Goal: Transaction & Acquisition: Purchase product/service

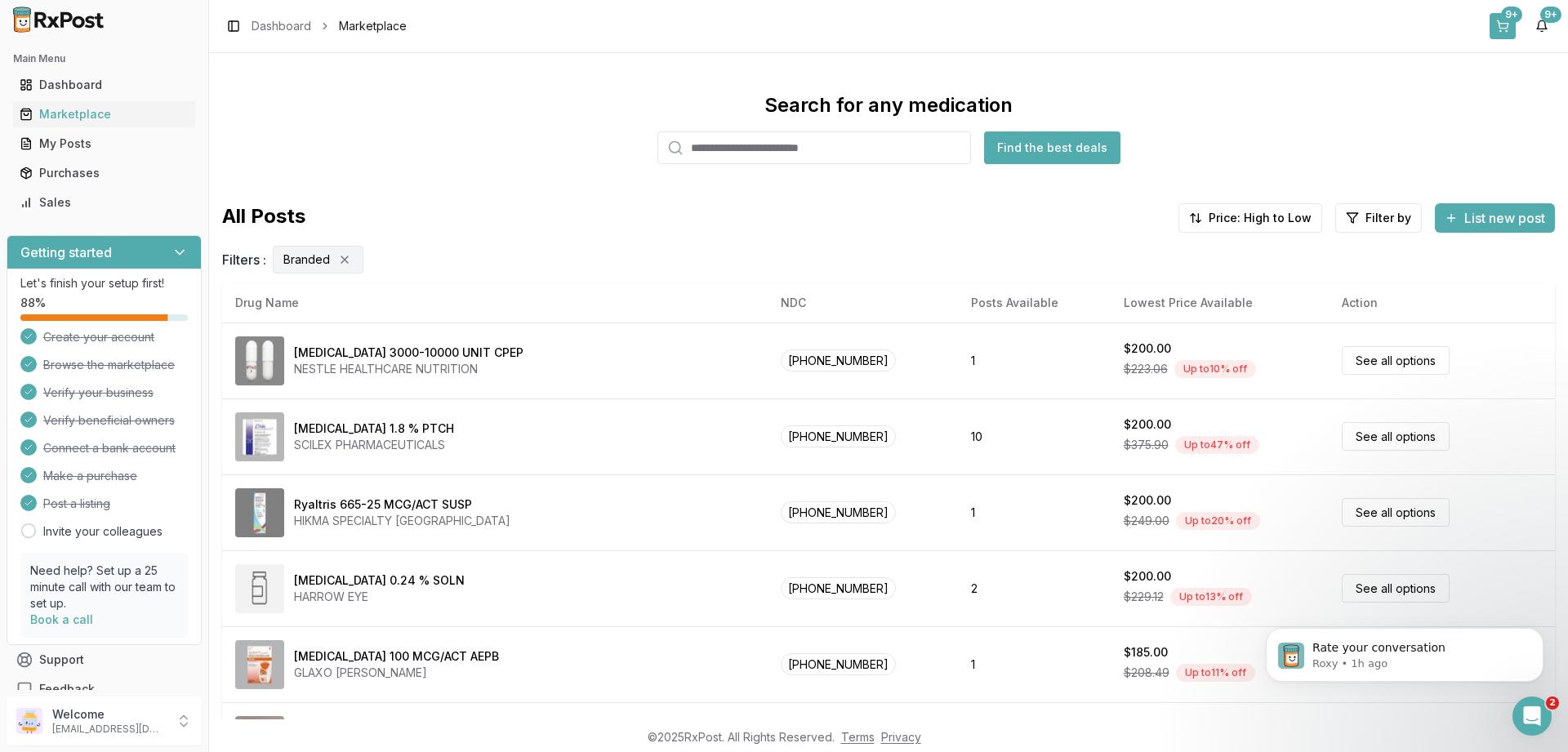
click at [1513, 18] on div "9+" at bounding box center [1511, 14] width 21 height 16
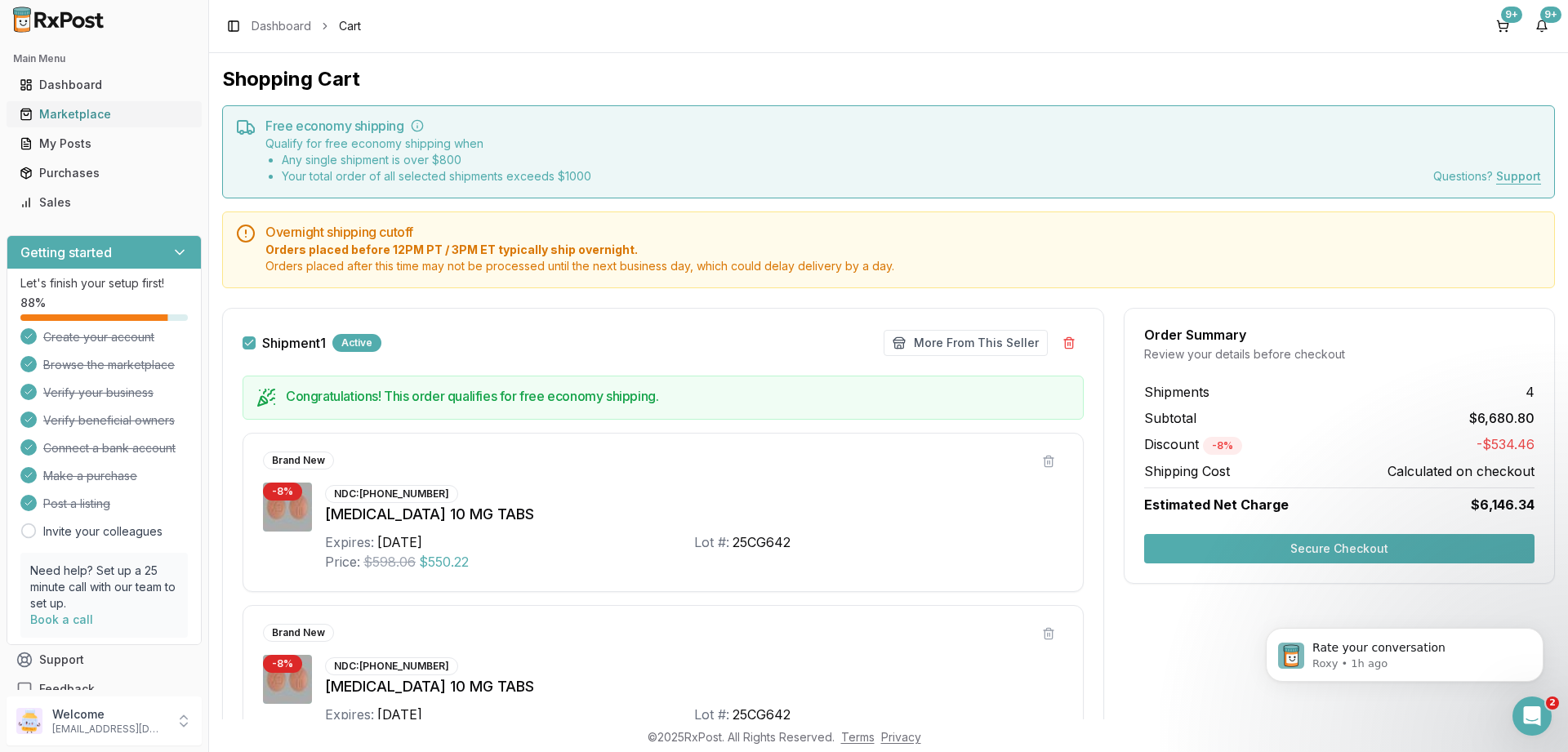
click at [74, 117] on div "Marketplace" at bounding box center [103, 113] width 169 height 16
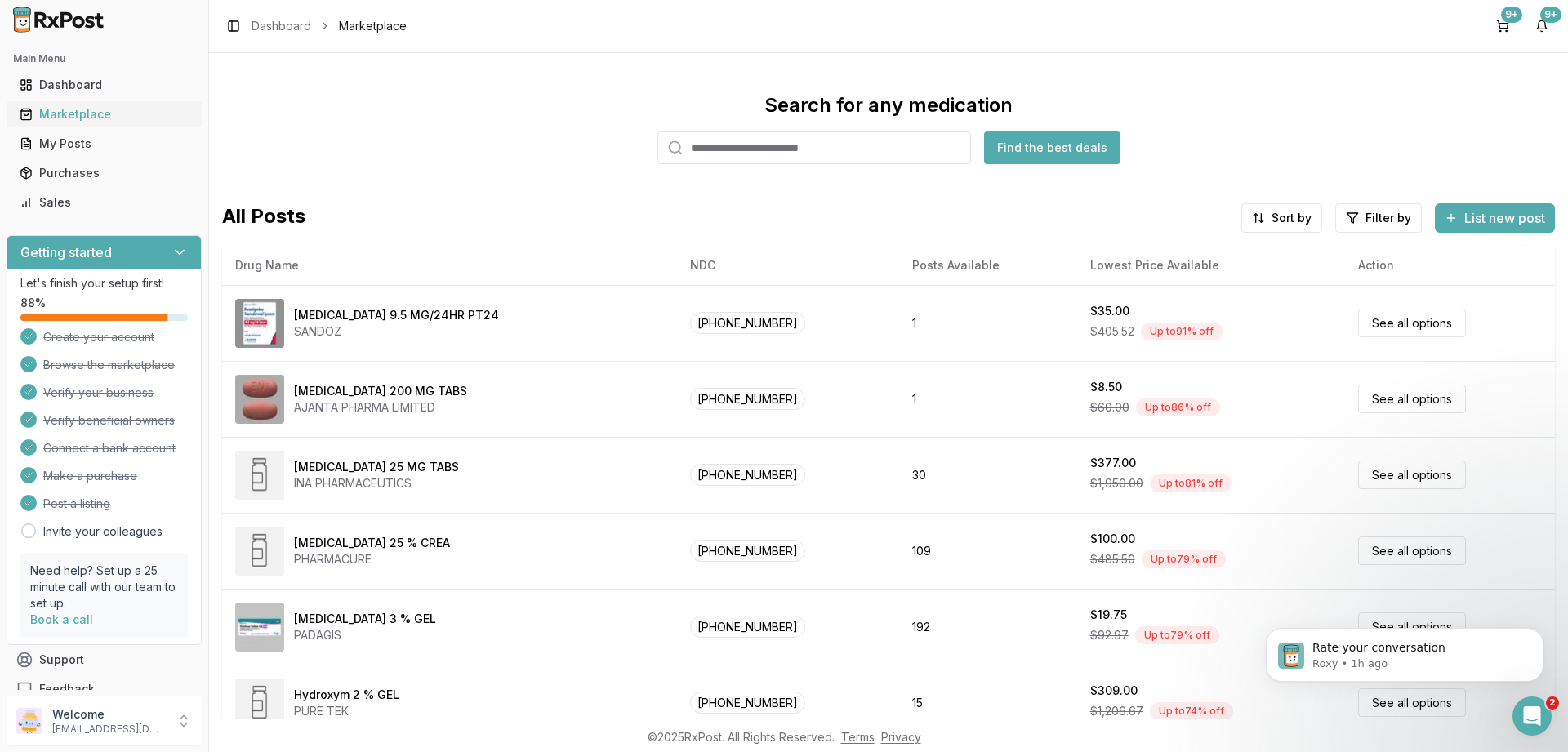
click at [89, 115] on div "Marketplace" at bounding box center [103, 113] width 169 height 16
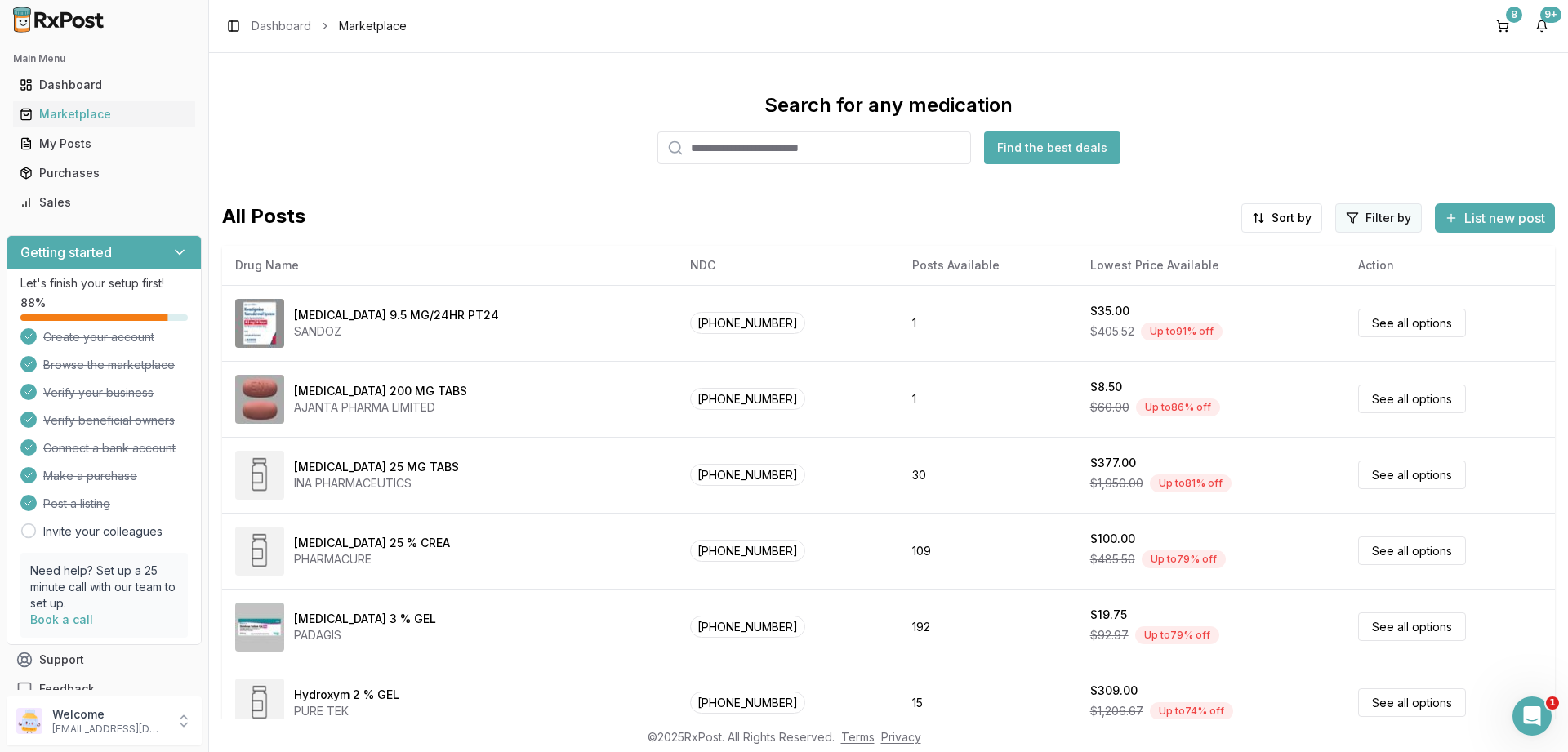
click at [1376, 206] on html "Main Menu Dashboard Marketplace My Posts Purchases Sales Getting started Let's …" at bounding box center [784, 376] width 1568 height 752
click at [1194, 253] on button "button" at bounding box center [1192, 253] width 13 height 13
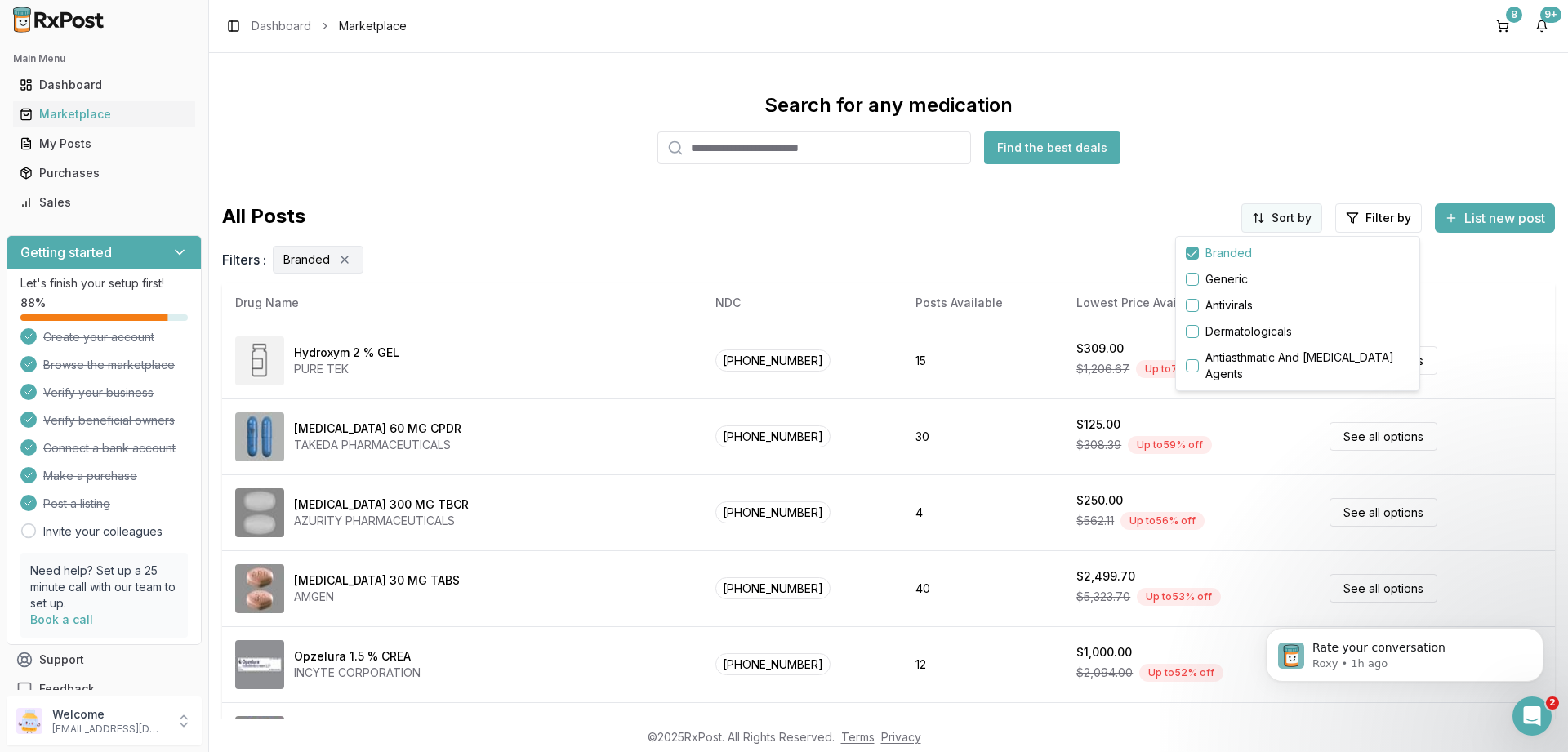
click at [1267, 222] on html "Main Menu Dashboard Marketplace My Posts Purchases Sales Getting started Let's …" at bounding box center [784, 376] width 1568 height 752
click at [1214, 250] on div "Drug Name" at bounding box center [1240, 253] width 156 height 26
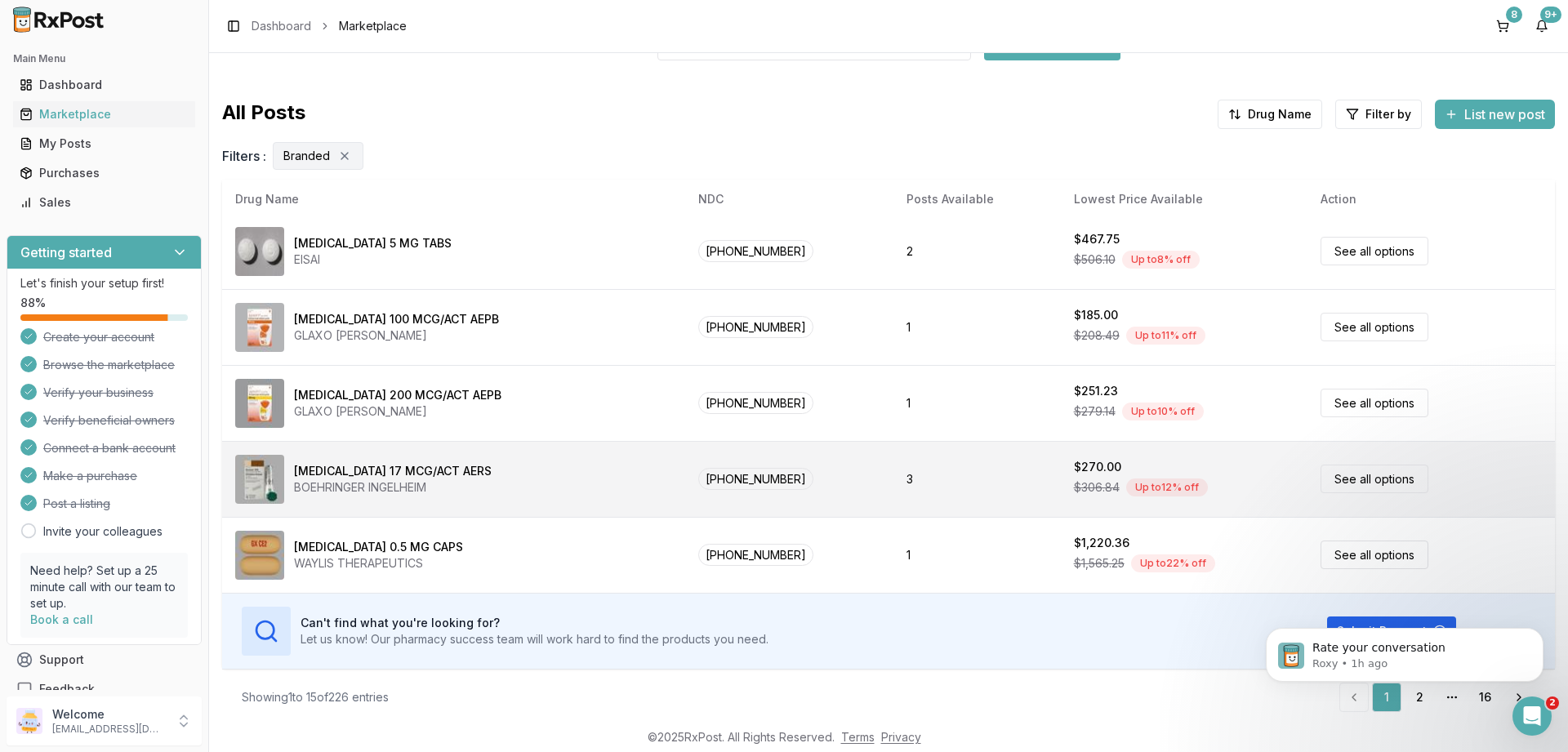
scroll to position [109, 0]
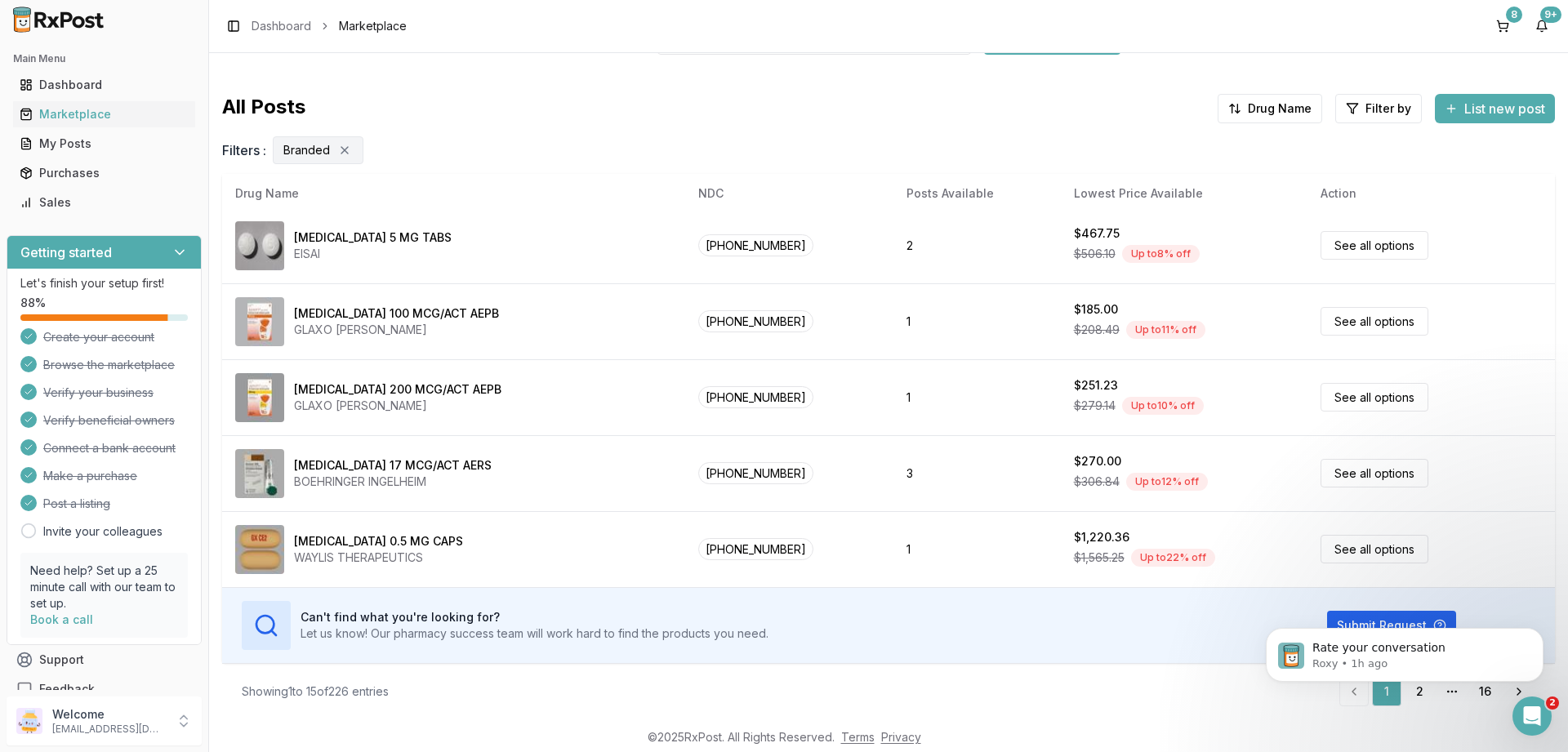
click at [1412, 600] on html "Rate your conversation Roxy • 1h ago" at bounding box center [1404, 597] width 327 height 7
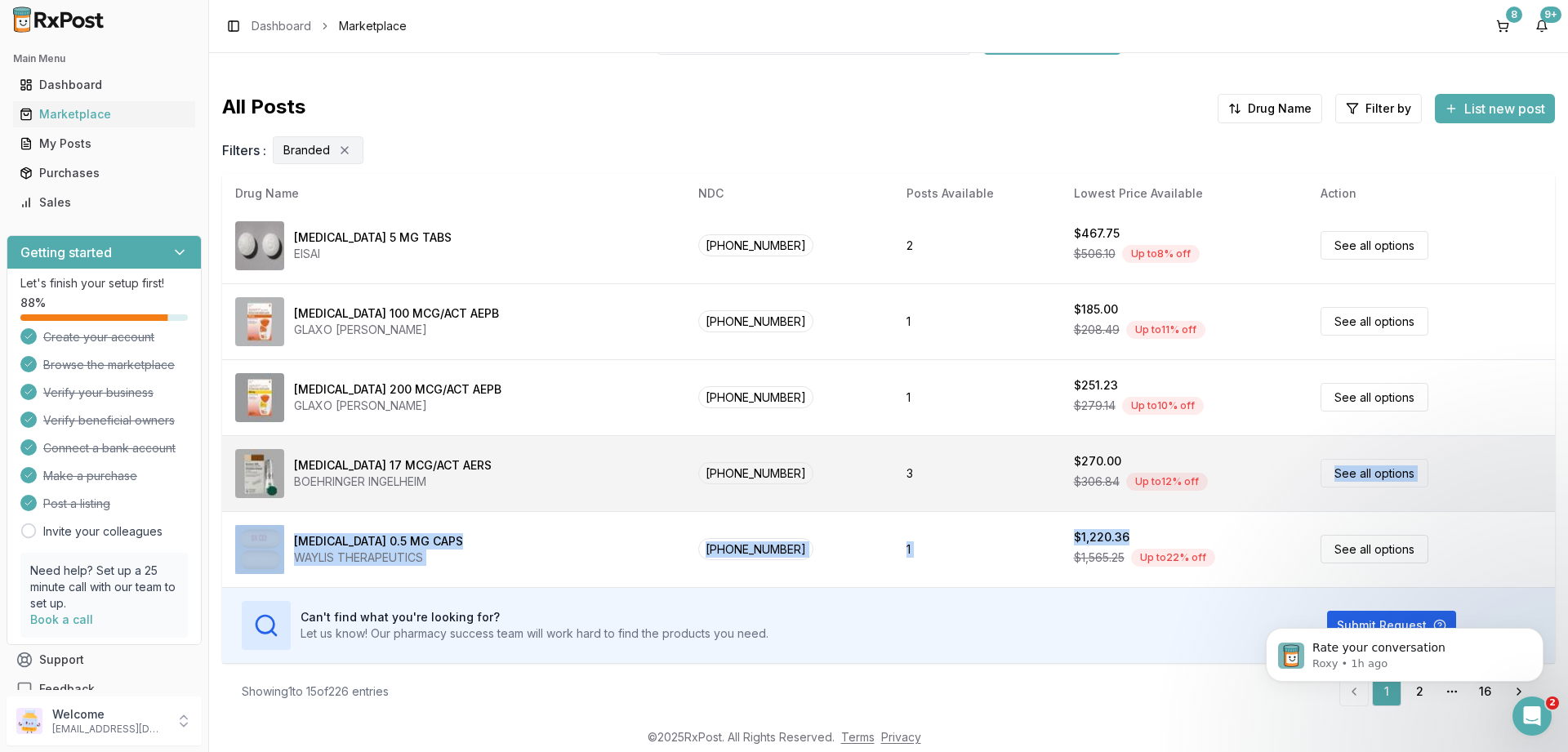
click at [1243, 510] on tbody "[MEDICAL_DATA] 10 MG TABS OTSUKA AMERICA [PHONE_NUMBER] 1 $537.10 $583.80 Up to…" at bounding box center [888, 55] width 1333 height 1214
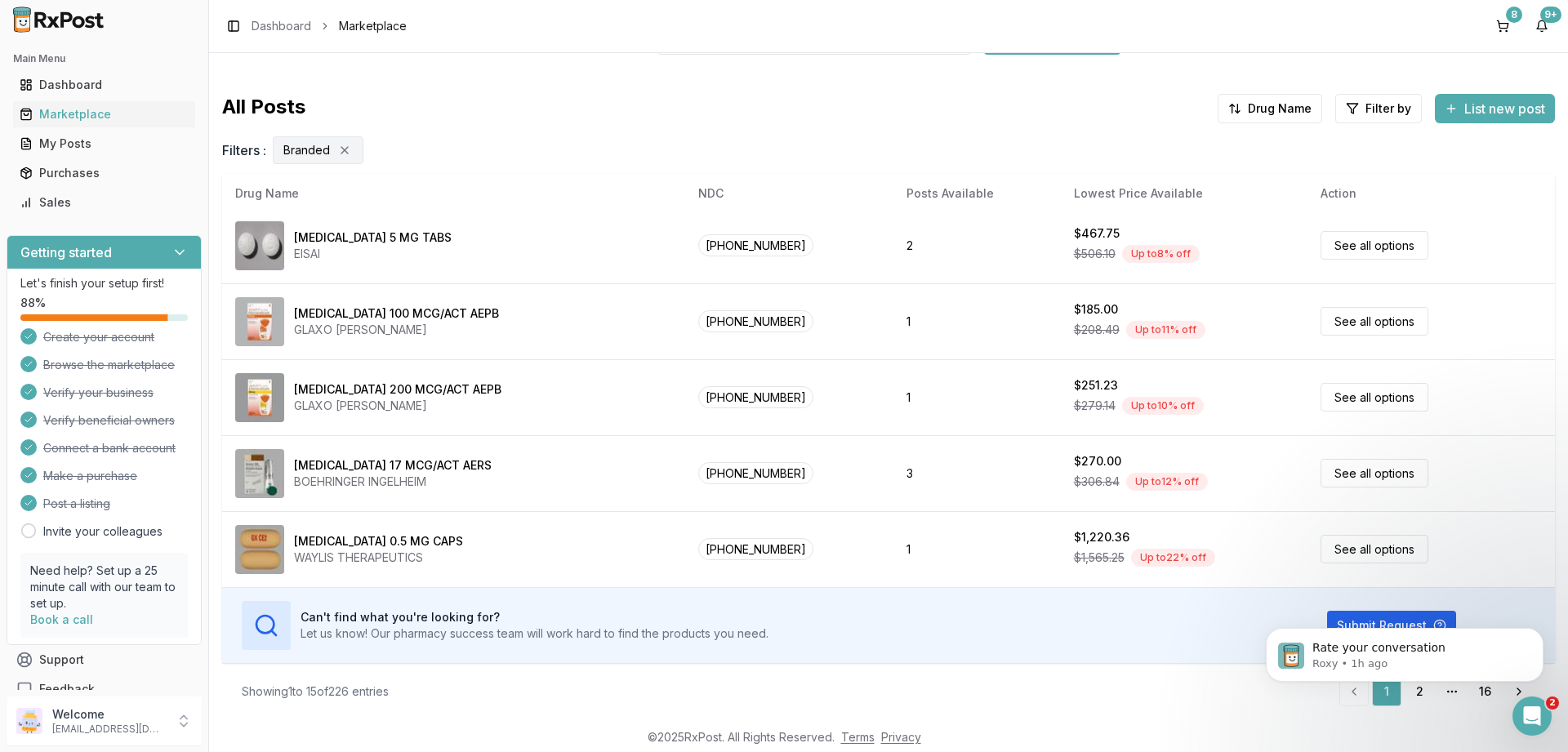
drag, startPoint x: 1162, startPoint y: 687, endPoint x: 132, endPoint y: 127, distance: 1172.4
click at [1162, 687] on div "Showing 1 to 15 of 226 entries 1 2 More pages 16 Next" at bounding box center [889, 691] width 1294 height 29
click at [1539, 630] on icon "Dismiss notification" at bounding box center [1539, 632] width 9 height 9
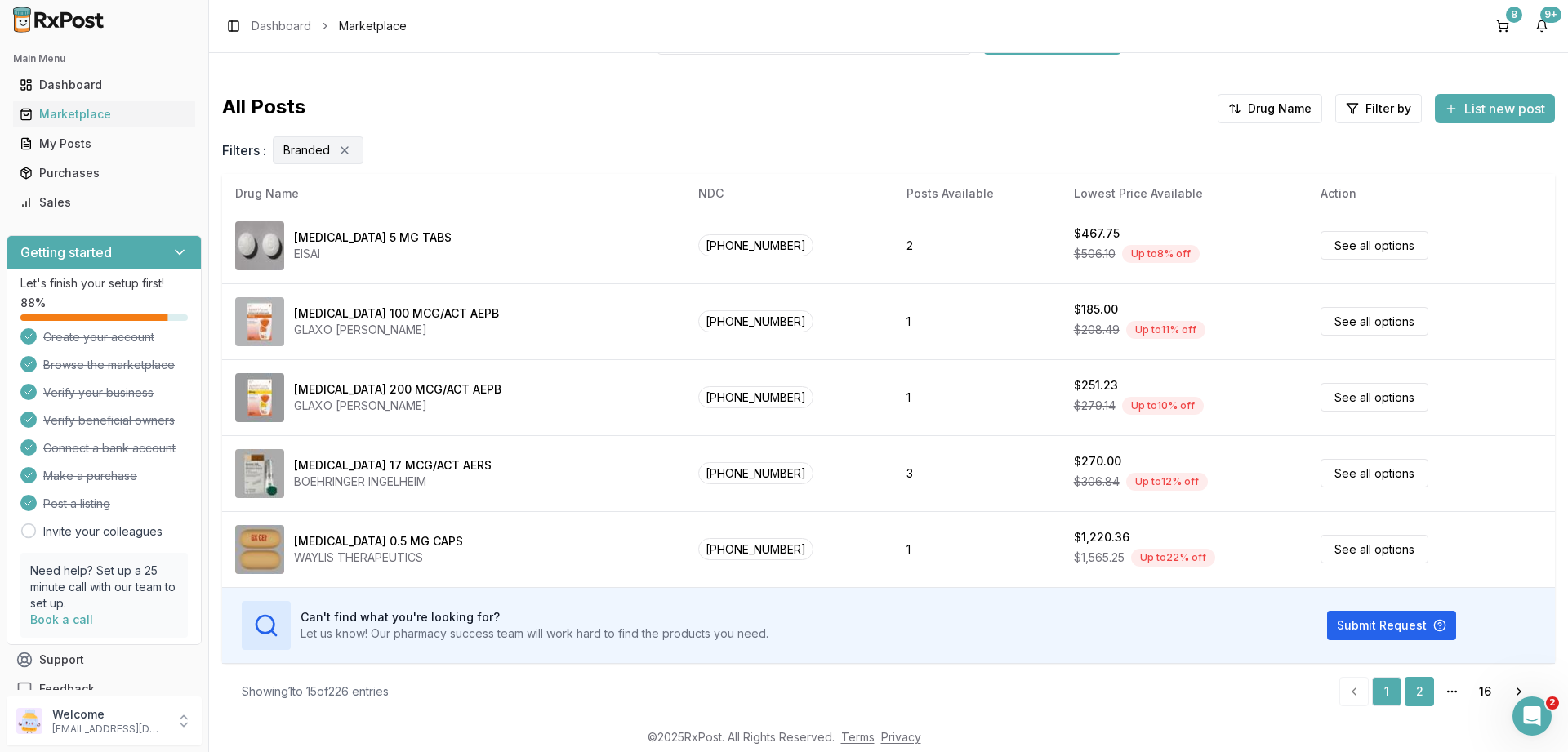
click at [1418, 692] on link "2" at bounding box center [1419, 691] width 29 height 29
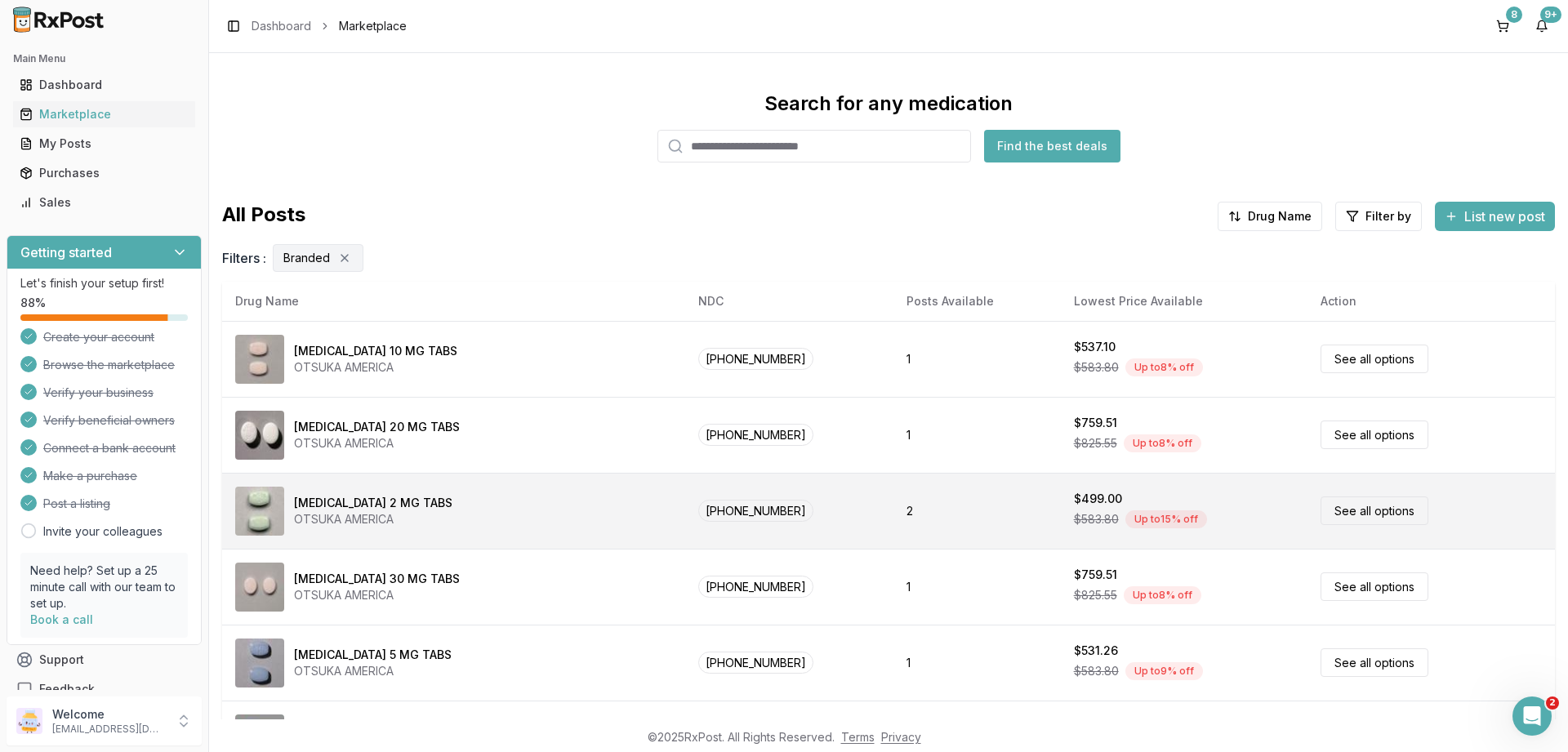
scroll to position [0, 0]
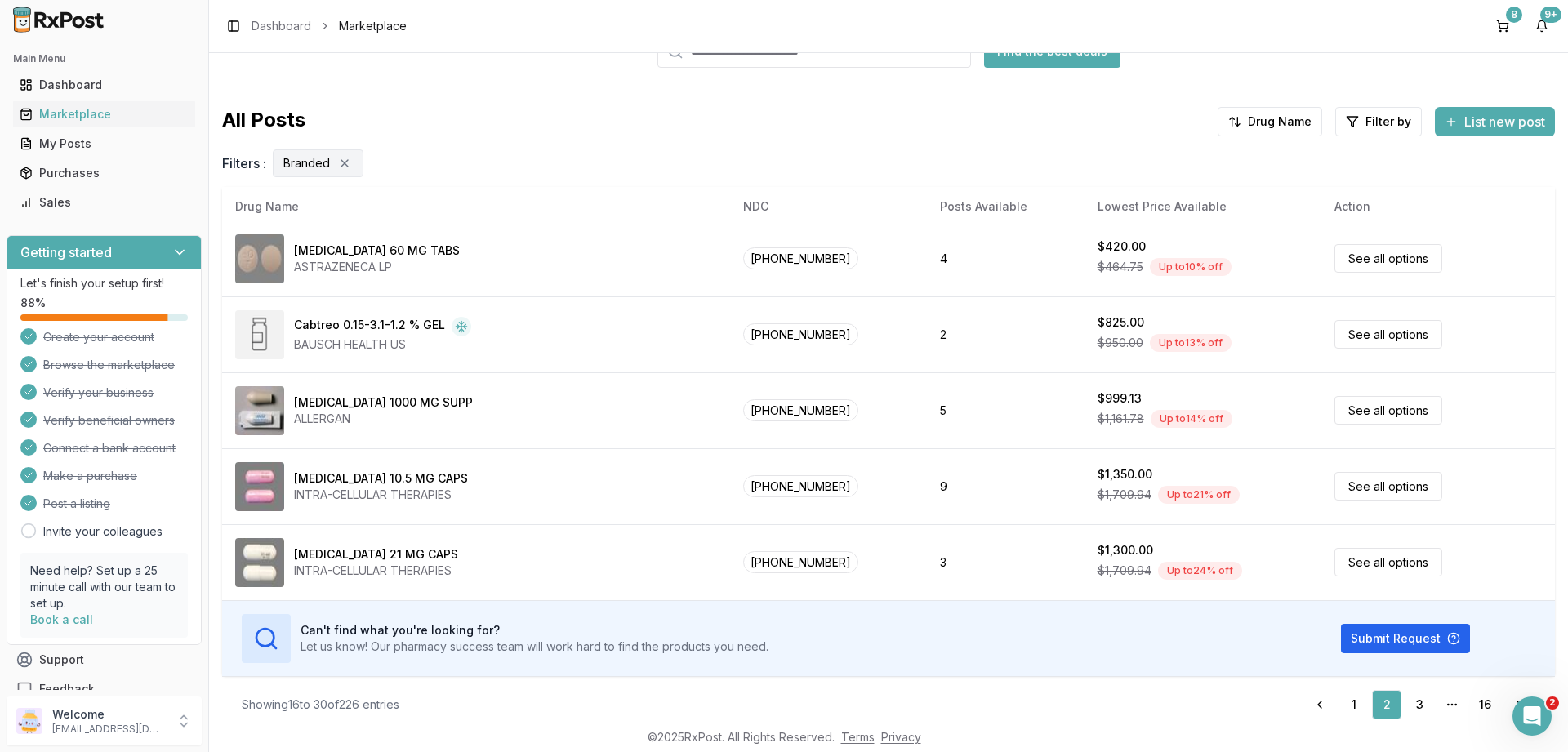
scroll to position [109, 0]
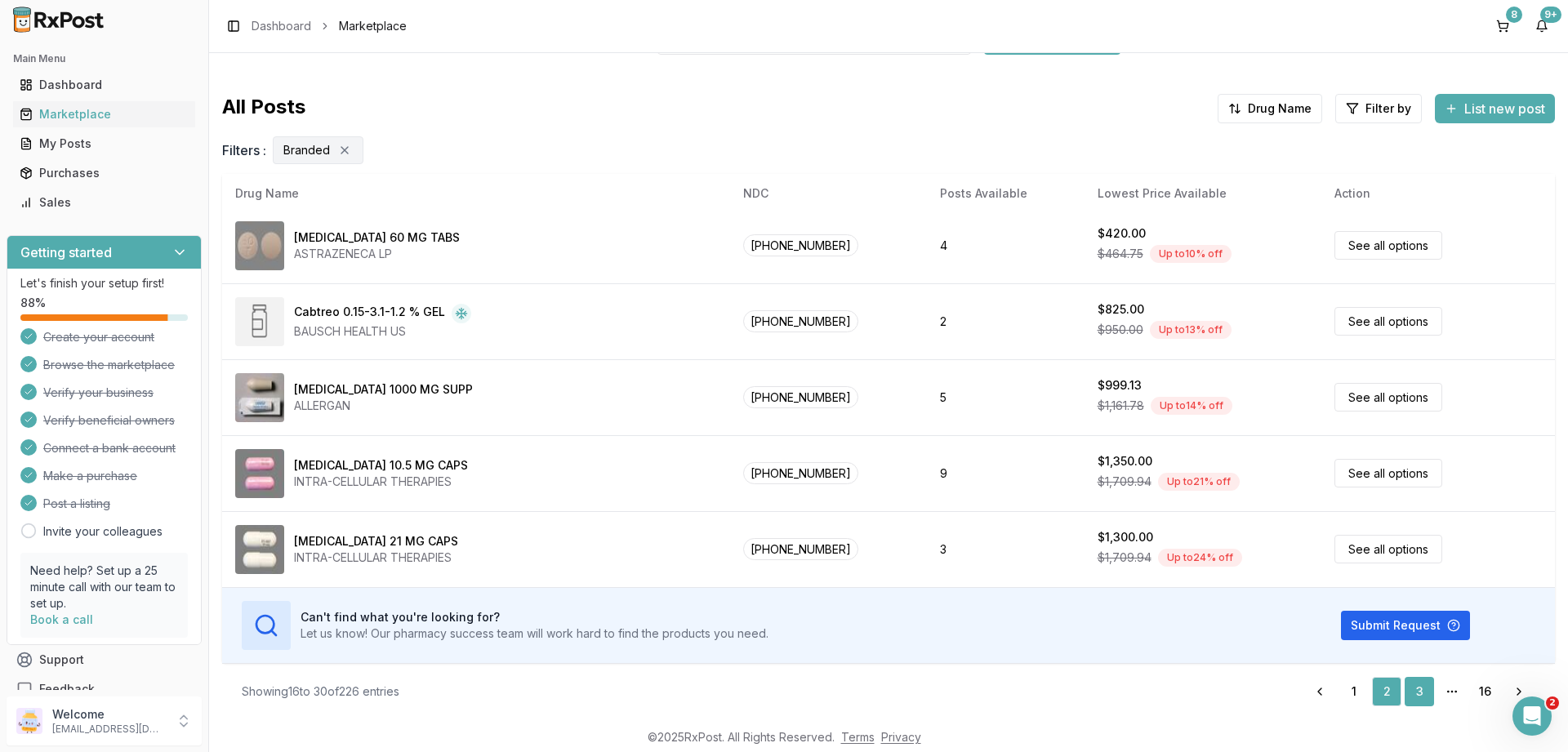
click at [1418, 691] on link "3" at bounding box center [1419, 691] width 29 height 29
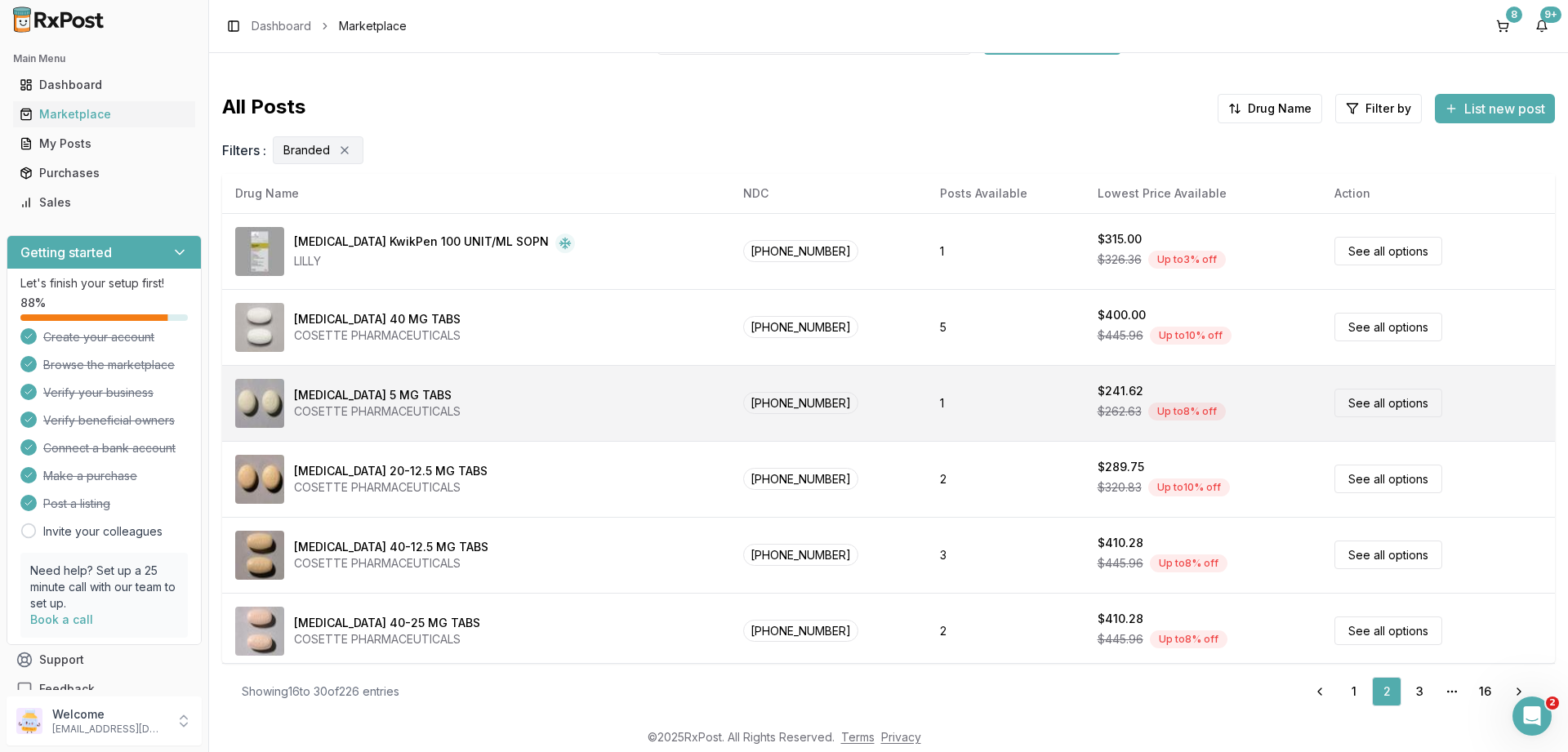
scroll to position [0, 0]
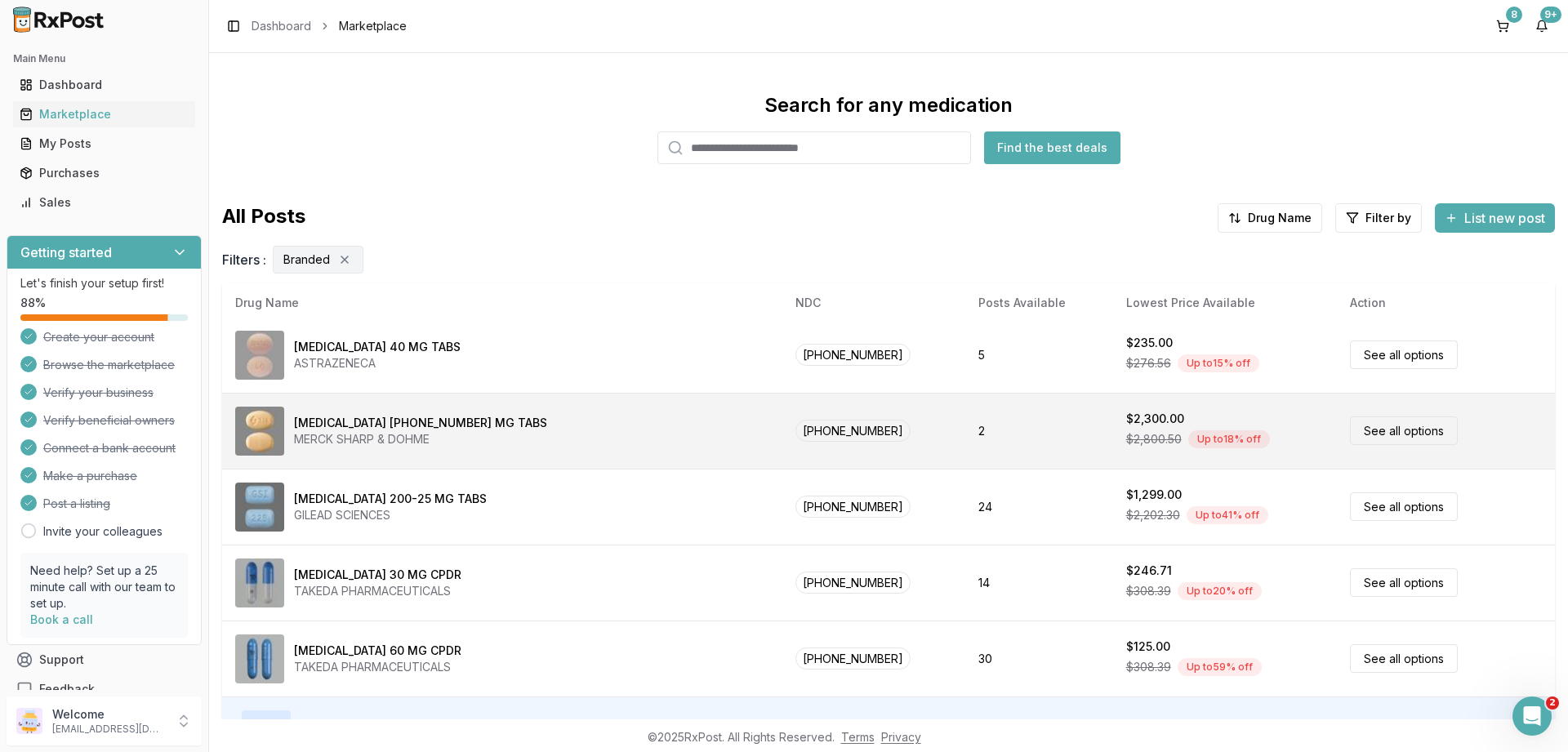
scroll to position [109, 0]
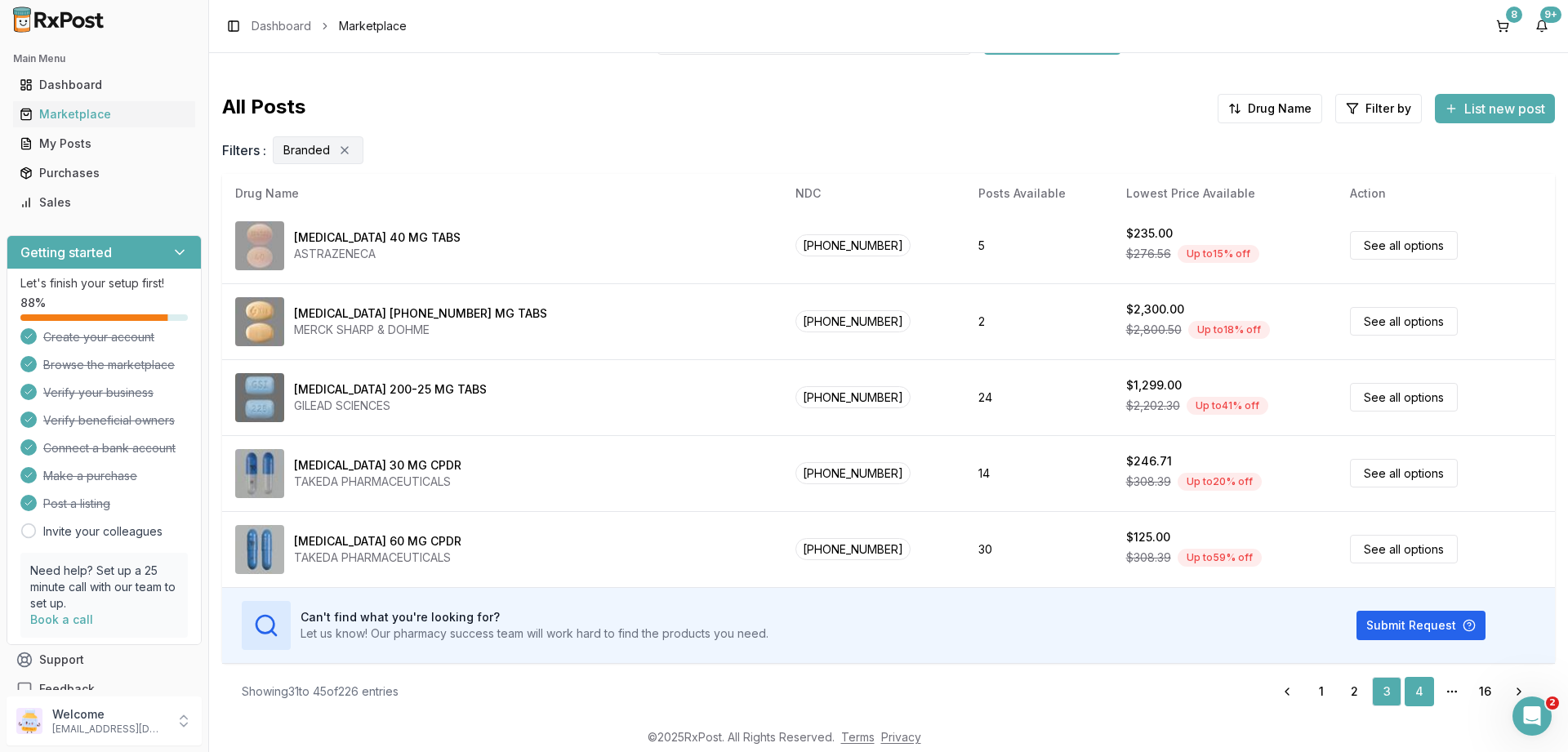
click at [1420, 688] on link "4" at bounding box center [1419, 691] width 29 height 29
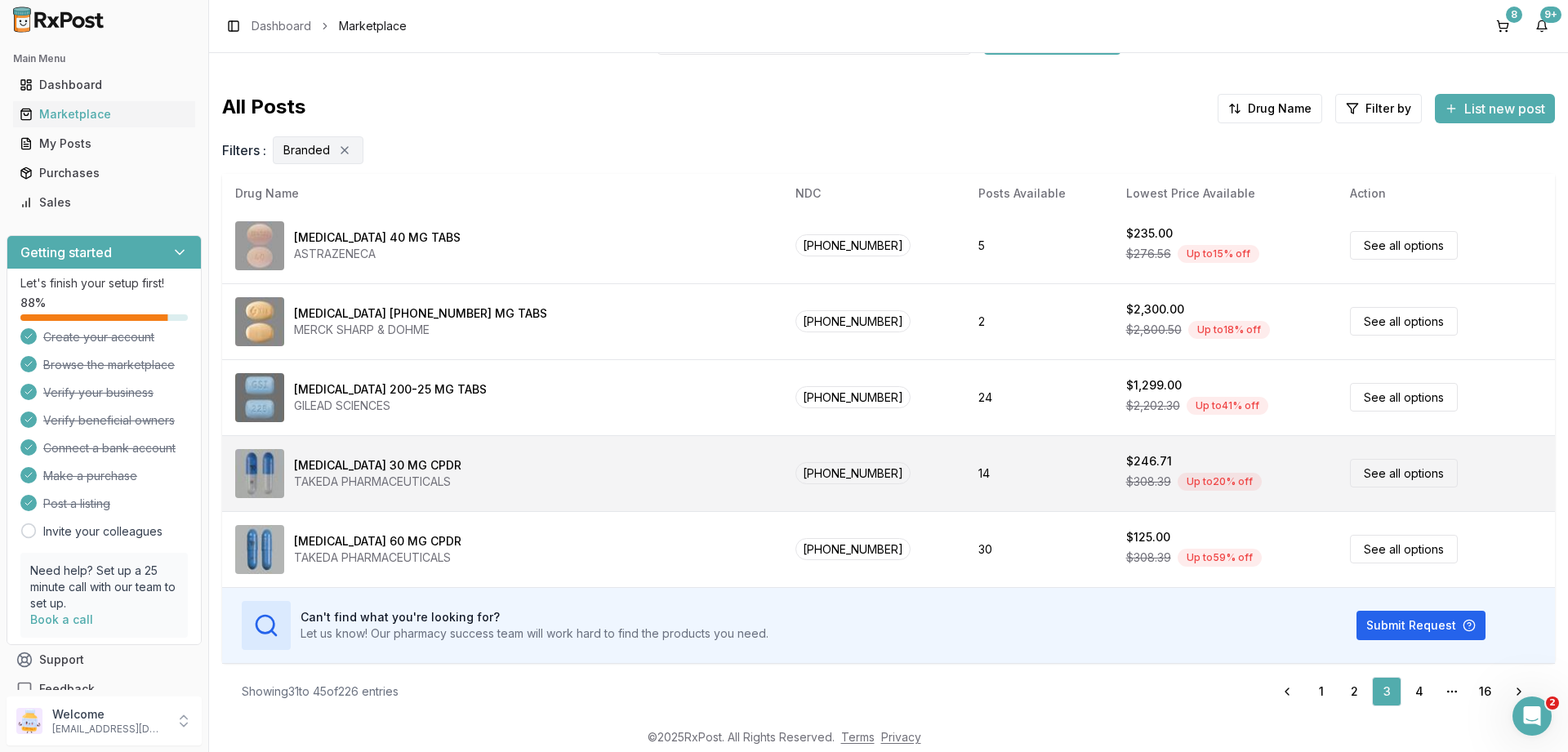
scroll to position [0, 0]
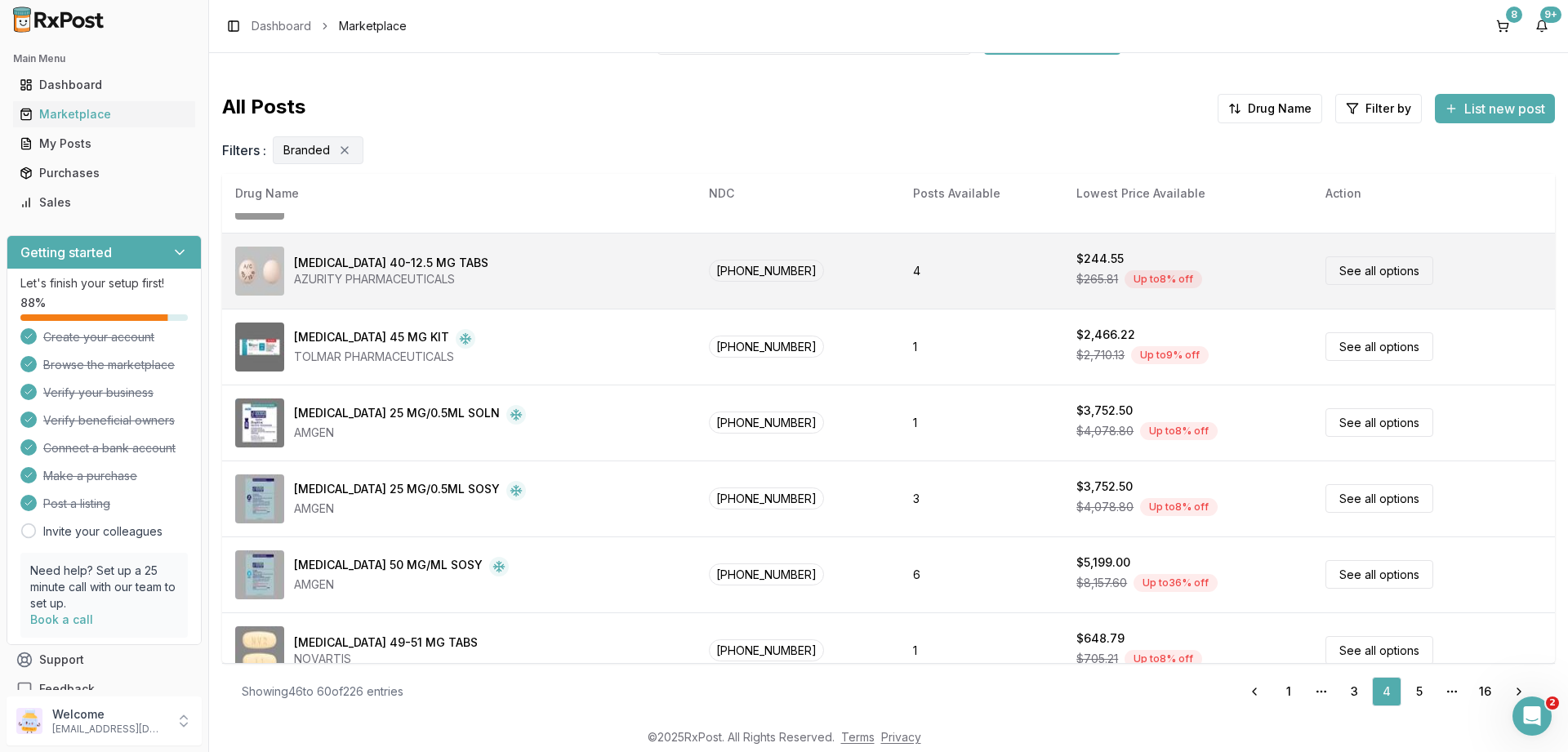
scroll to position [765, 0]
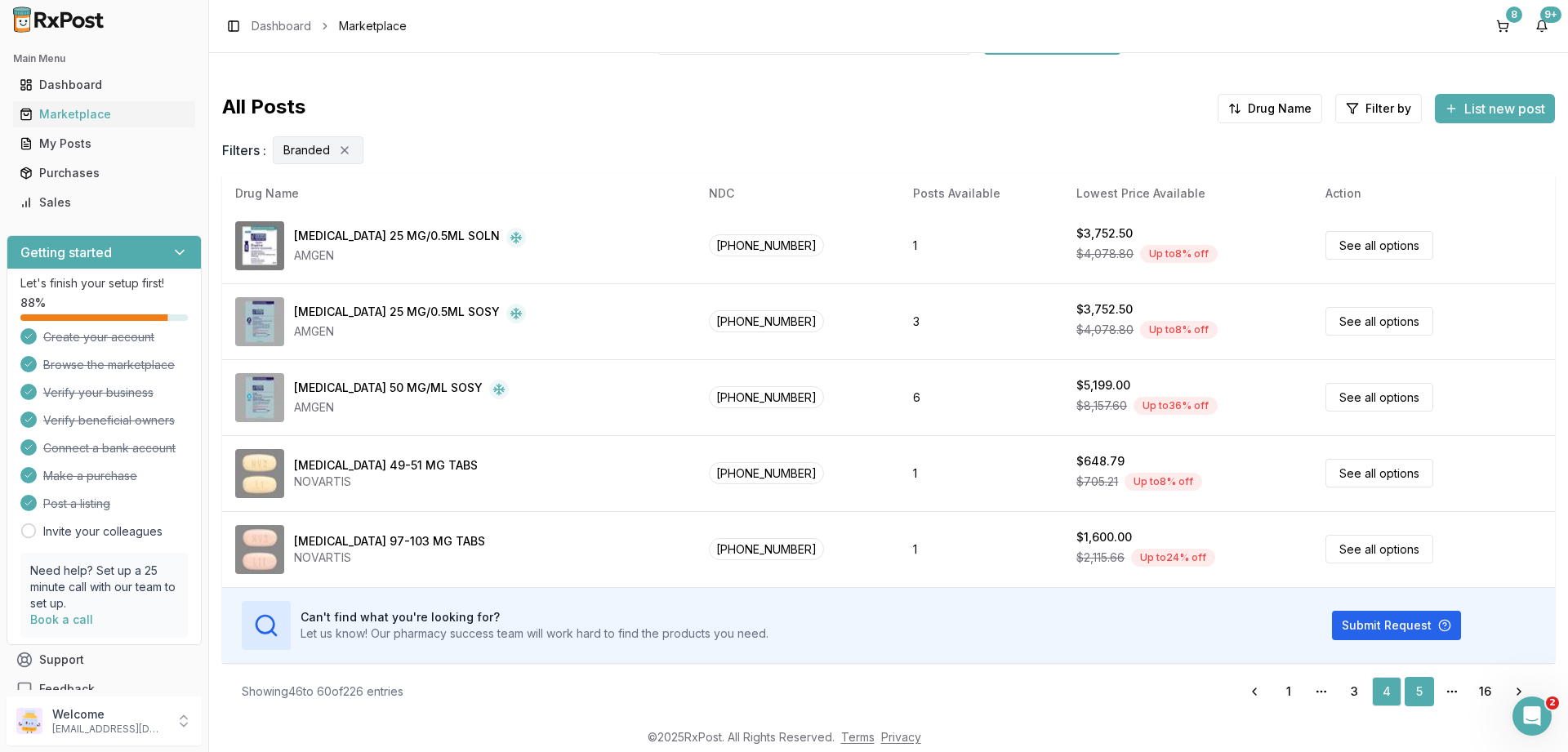
click at [1418, 690] on link "5" at bounding box center [1419, 691] width 29 height 29
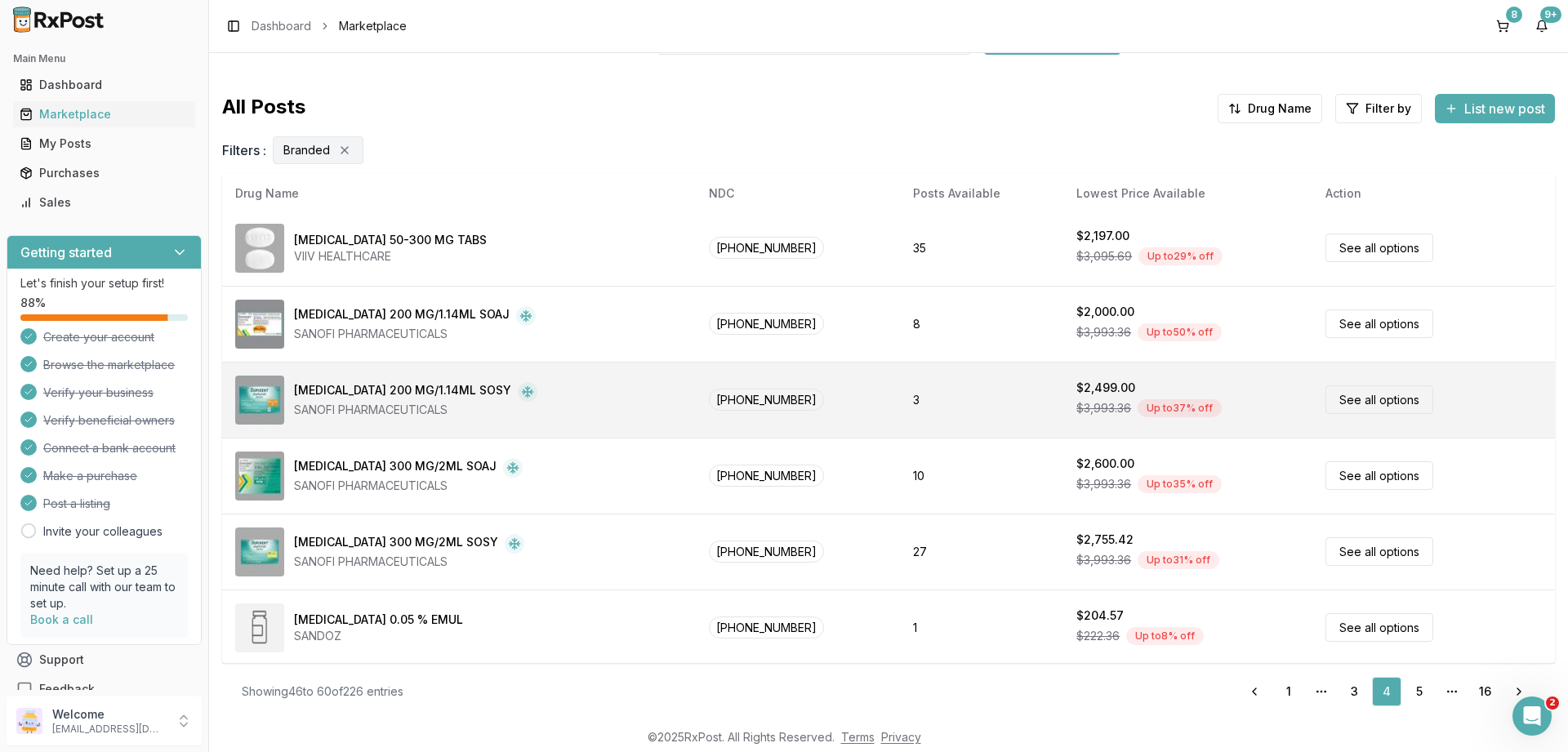
scroll to position [0, 0]
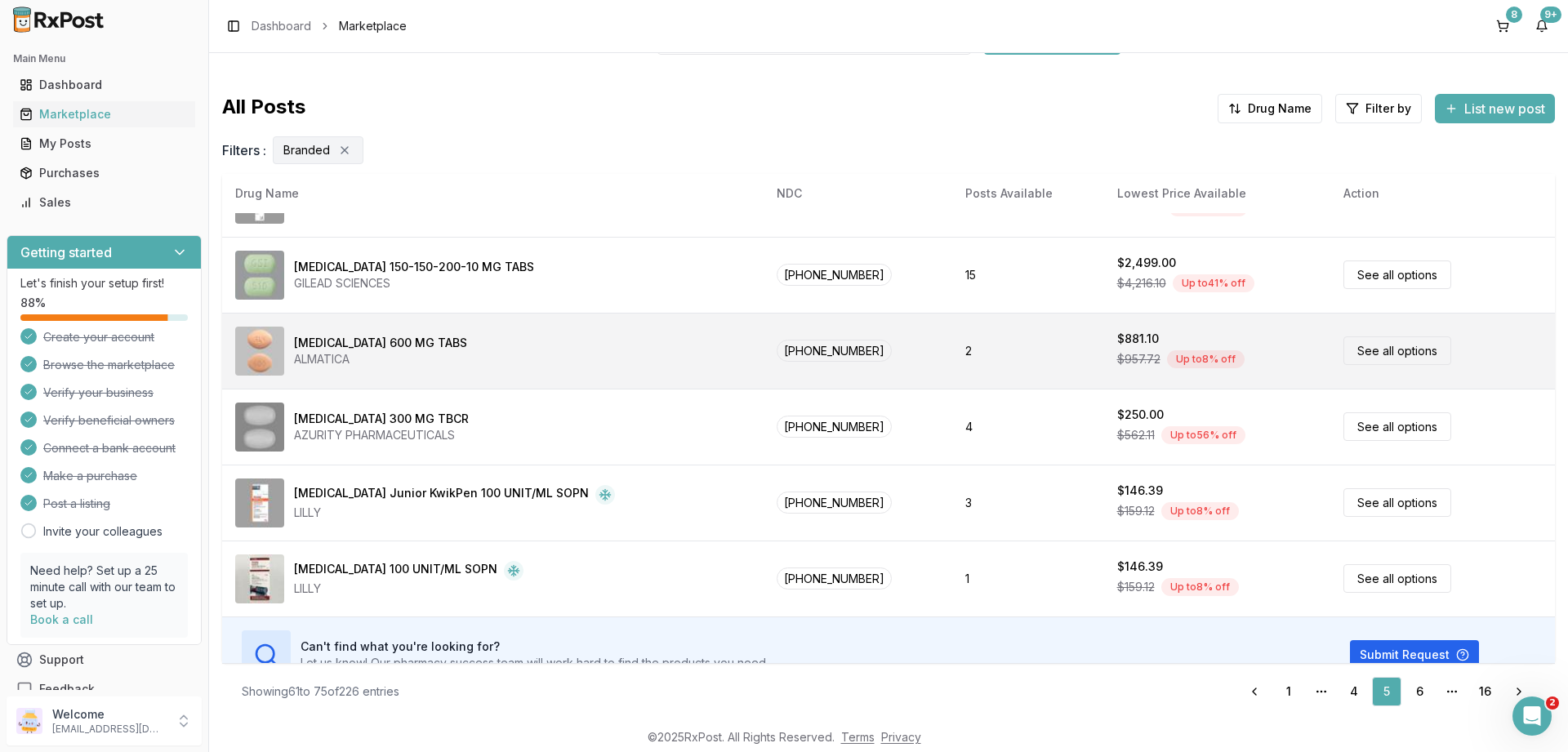
scroll to position [765, 0]
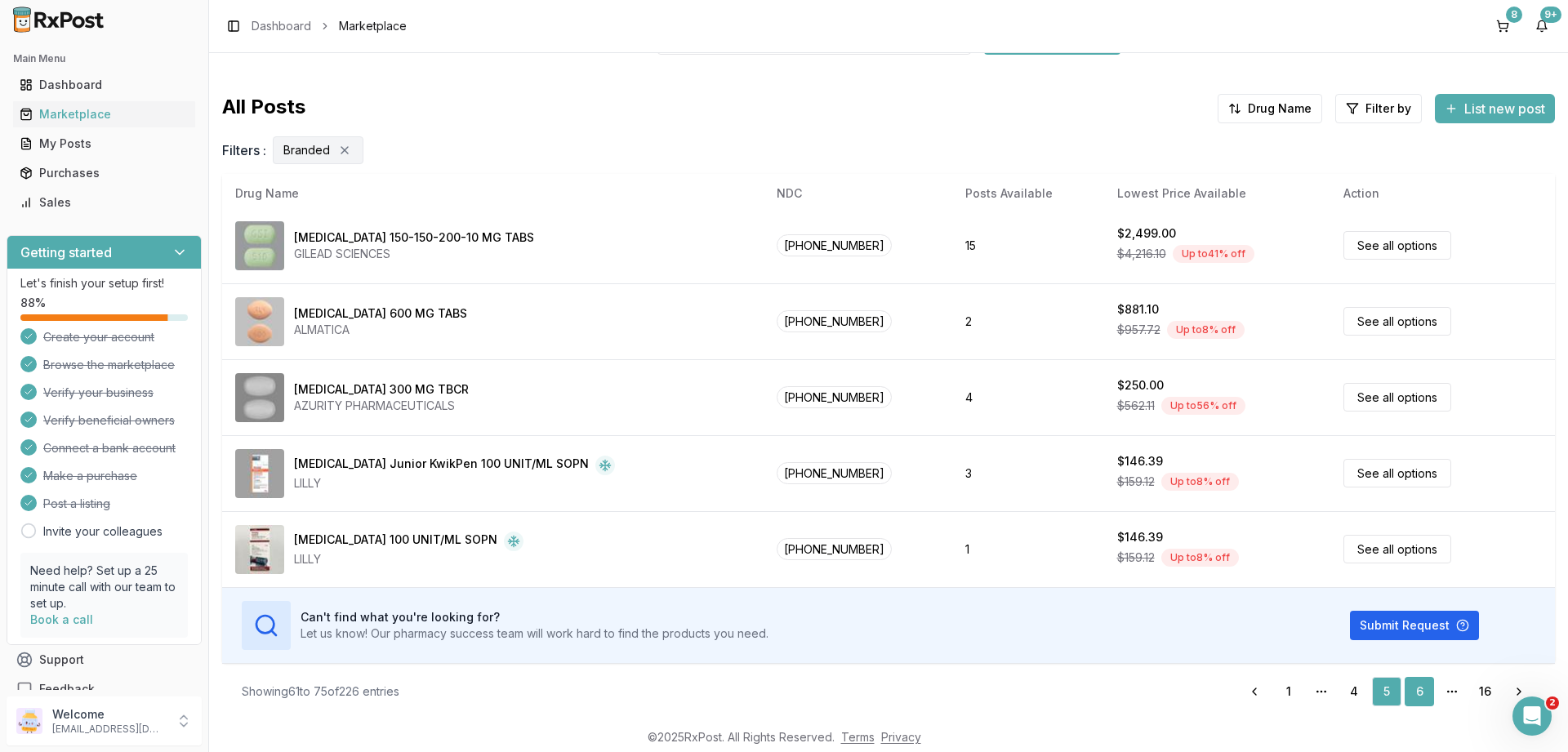
click at [1423, 688] on link "6" at bounding box center [1419, 691] width 29 height 29
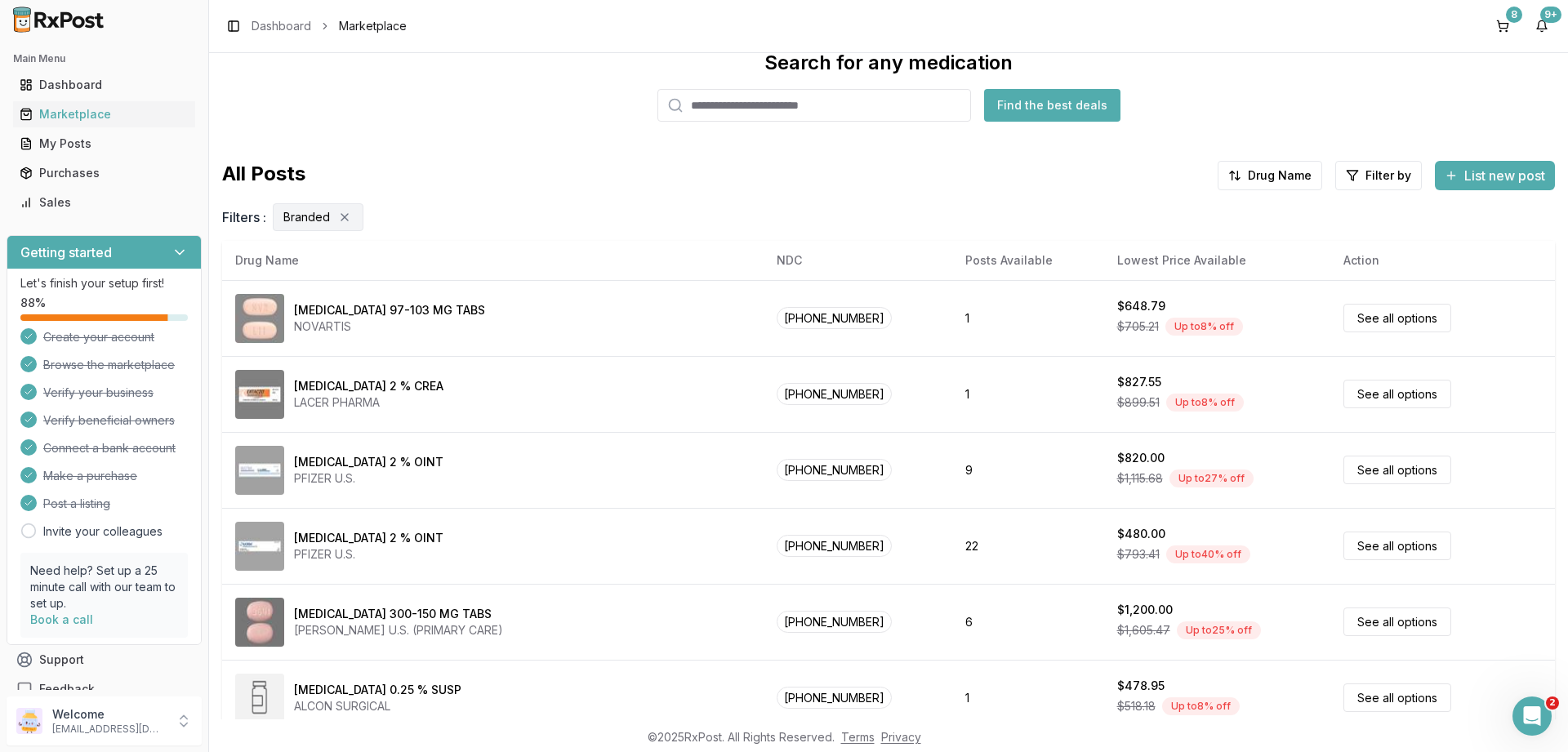
scroll to position [0, 0]
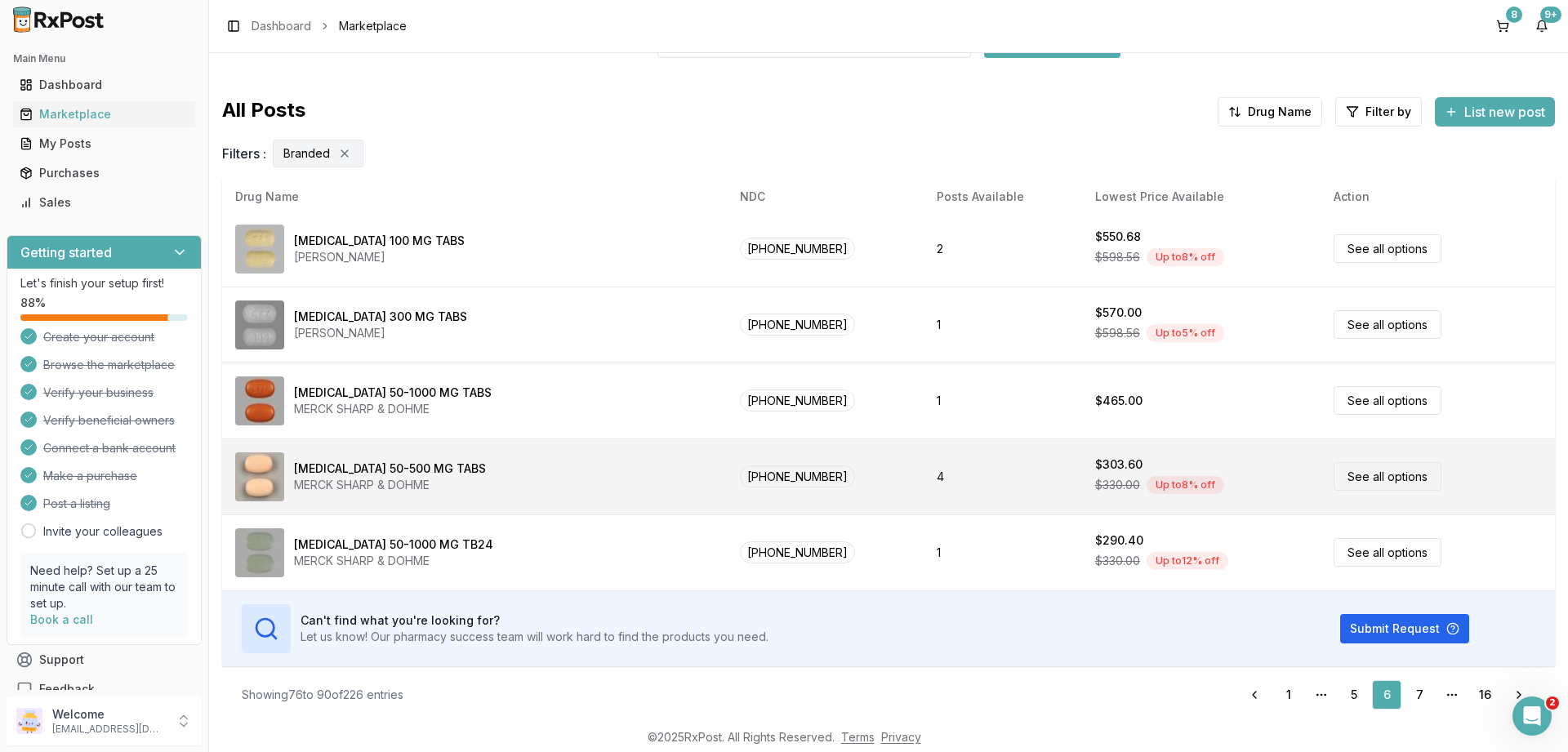
scroll to position [109, 0]
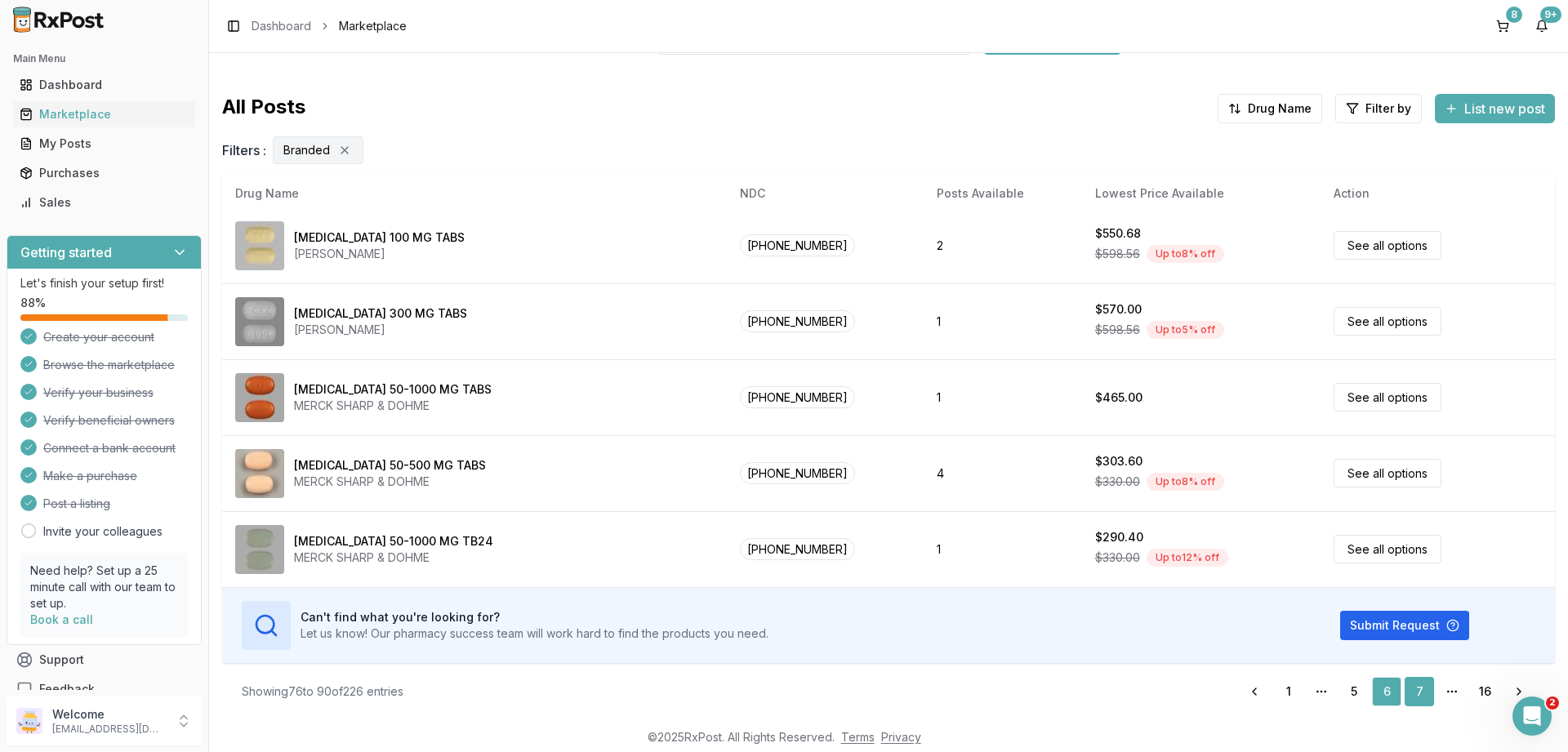
click at [1422, 688] on link "7" at bounding box center [1419, 691] width 29 height 29
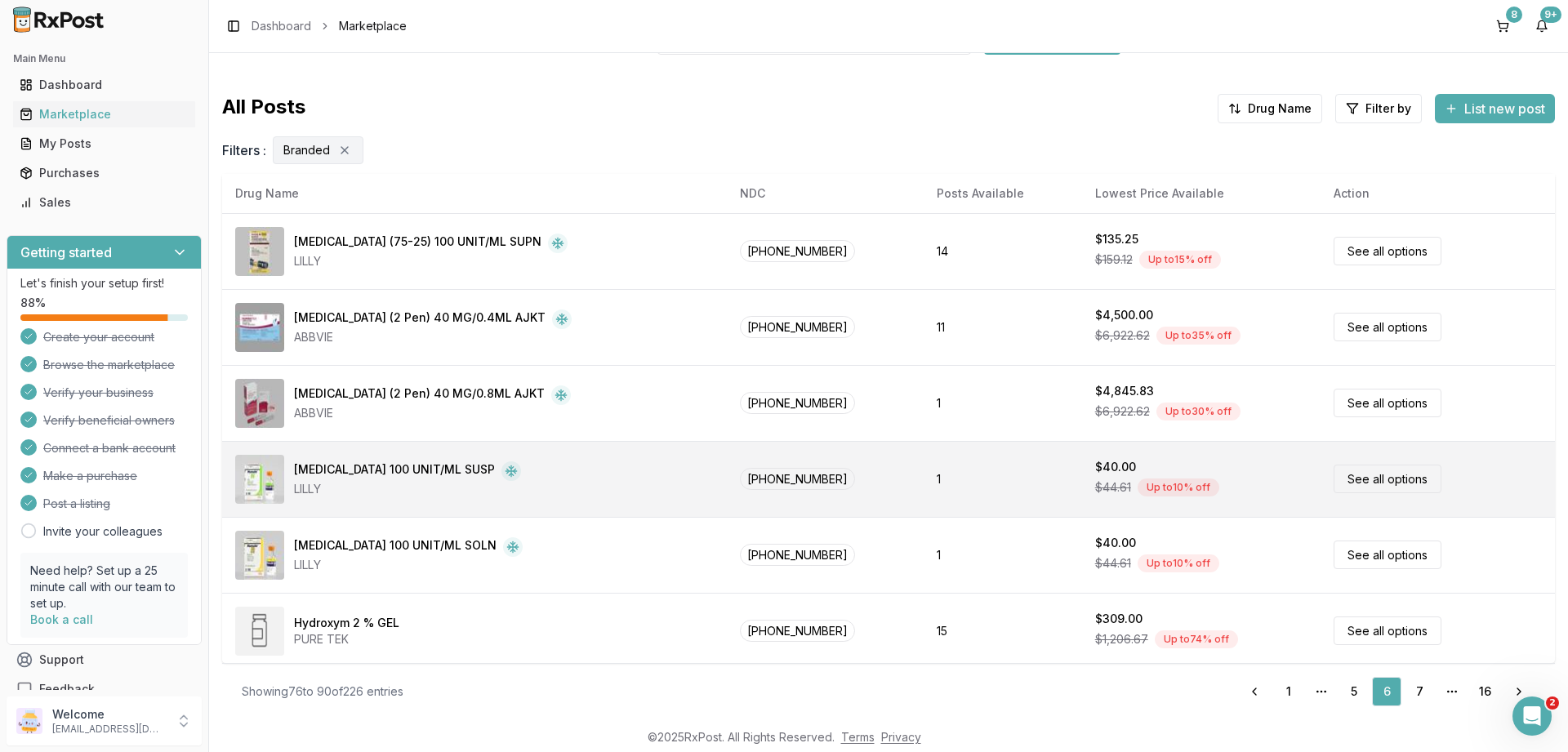
scroll to position [12, 0]
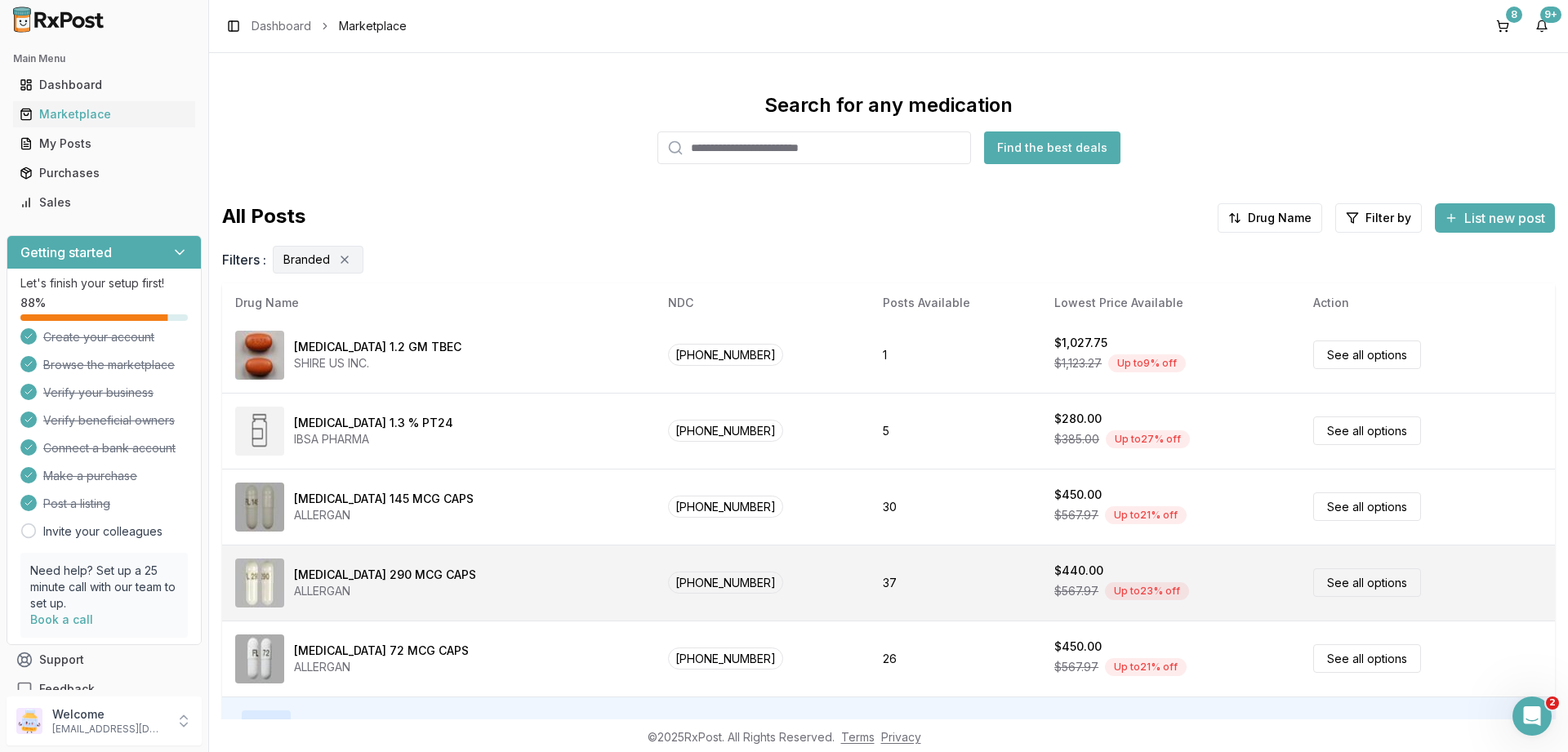
scroll to position [109, 0]
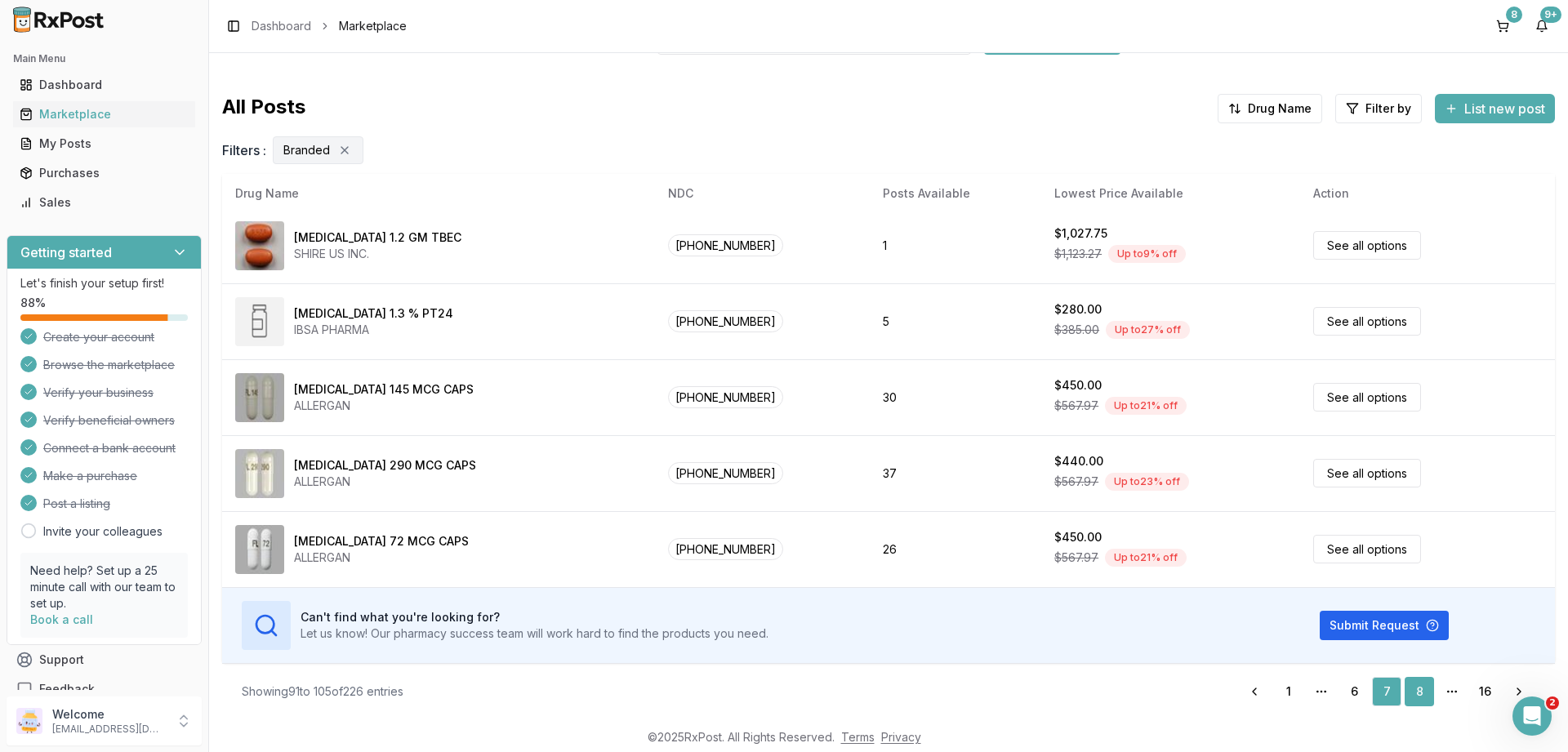
click at [1427, 686] on link "8" at bounding box center [1419, 691] width 29 height 29
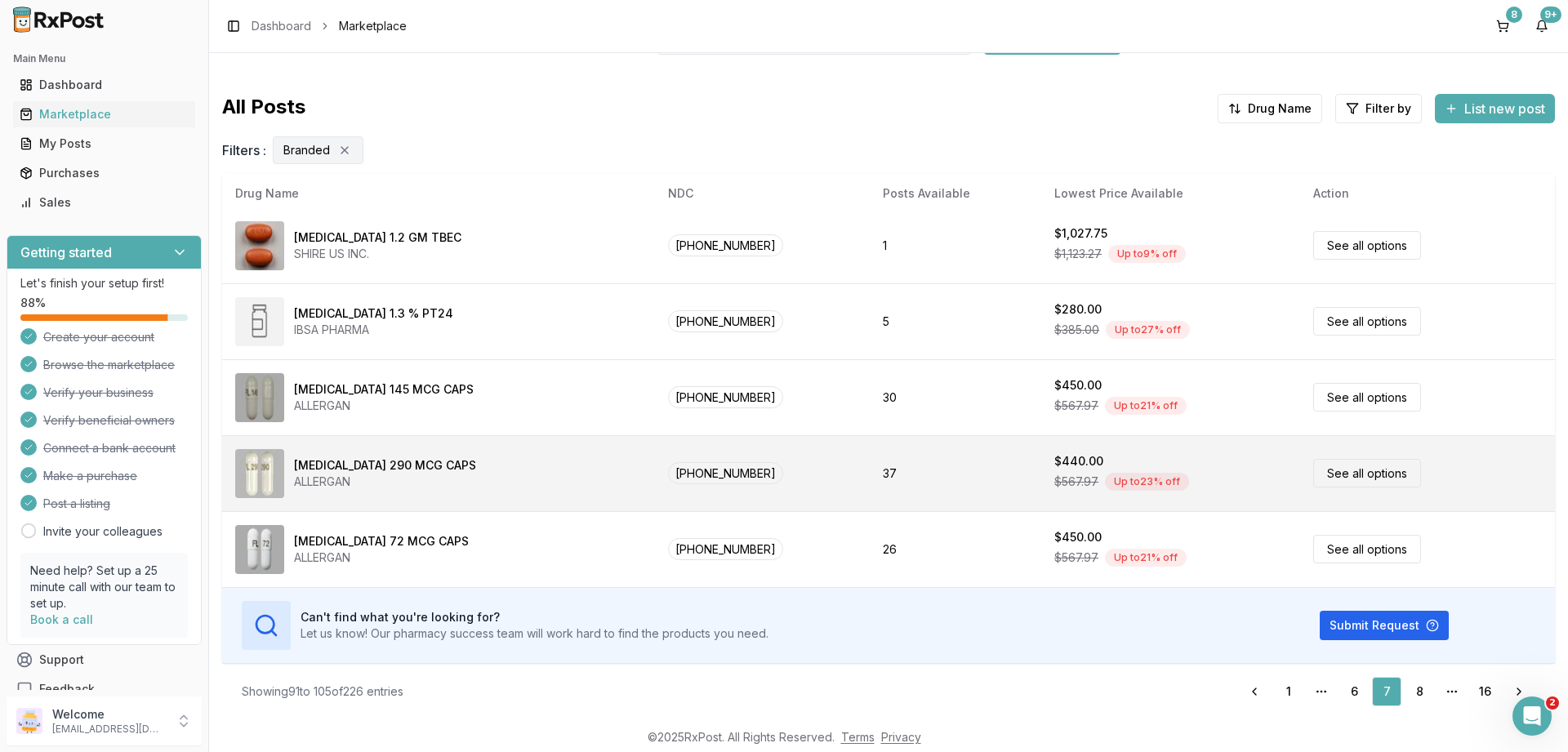
scroll to position [0, 0]
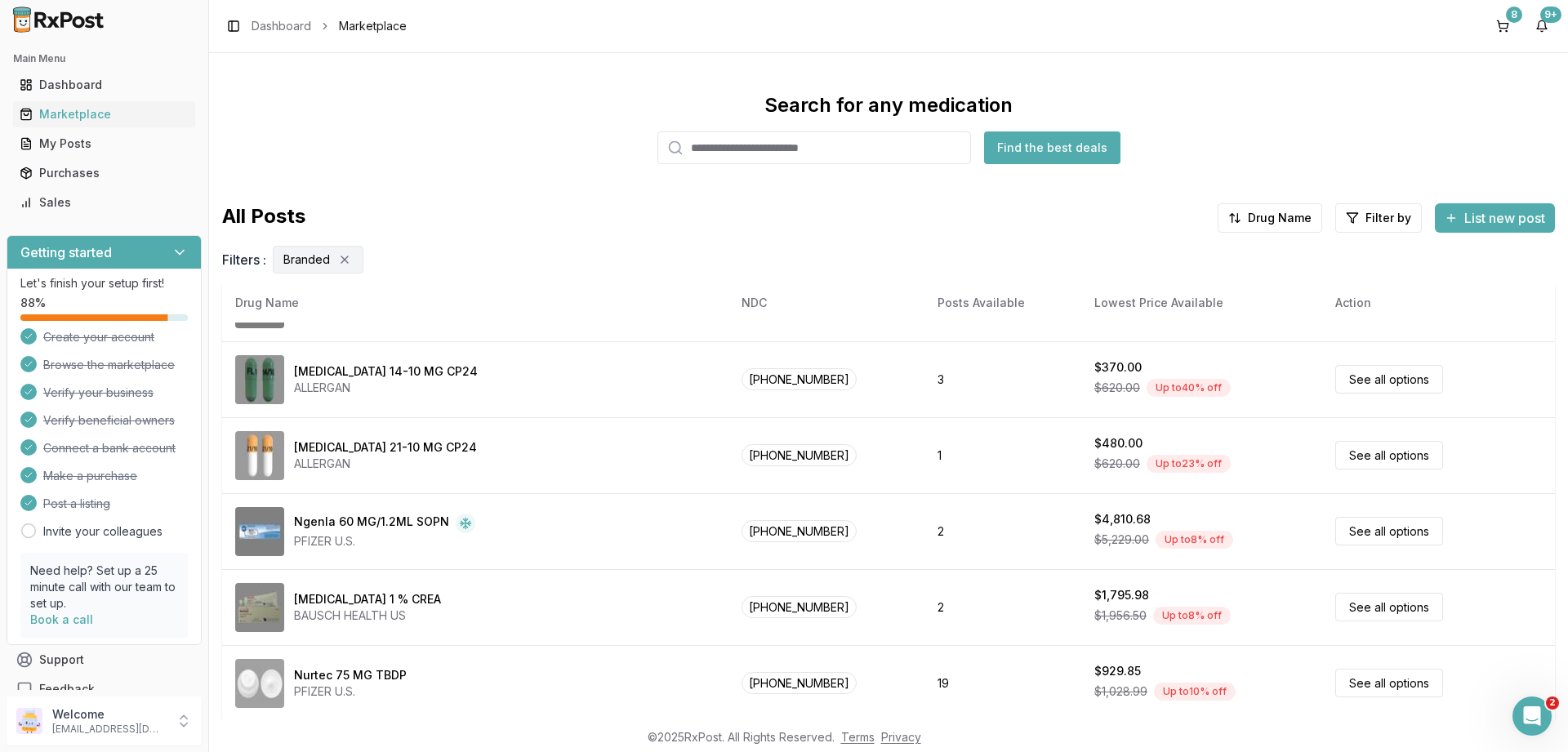
scroll to position [765, 0]
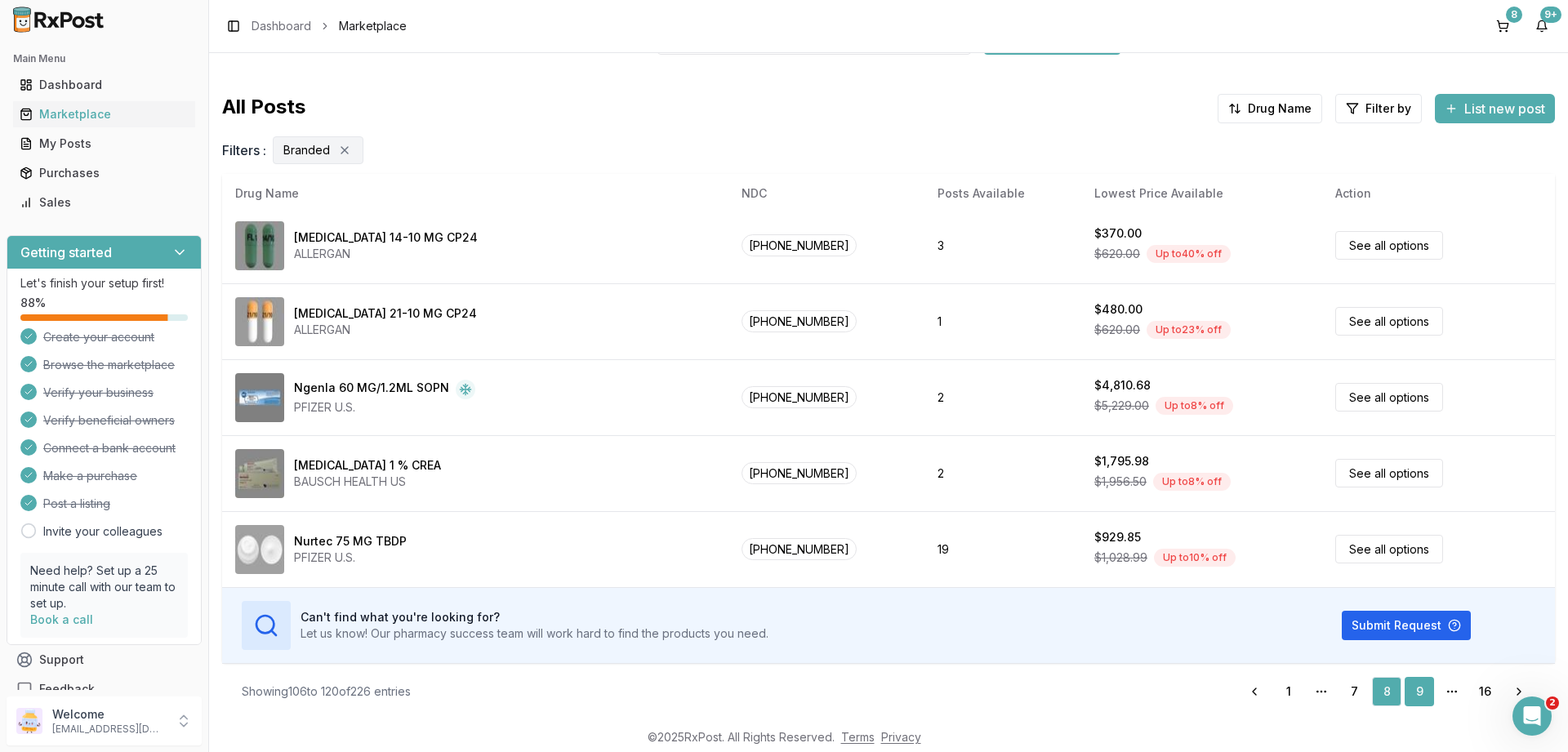
click at [1417, 689] on link "9" at bounding box center [1419, 691] width 29 height 29
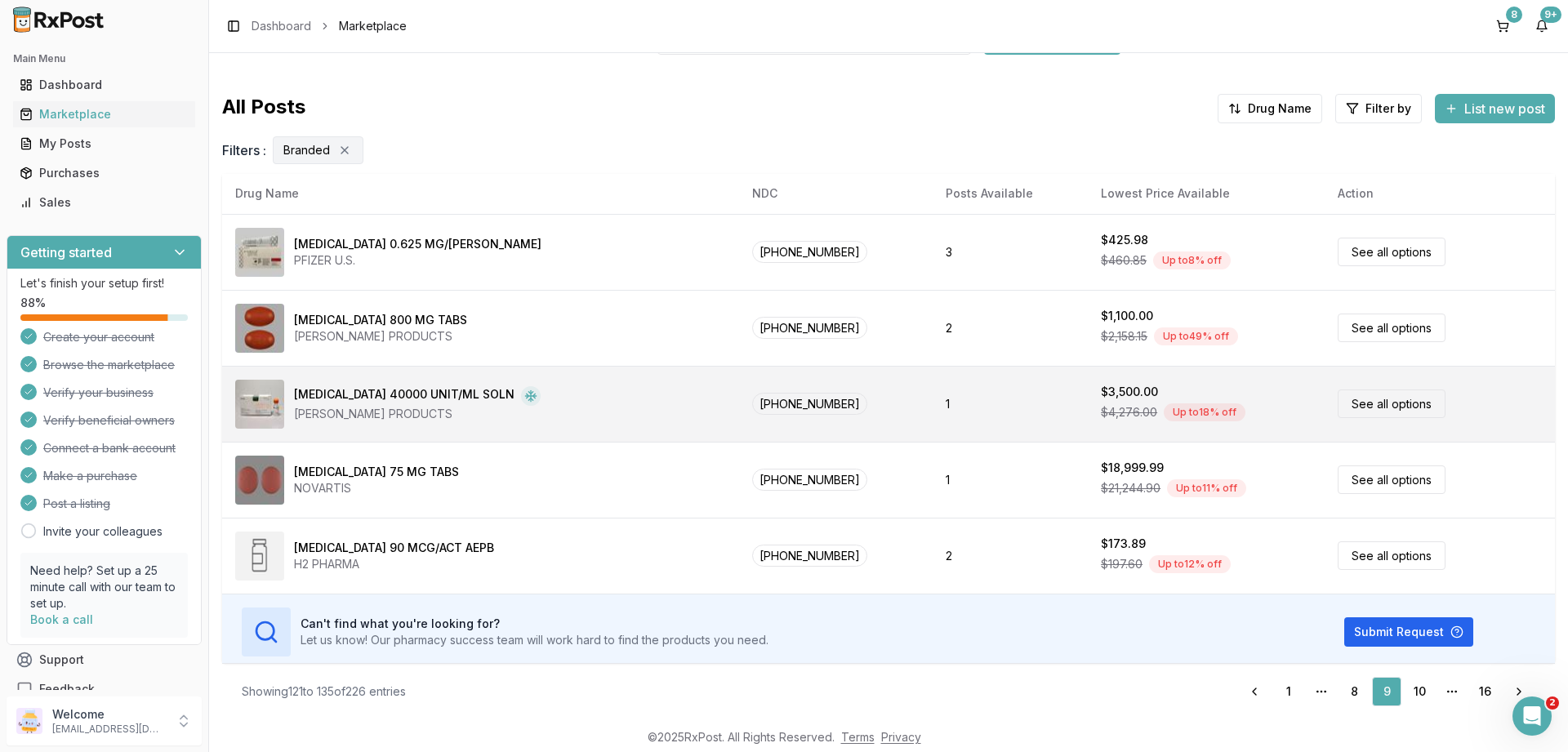
scroll to position [765, 0]
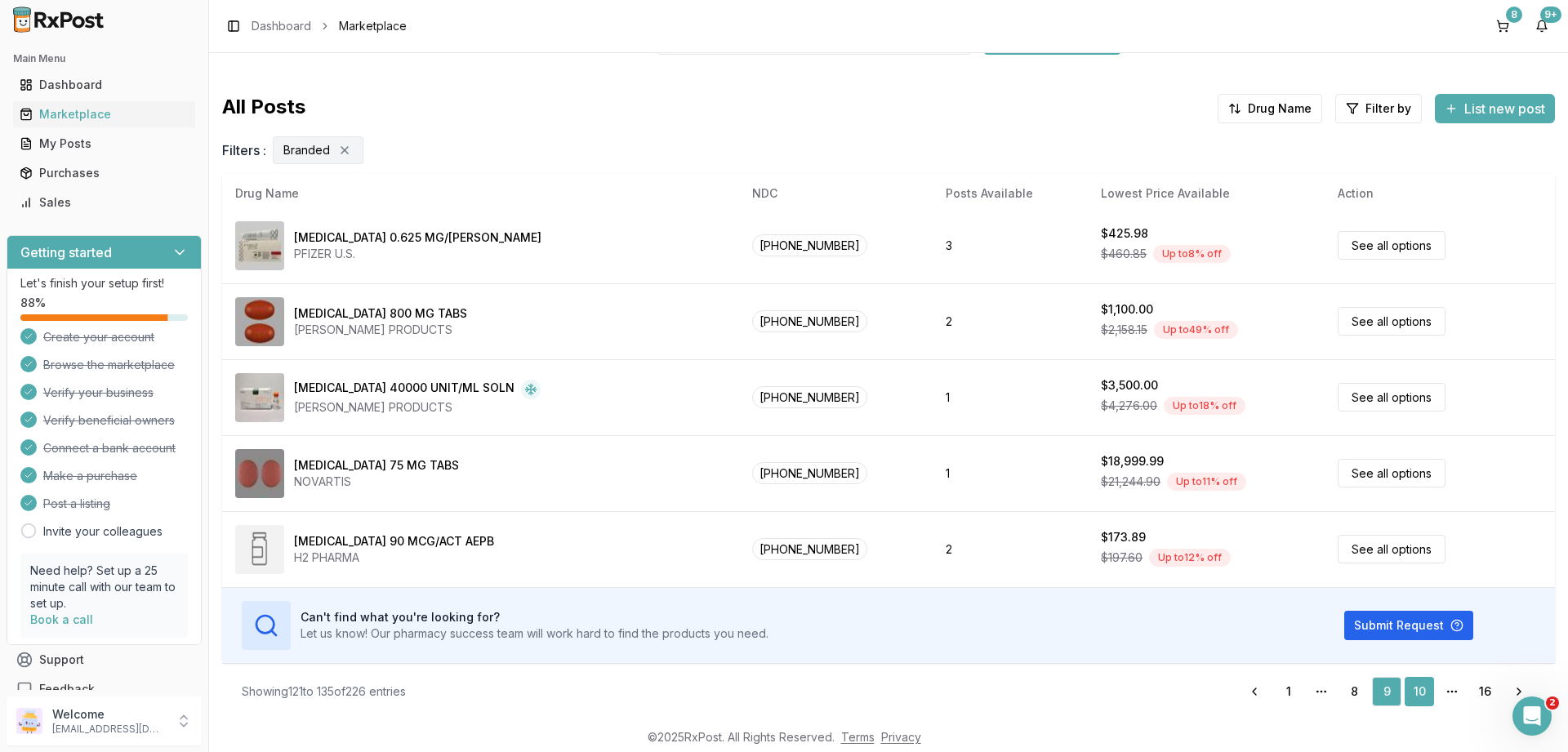
click at [1416, 690] on link "10" at bounding box center [1419, 691] width 29 height 29
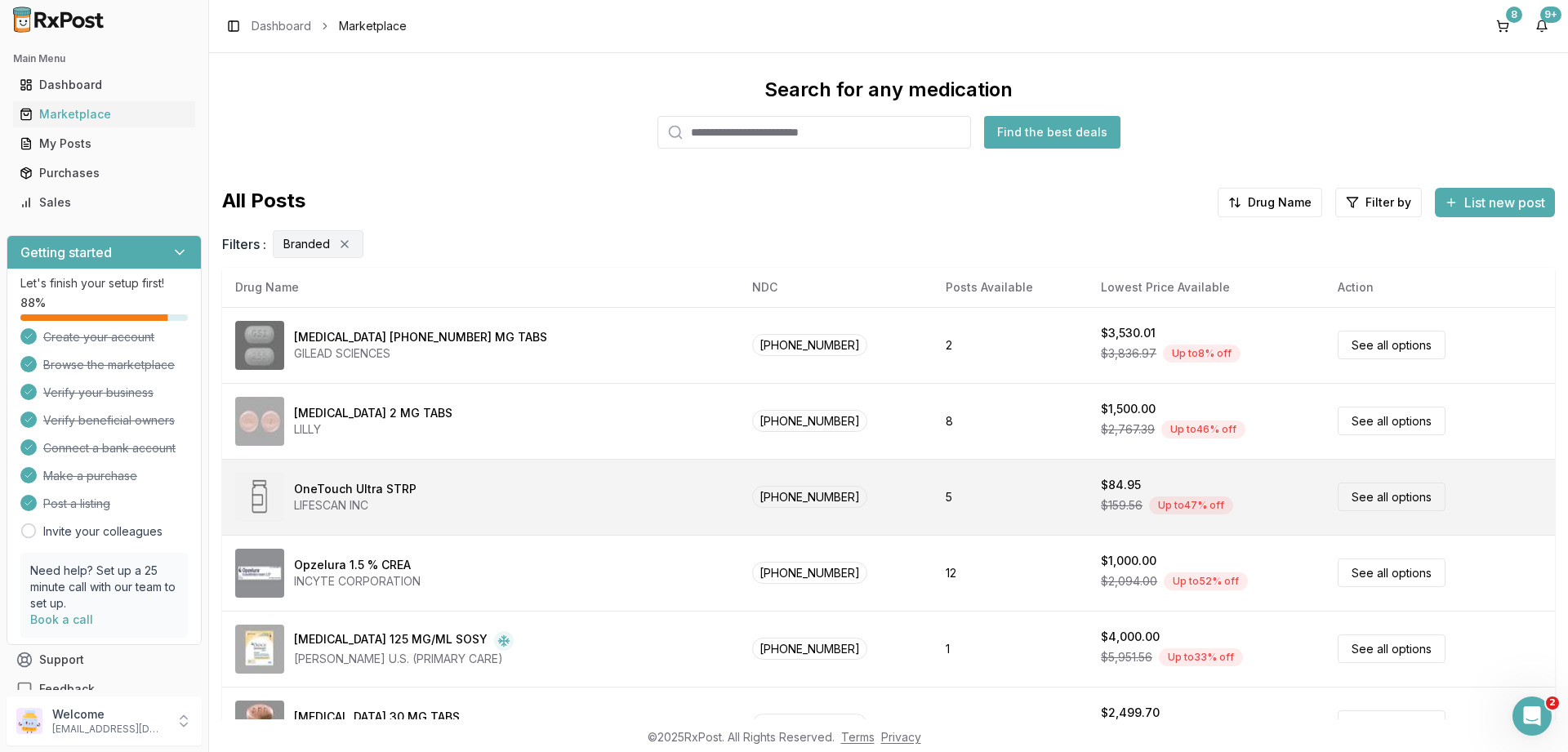
scroll to position [0, 0]
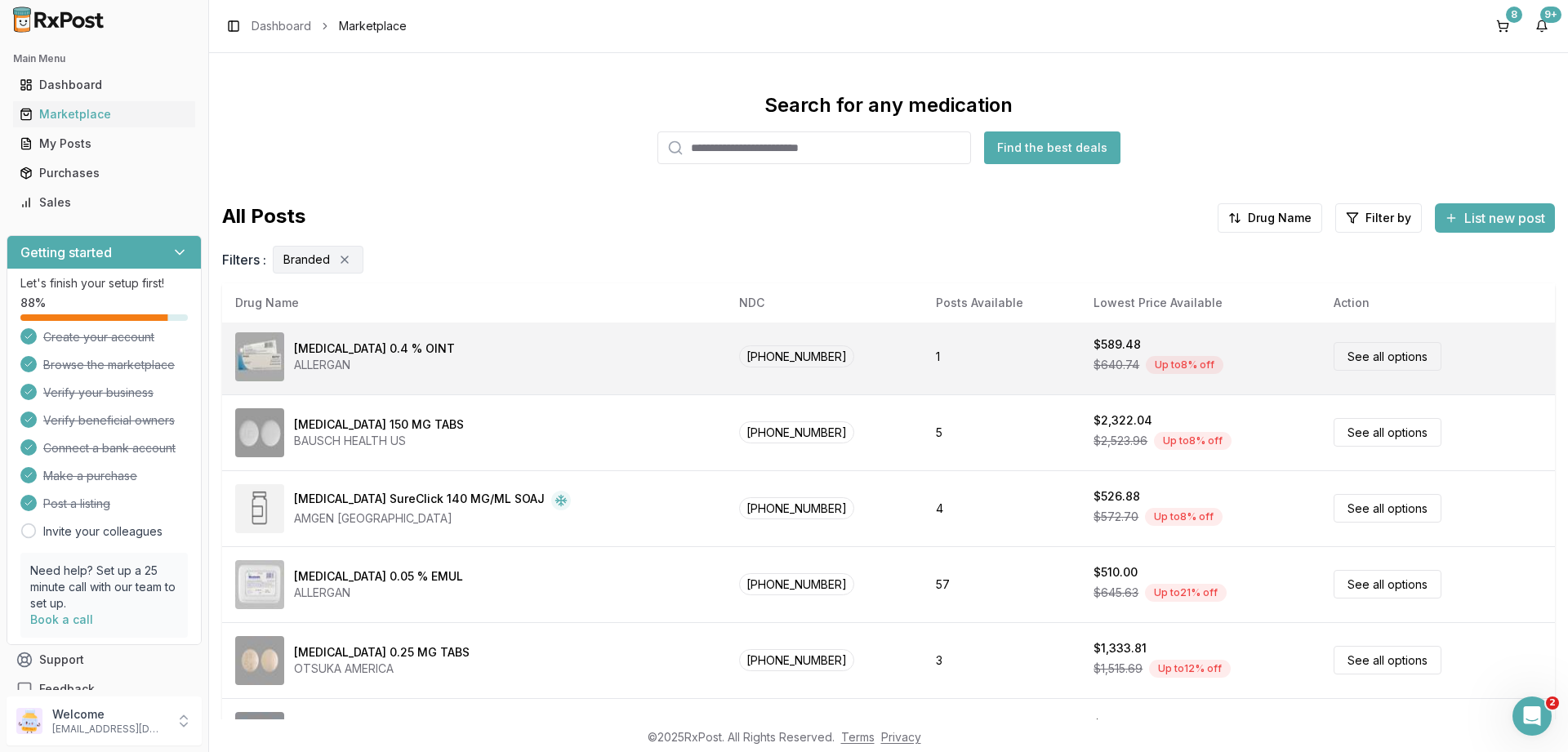
scroll to position [294, 0]
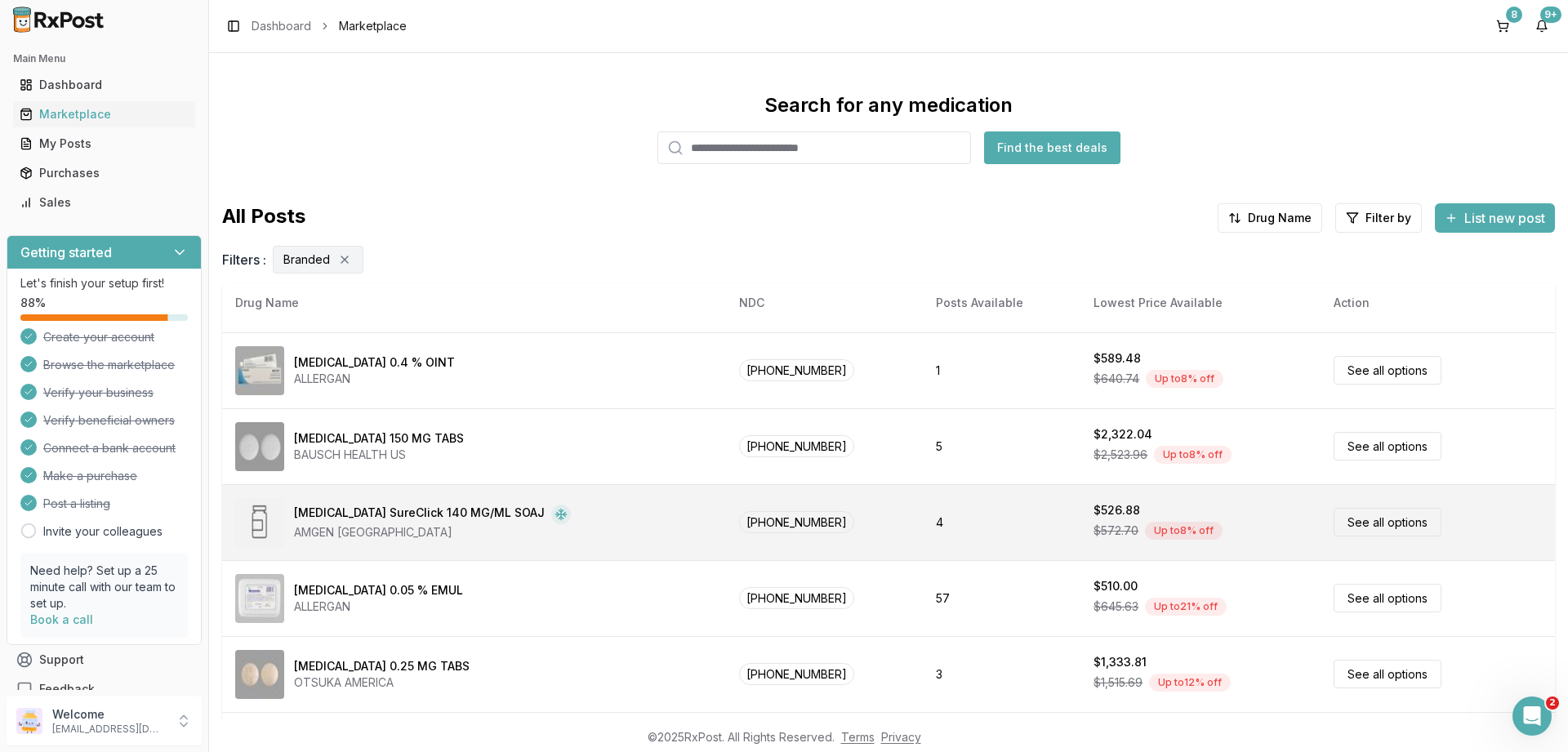
click at [1357, 520] on link "See all options" at bounding box center [1387, 522] width 108 height 29
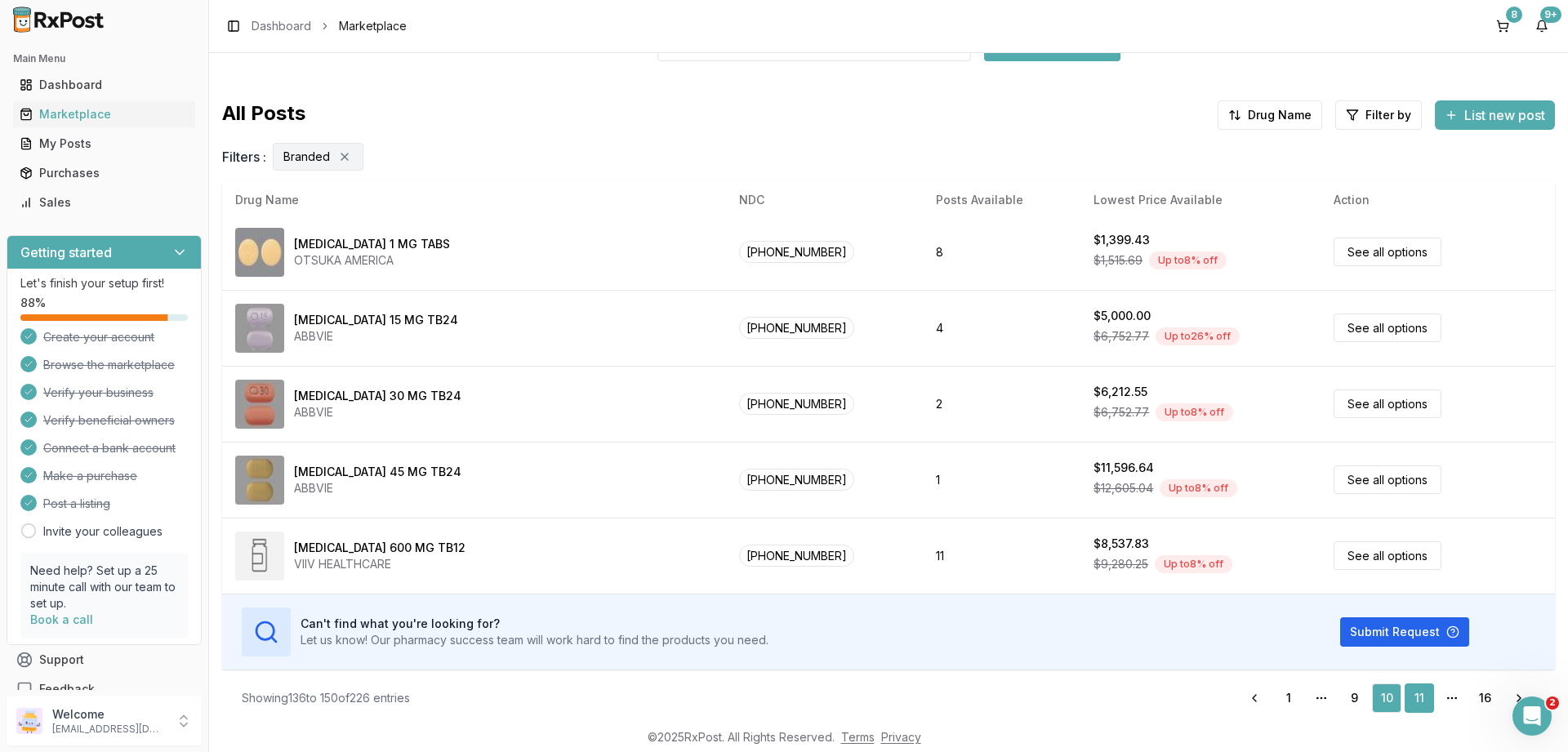
scroll to position [109, 0]
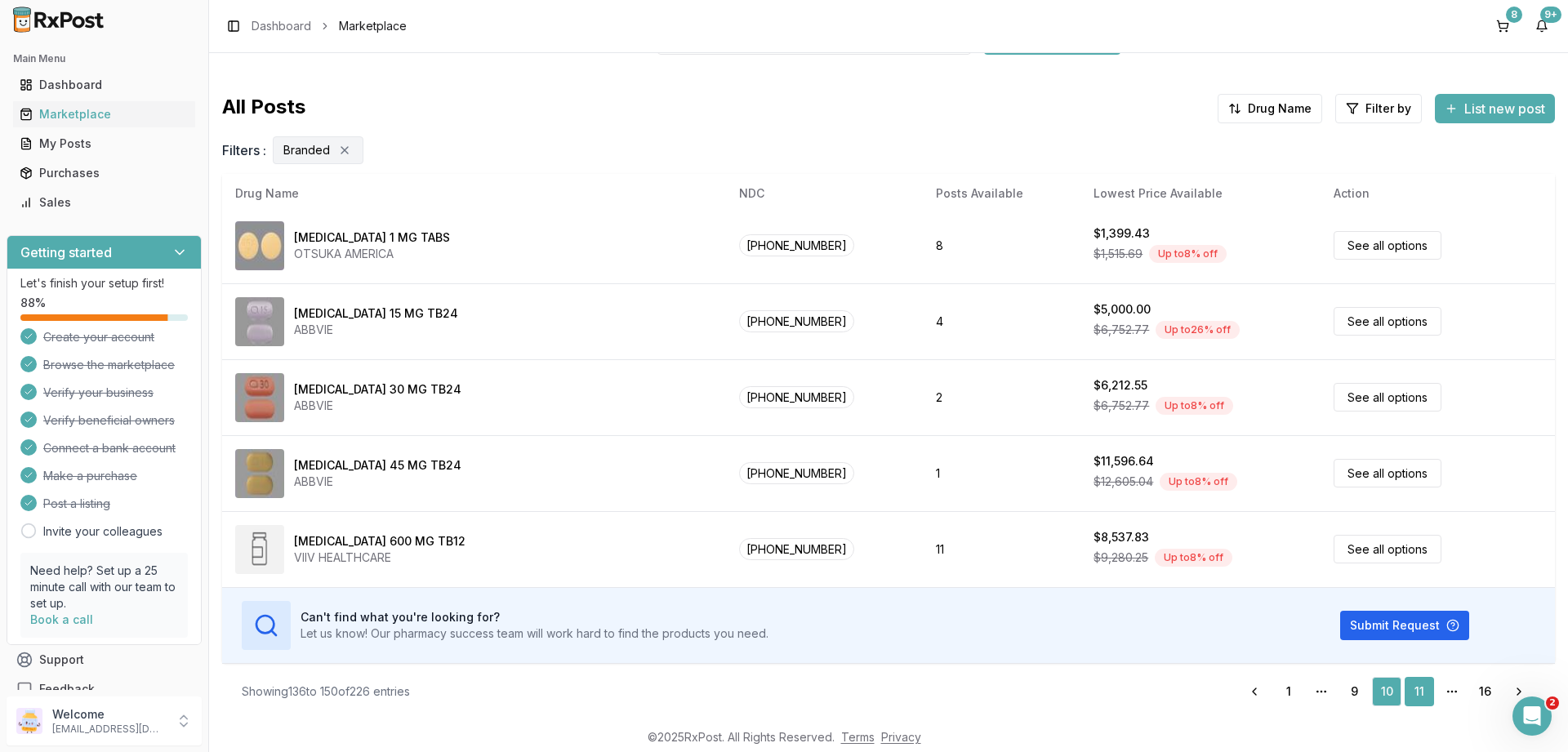
click at [1421, 690] on link "11" at bounding box center [1419, 691] width 29 height 29
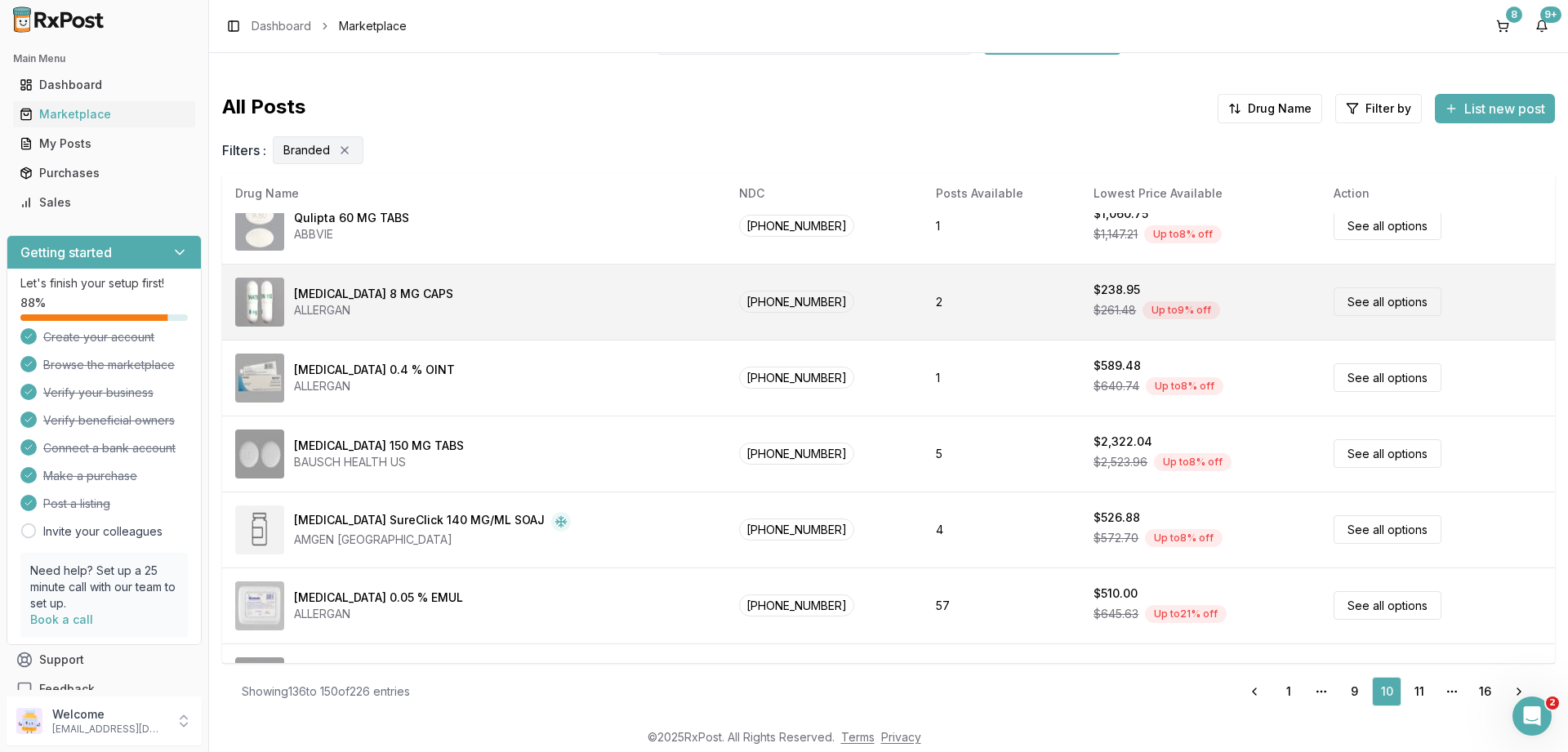
scroll to position [0, 0]
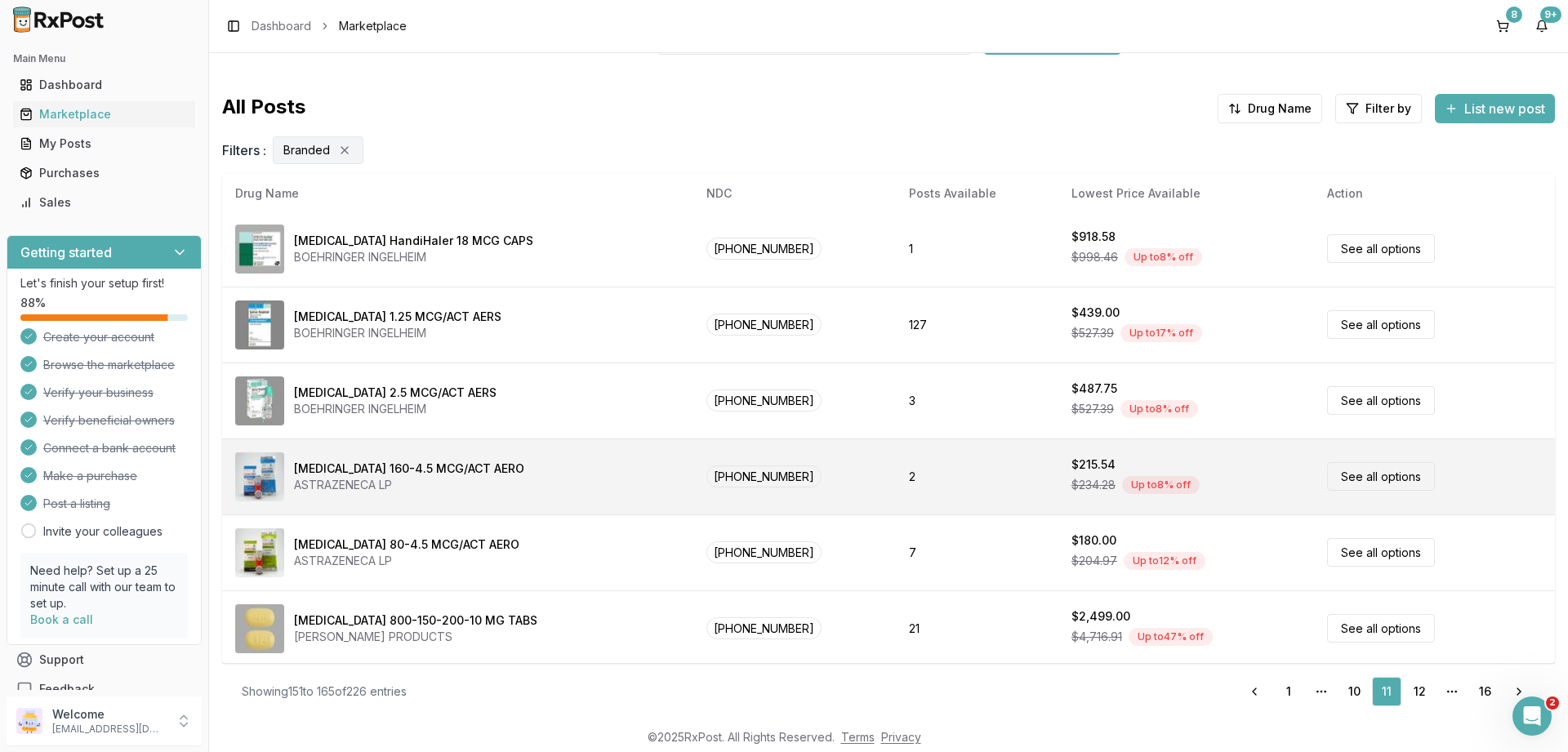
scroll to position [765, 0]
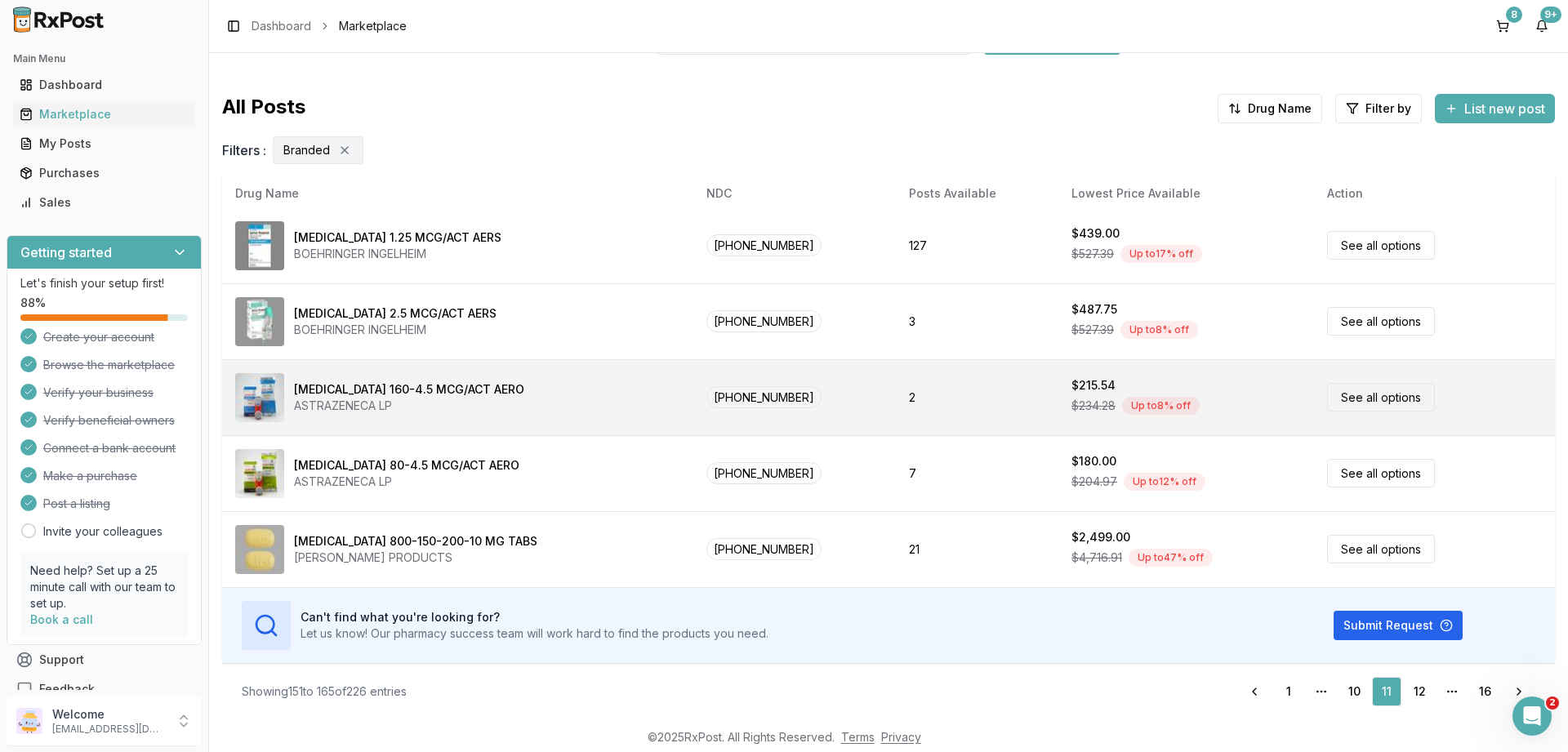
click at [1360, 387] on link "See all options" at bounding box center [1381, 397] width 108 height 29
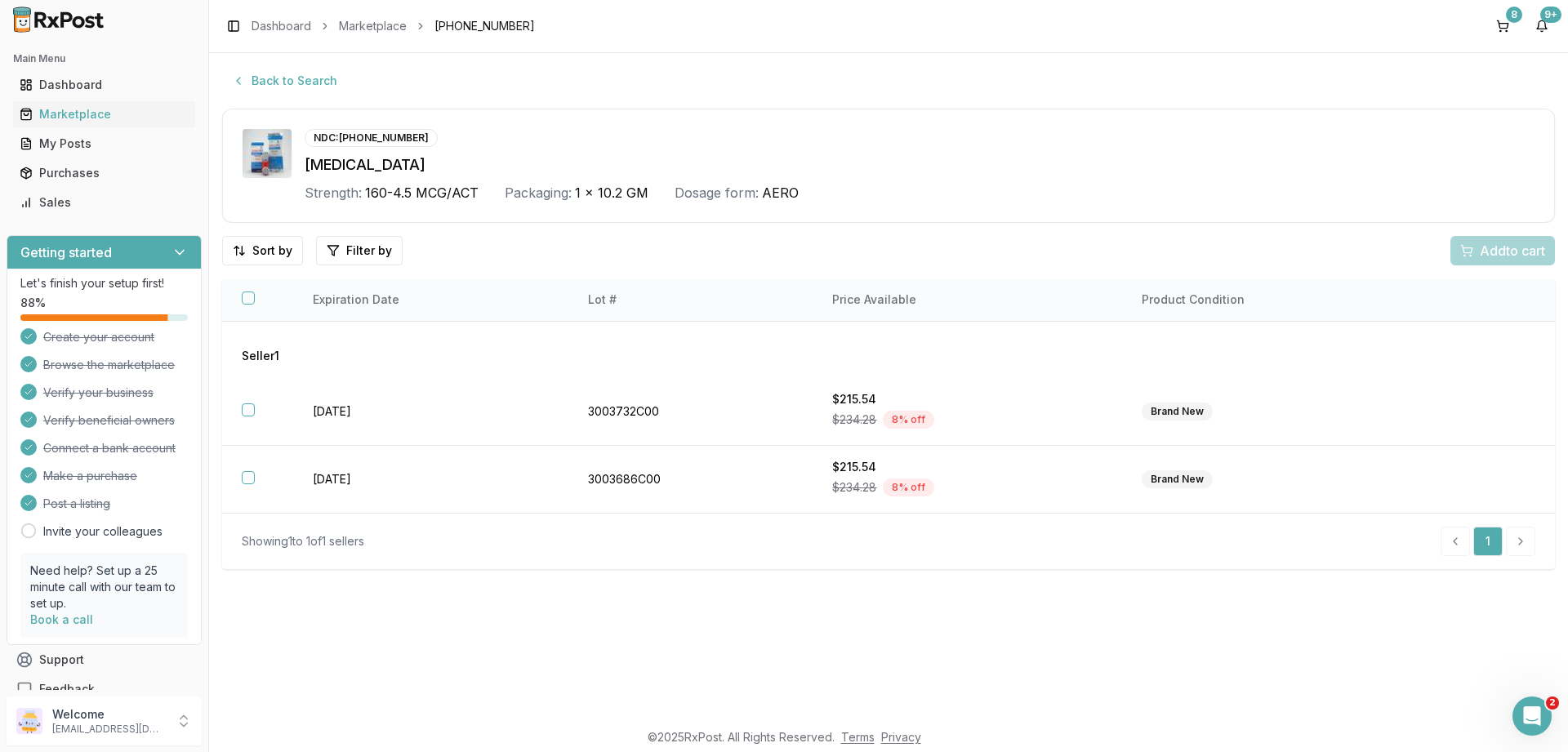
click at [252, 299] on button "button" at bounding box center [249, 298] width 13 height 13
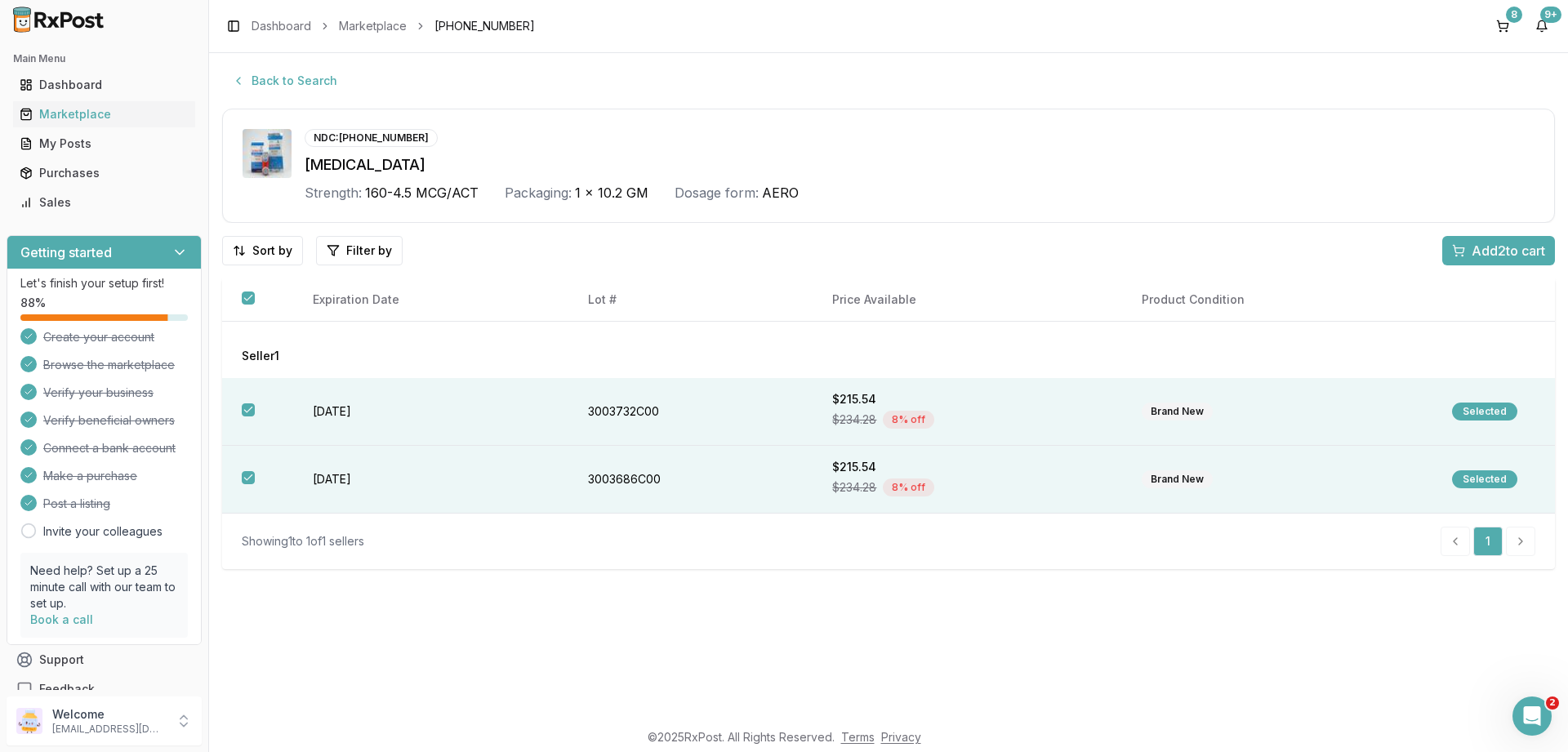
click at [1485, 249] on span "Add 2 to cart" at bounding box center [1507, 250] width 73 height 19
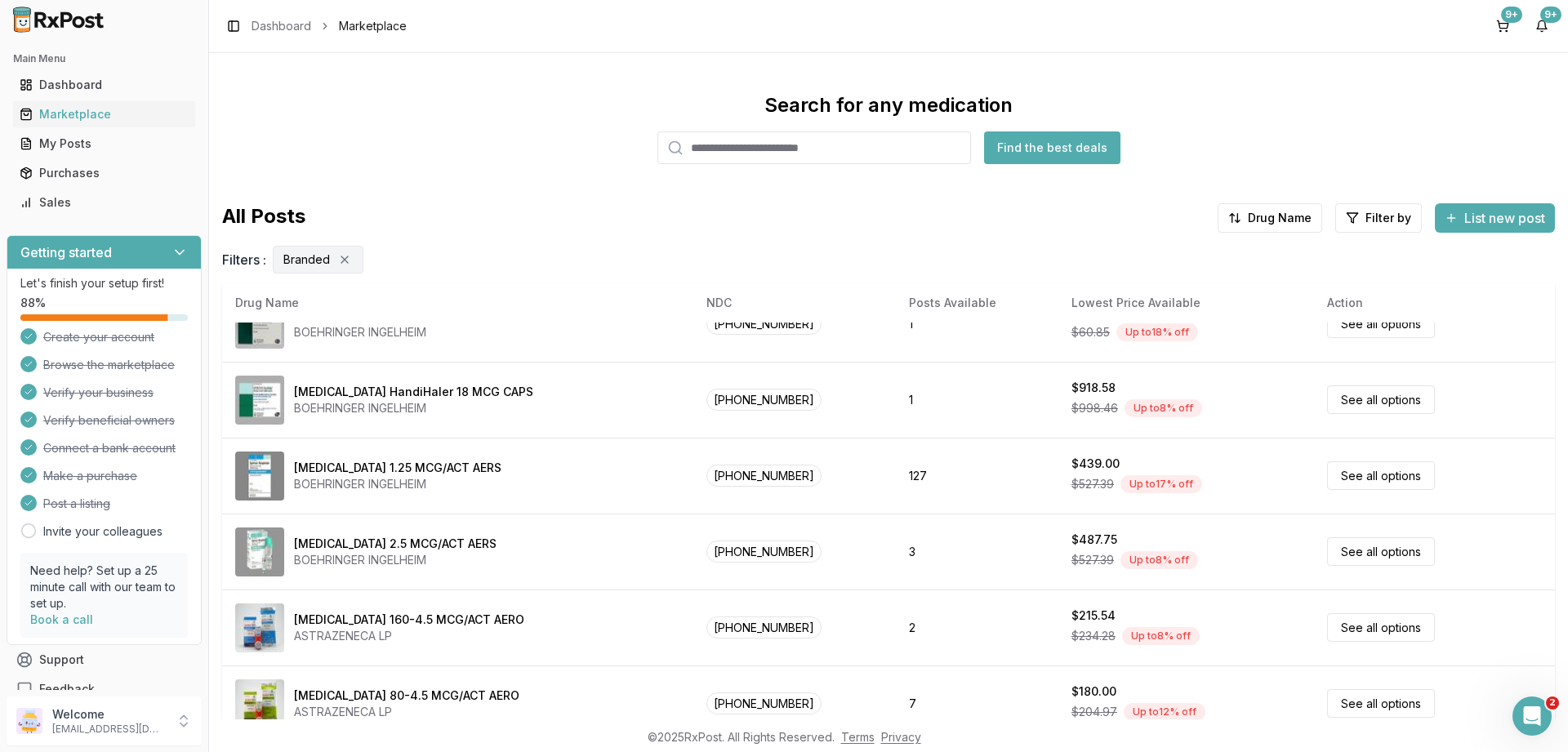
scroll to position [765, 0]
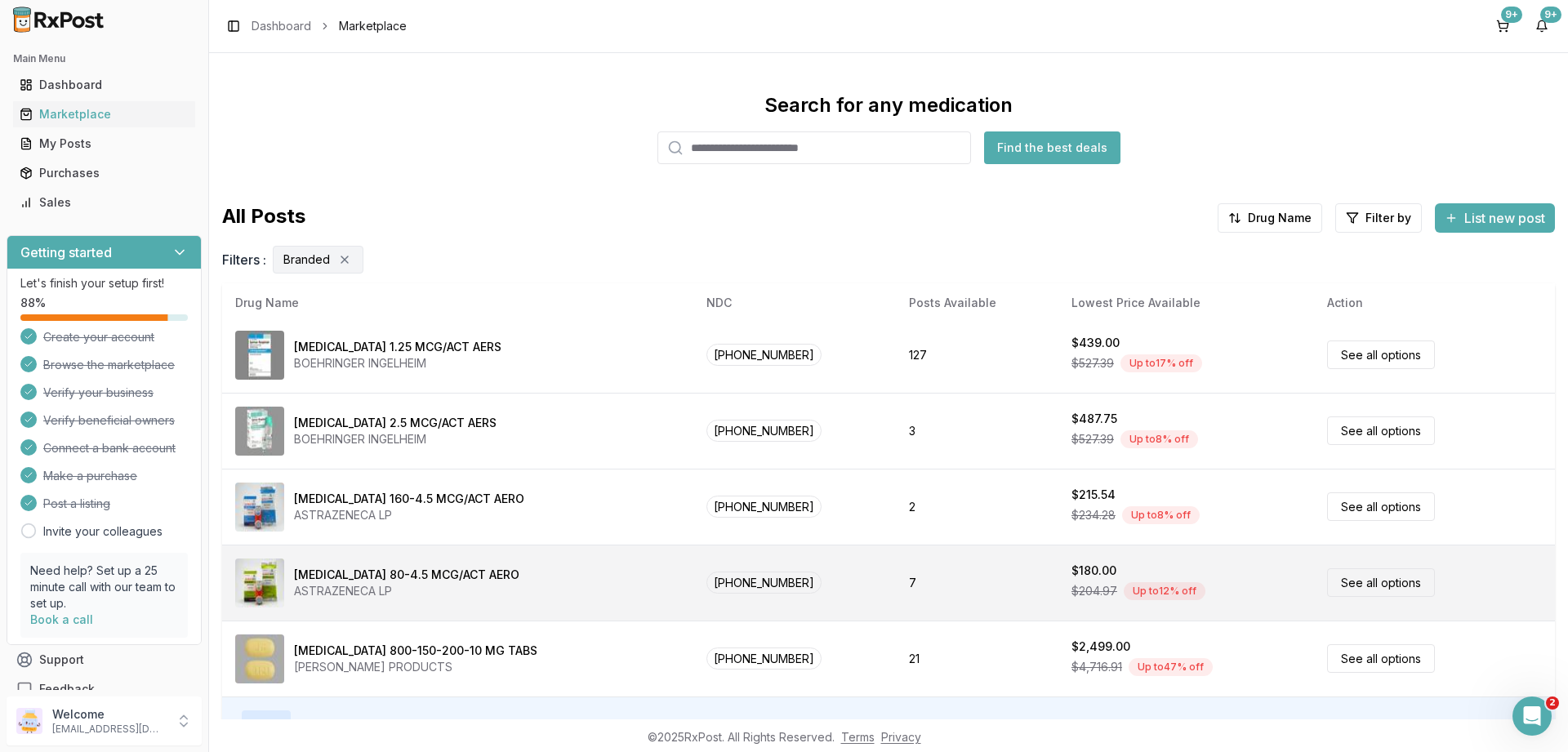
click at [1360, 580] on link "See all options" at bounding box center [1381, 582] width 108 height 29
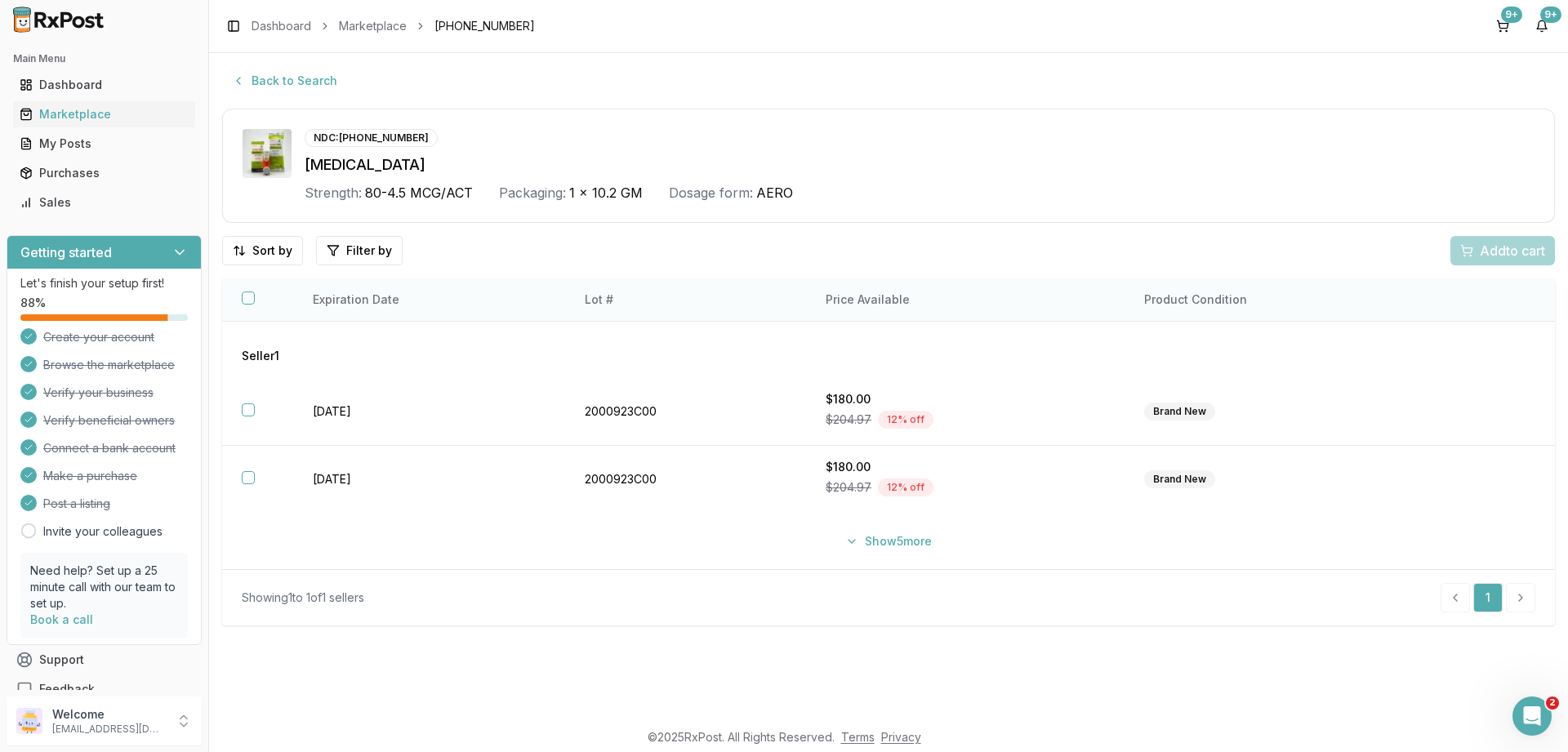
click at [250, 300] on button "button" at bounding box center [249, 298] width 13 height 13
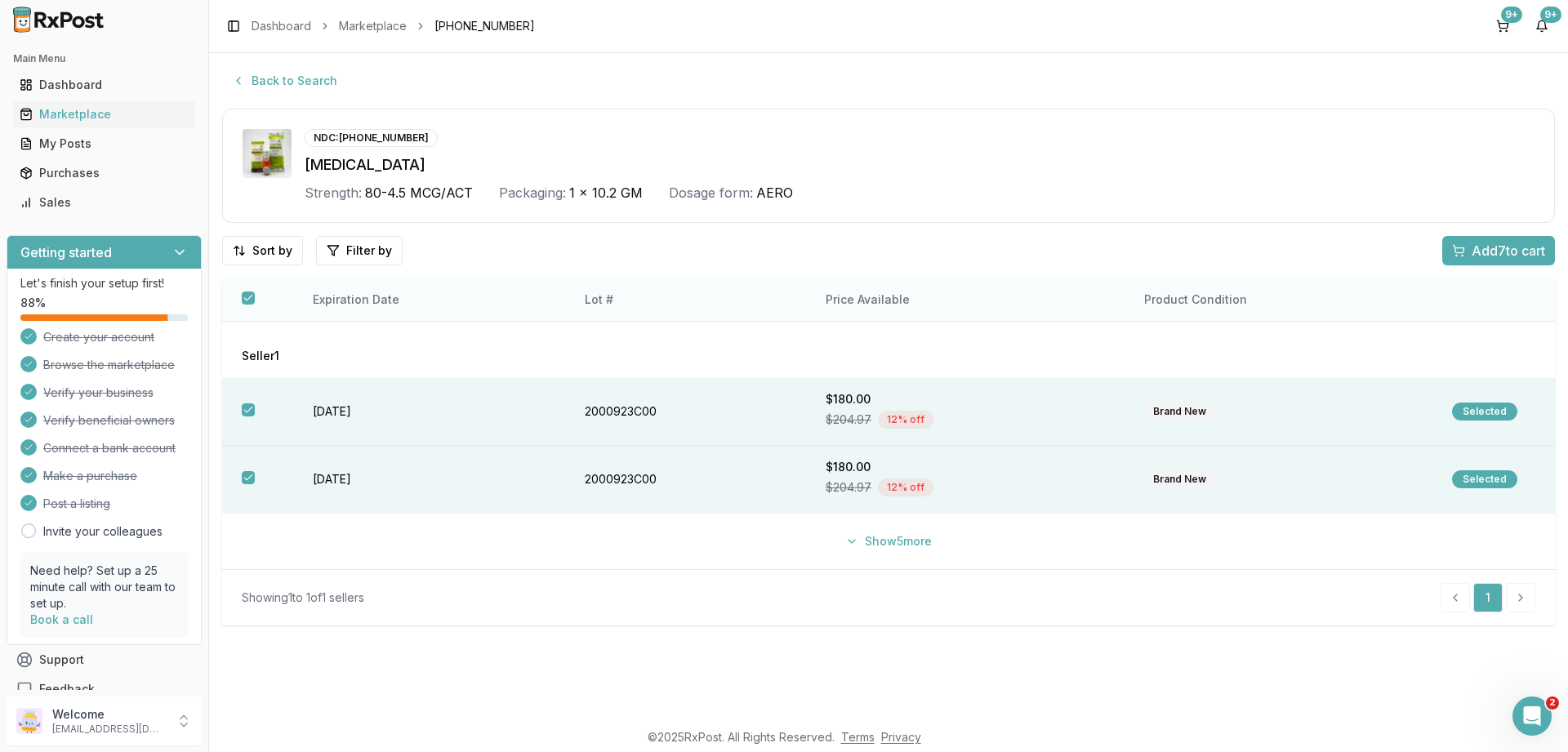
click at [245, 298] on button "button" at bounding box center [249, 298] width 13 height 13
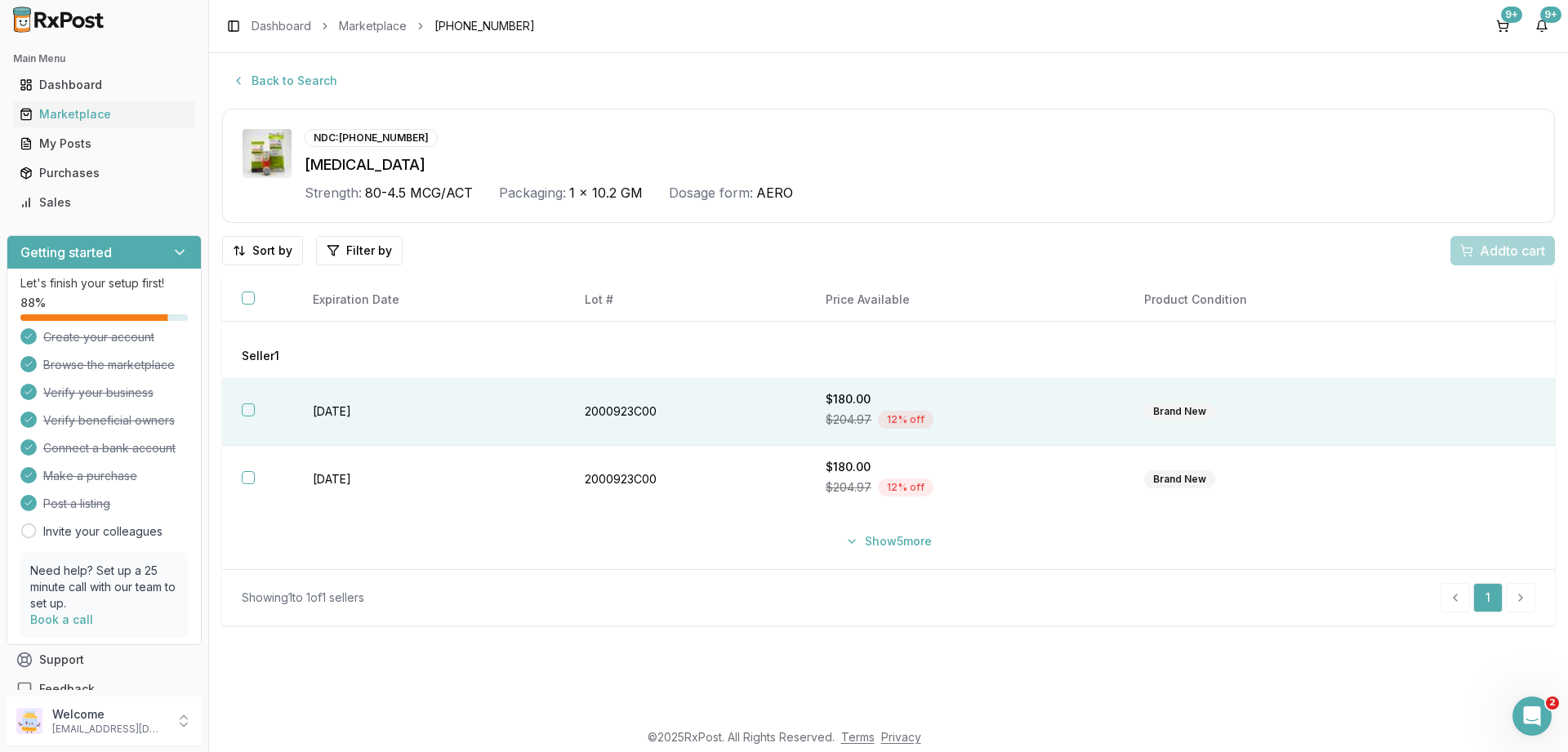
click at [249, 413] on button "button" at bounding box center [249, 410] width 13 height 13
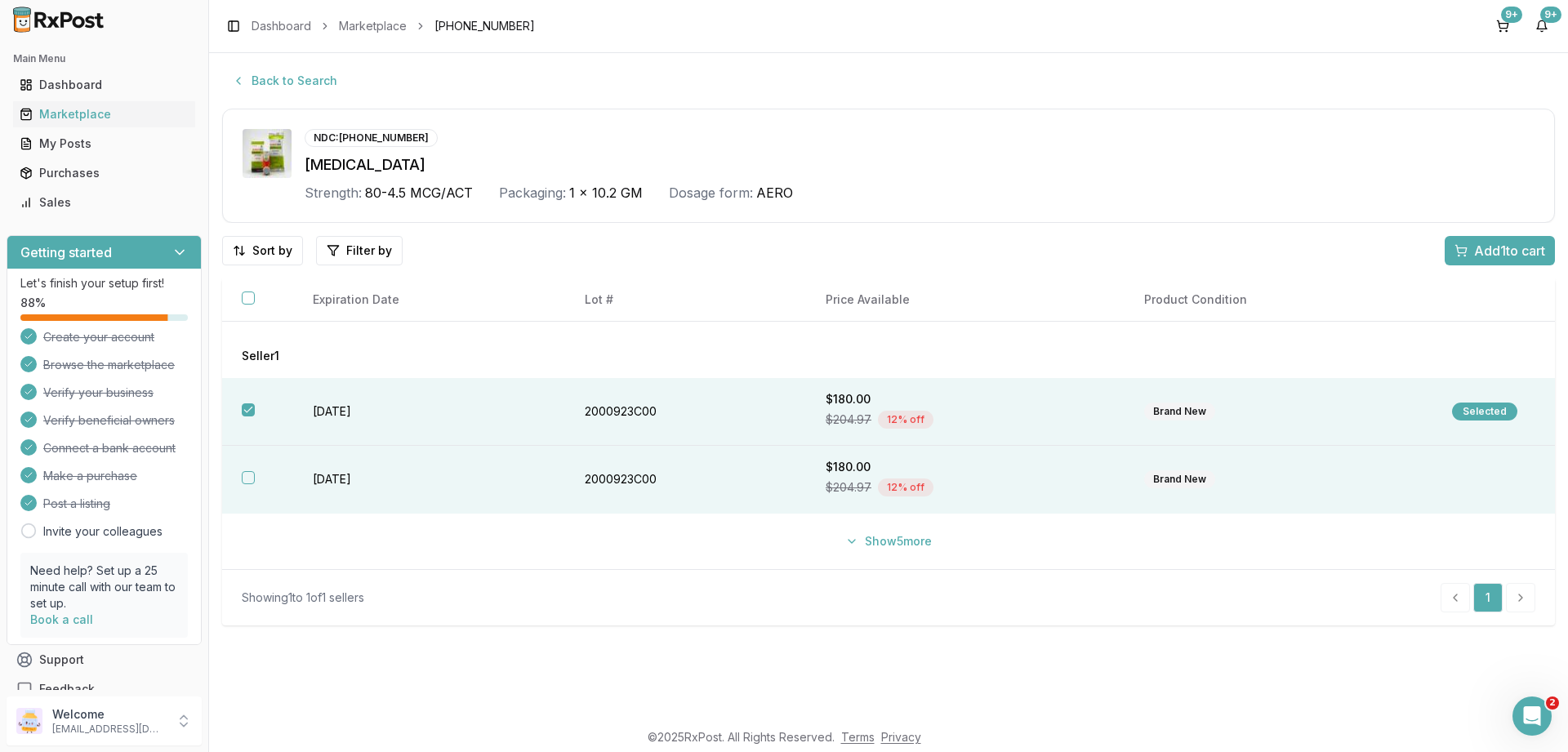
click at [246, 474] on button "button" at bounding box center [249, 477] width 13 height 13
click at [1493, 245] on span "Add 2 to cart" at bounding box center [1507, 250] width 73 height 19
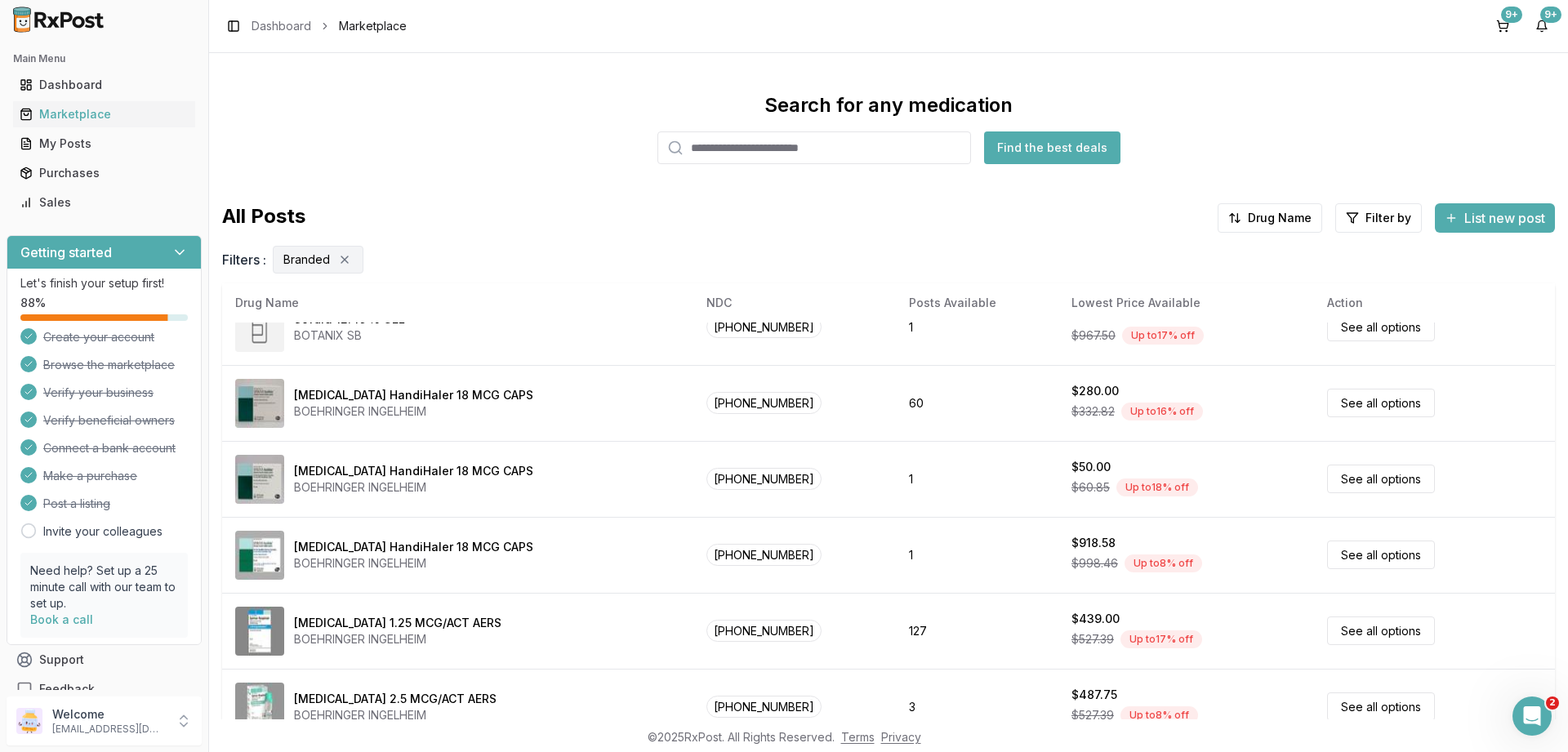
scroll to position [490, 0]
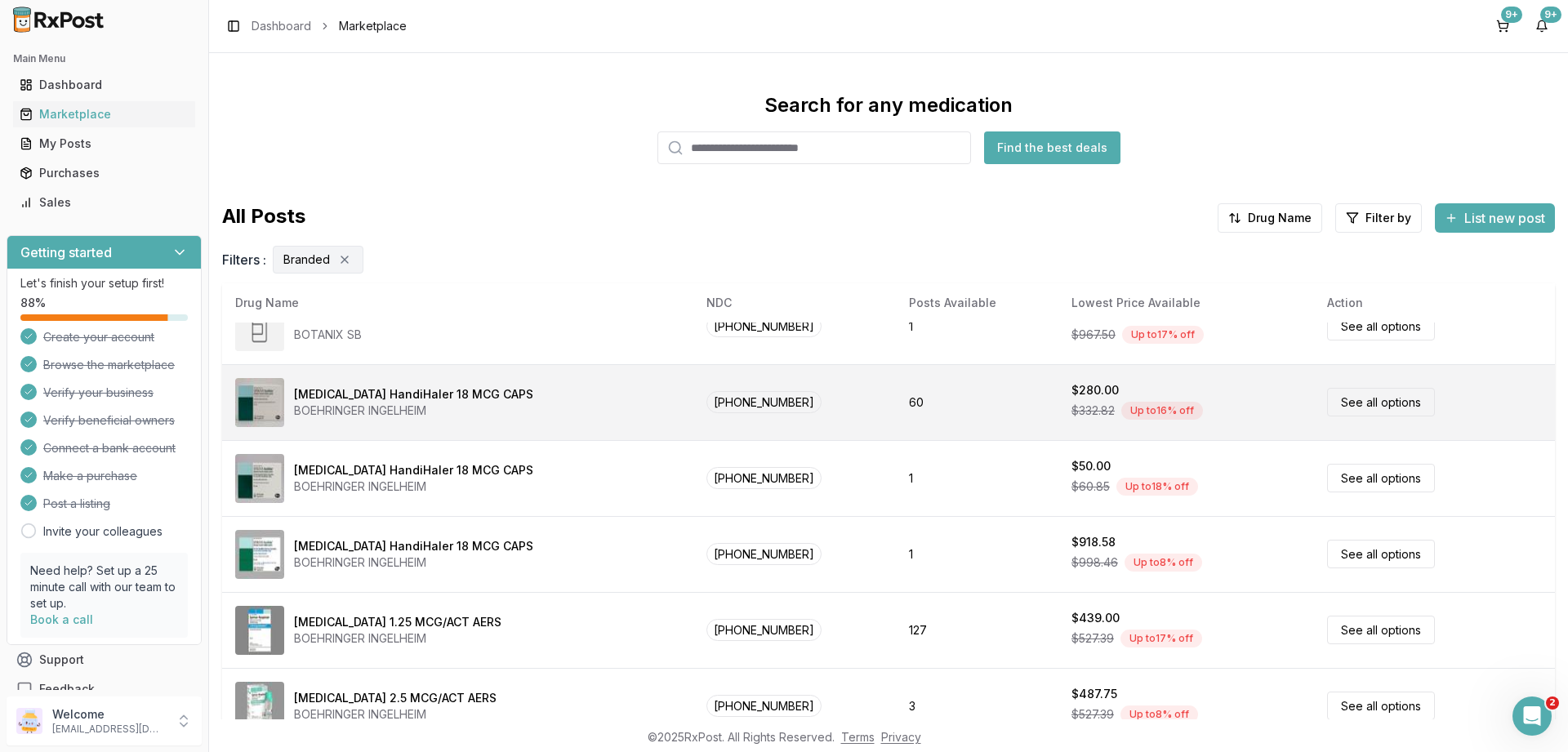
click at [1345, 402] on link "See all options" at bounding box center [1381, 402] width 108 height 29
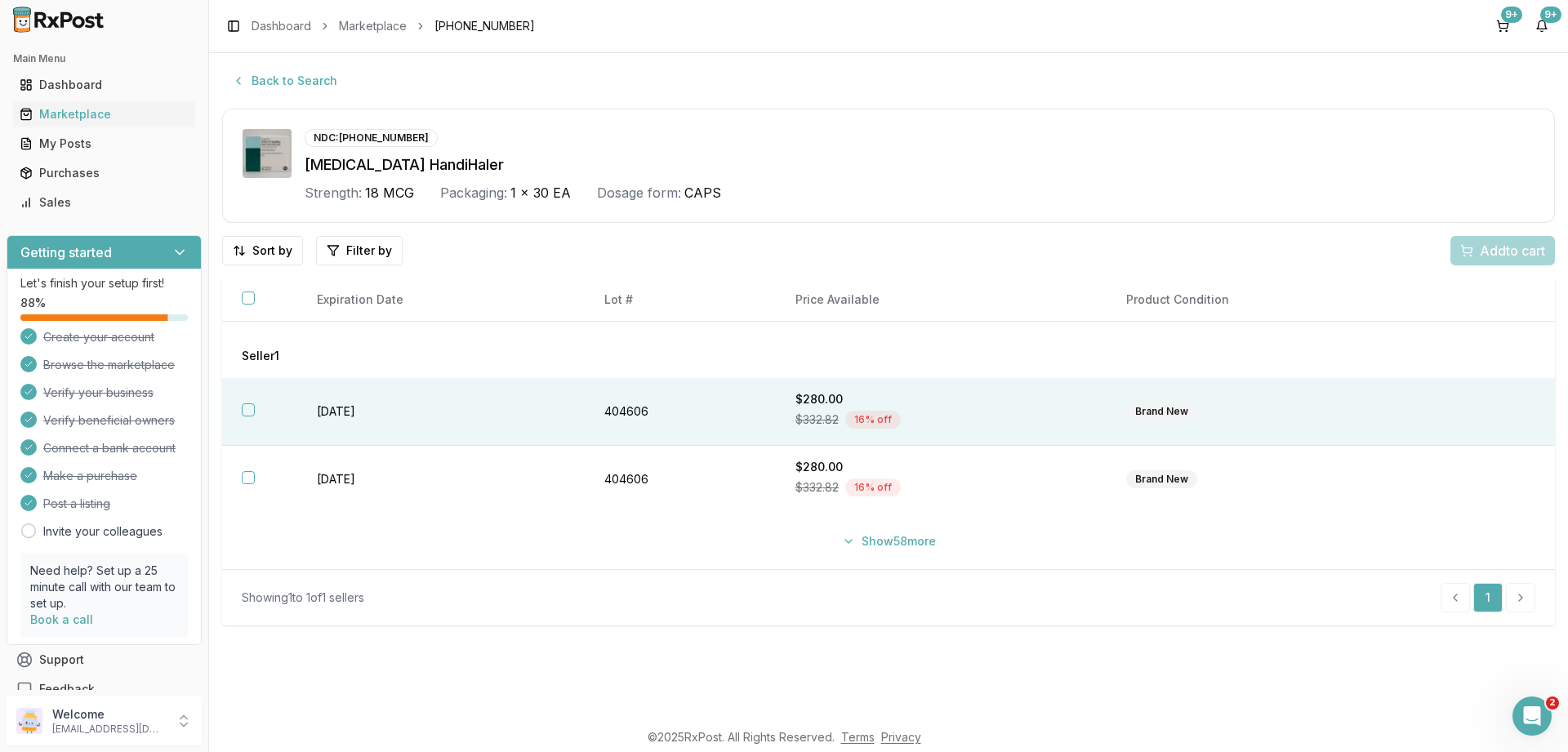
click at [245, 411] on button "button" at bounding box center [249, 410] width 13 height 13
click at [1482, 250] on span "Add 1 to cart" at bounding box center [1509, 250] width 71 height 19
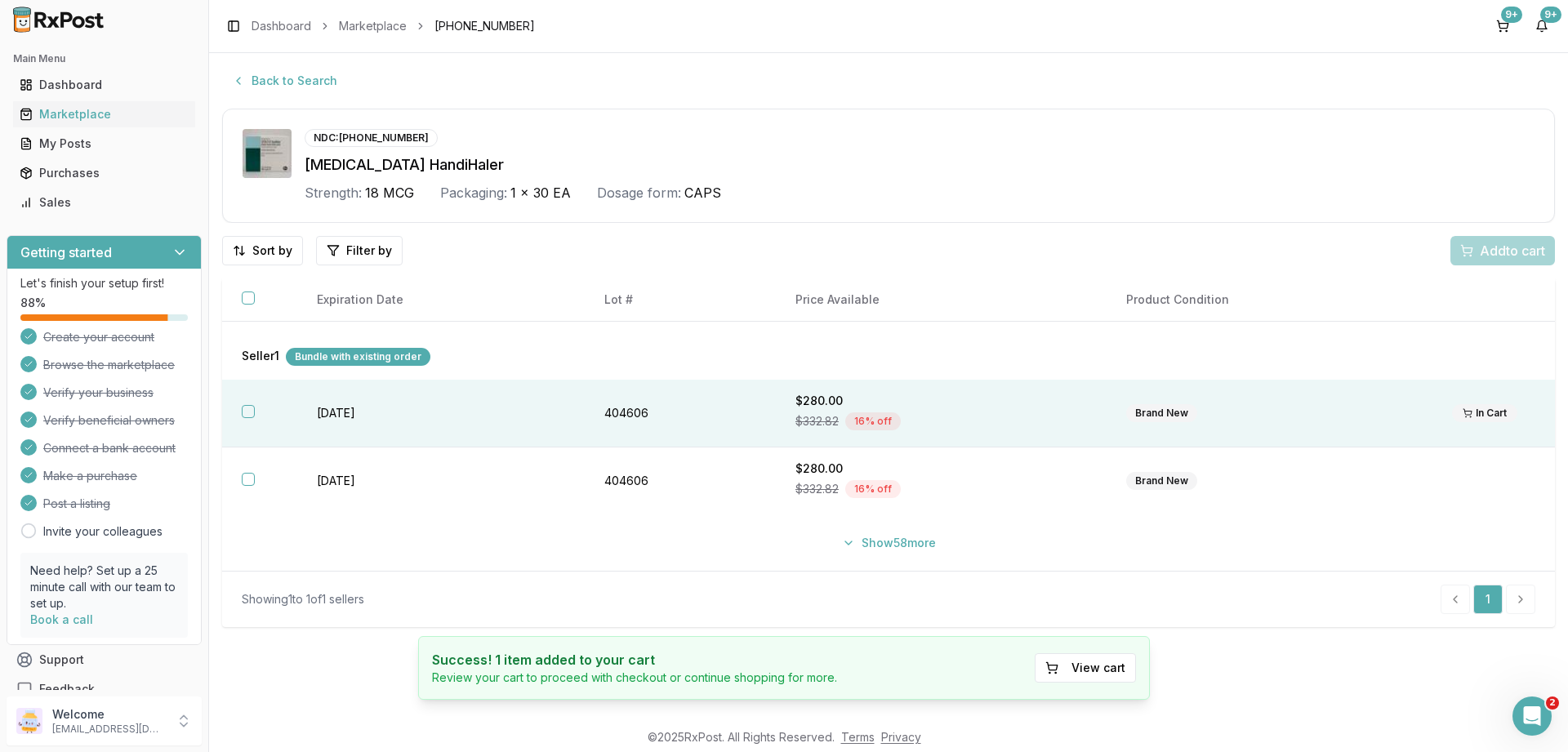
click at [250, 413] on button "button" at bounding box center [249, 412] width 13 height 13
click at [1502, 254] on span "Add 1 to cart" at bounding box center [1509, 250] width 71 height 19
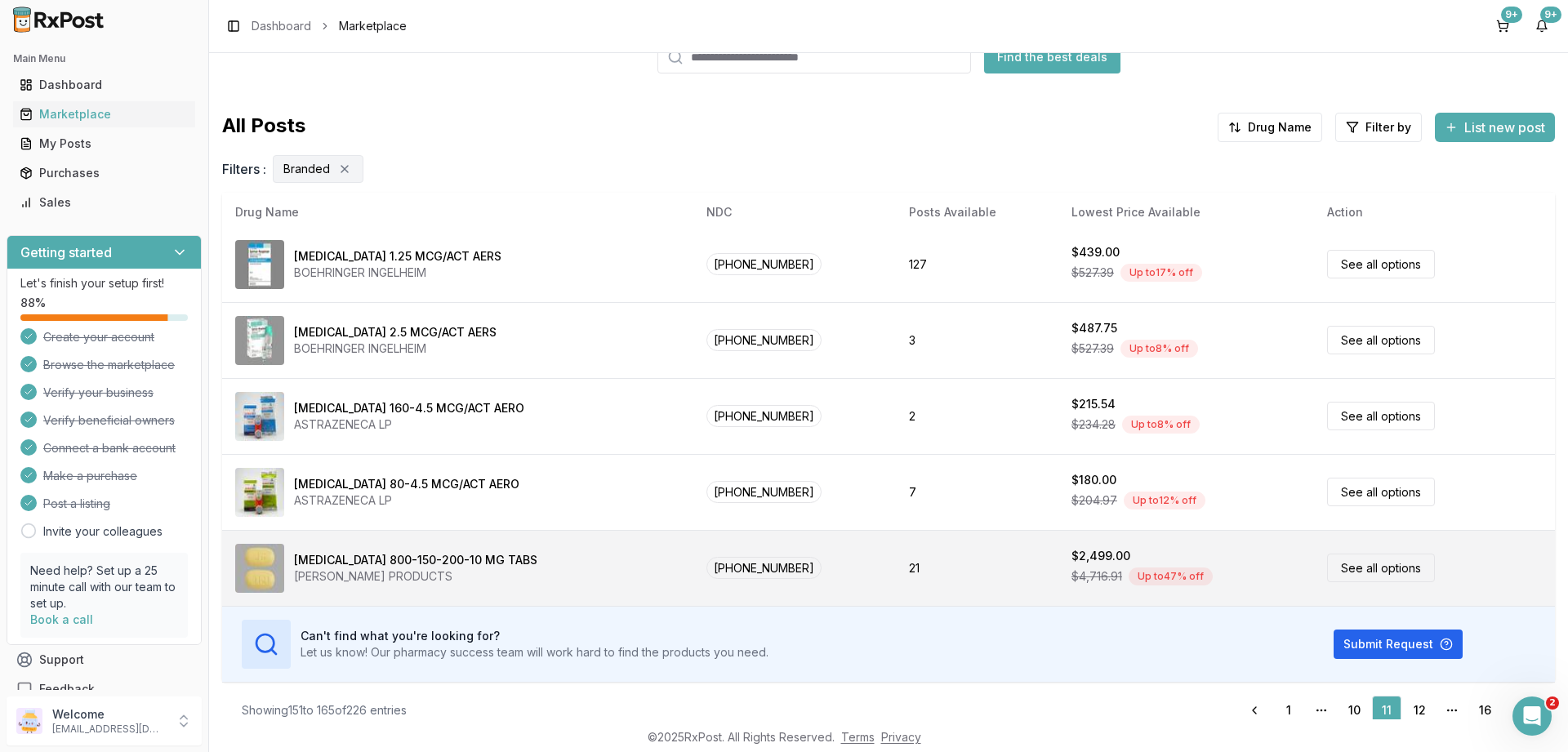
scroll to position [109, 0]
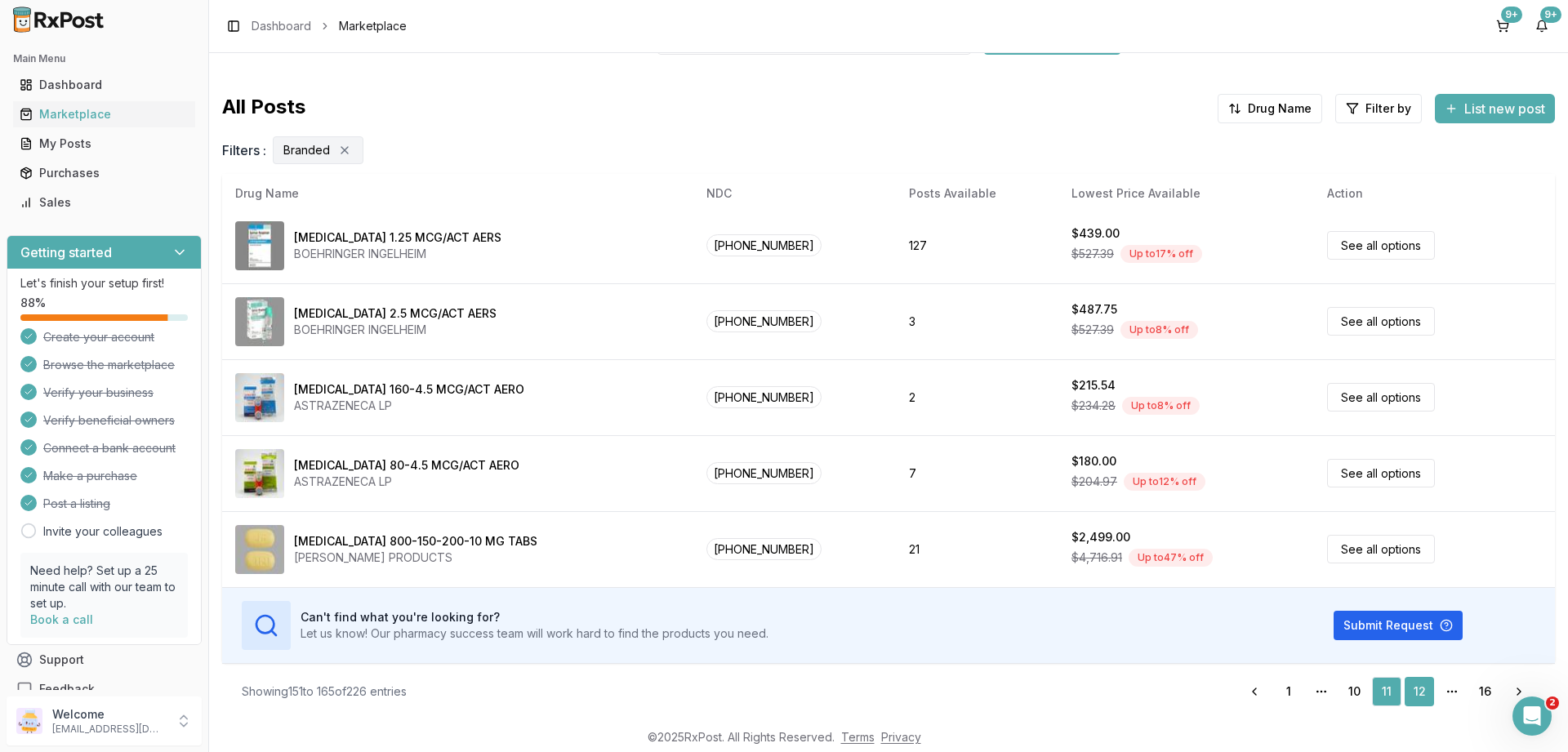
click at [1413, 688] on link "12" at bounding box center [1419, 691] width 29 height 29
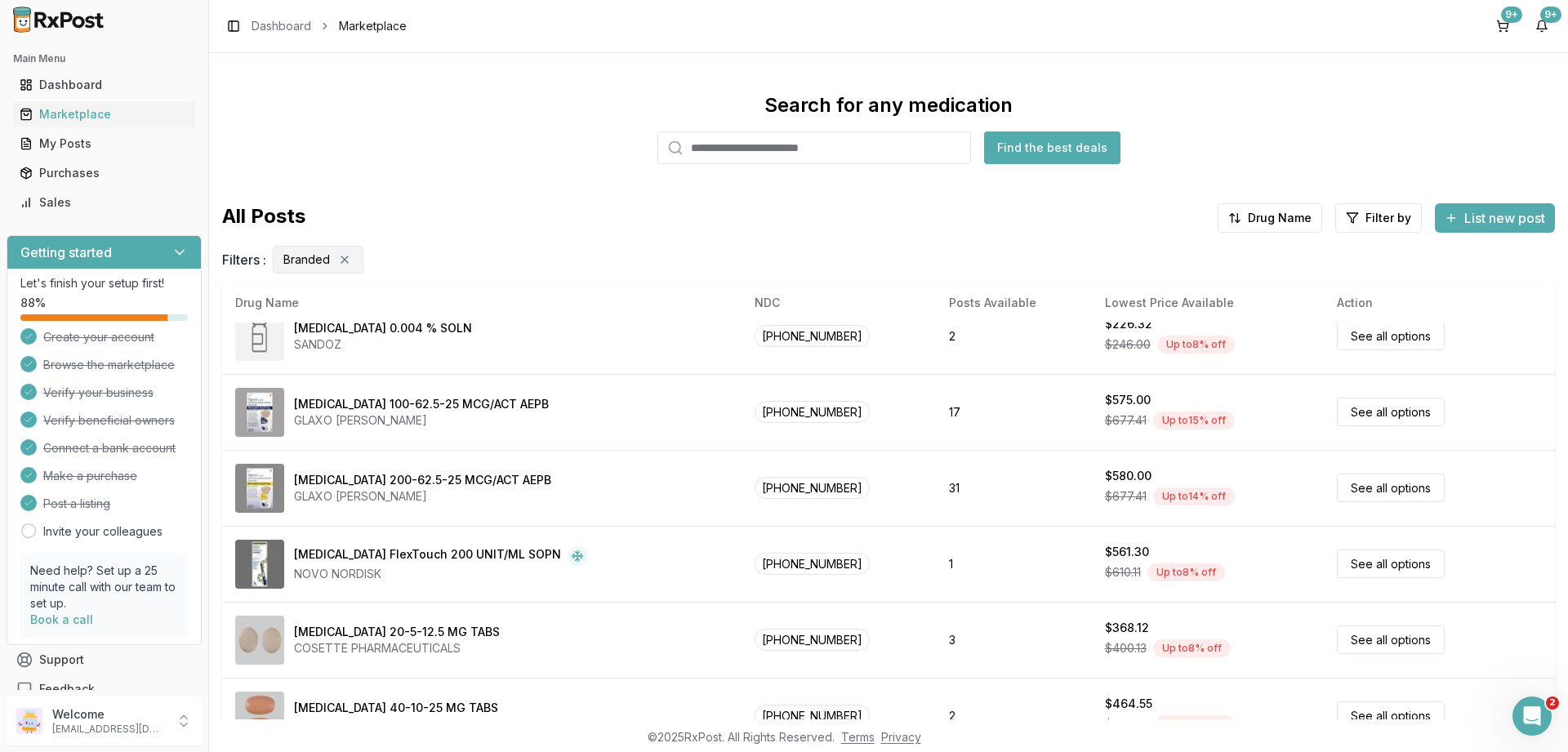
scroll to position [490, 0]
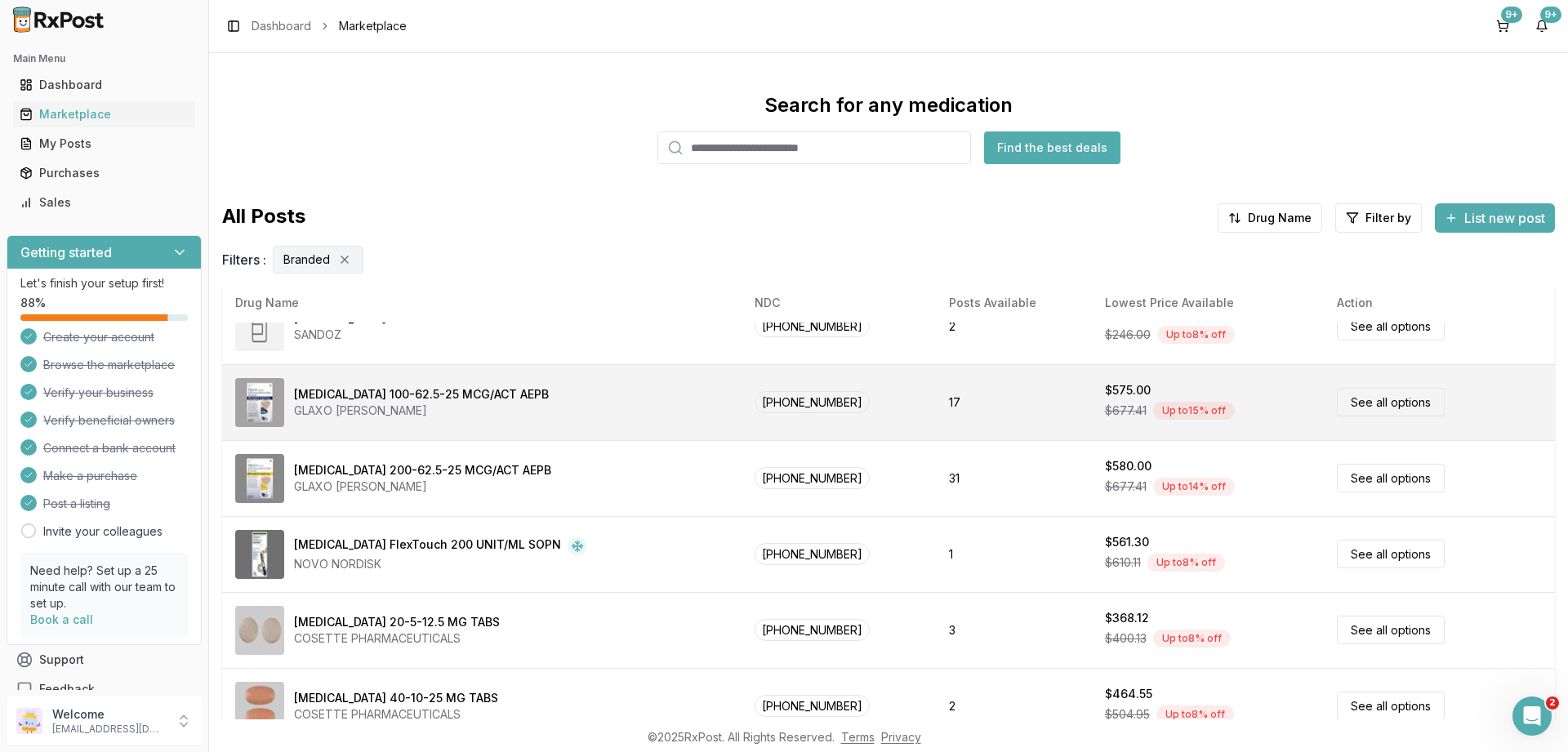
click at [1354, 398] on link "See all options" at bounding box center [1391, 402] width 108 height 29
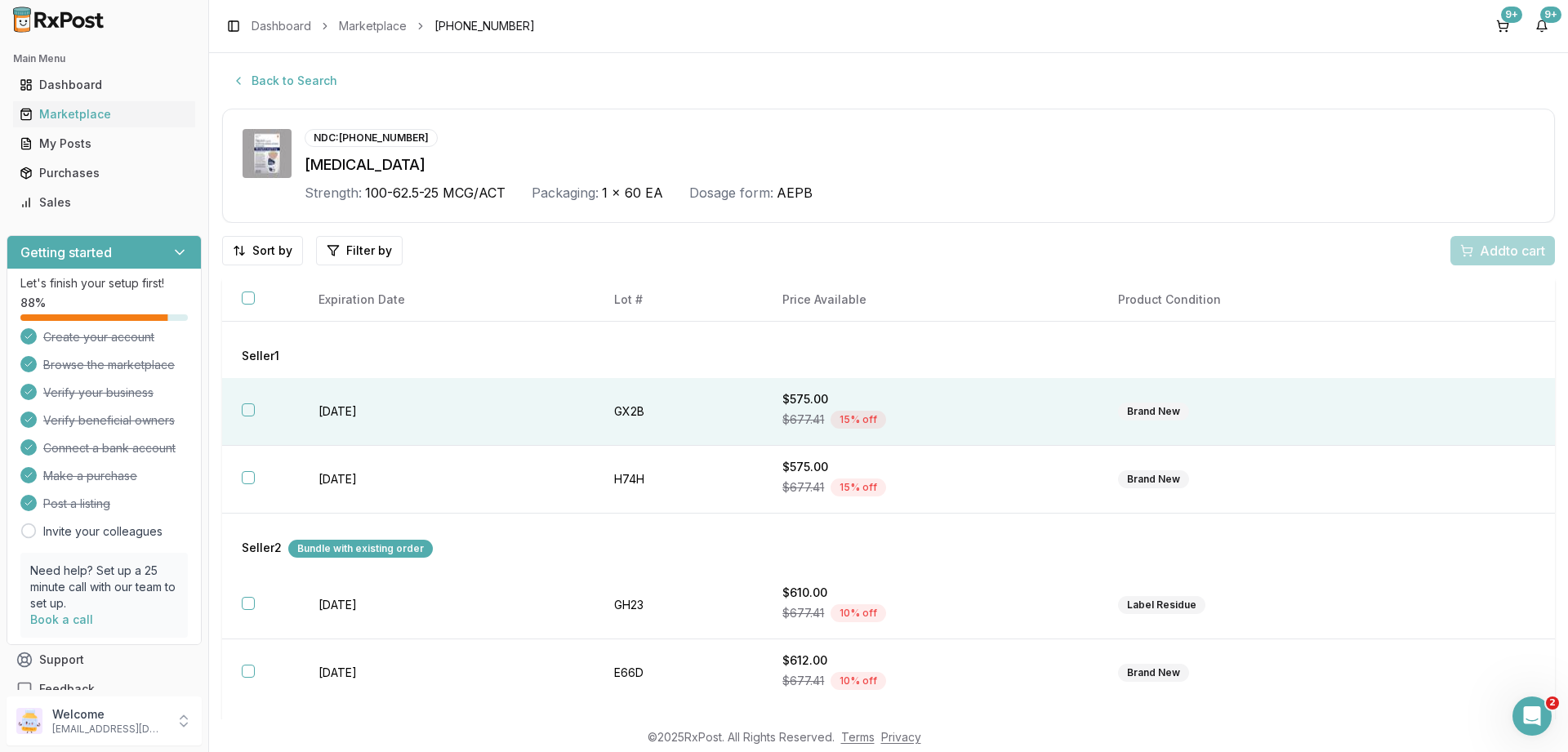
click at [247, 409] on button "button" at bounding box center [249, 410] width 13 height 13
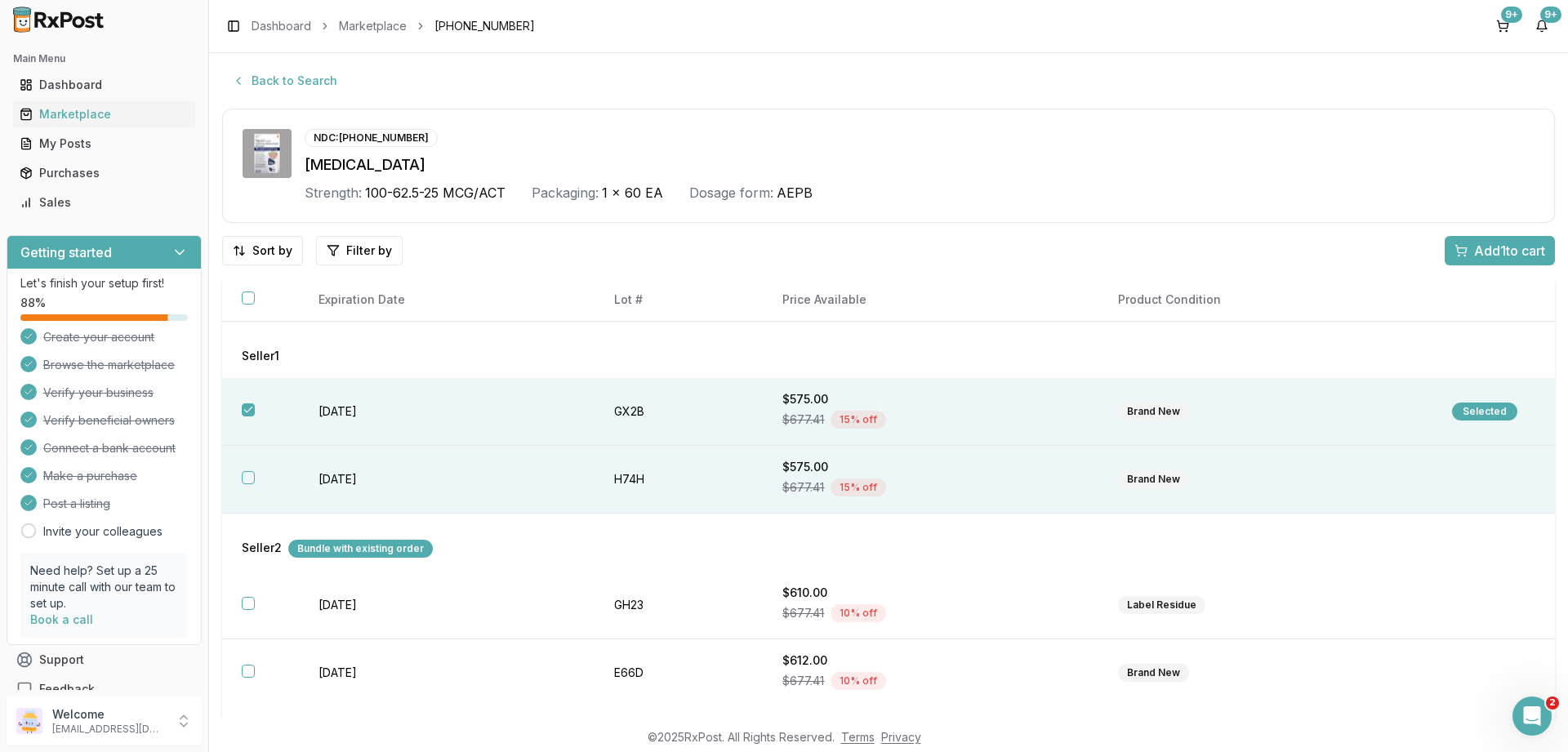
click at [249, 477] on button "button" at bounding box center [249, 477] width 13 height 13
click at [1497, 251] on span "Add 2 to cart" at bounding box center [1507, 250] width 73 height 19
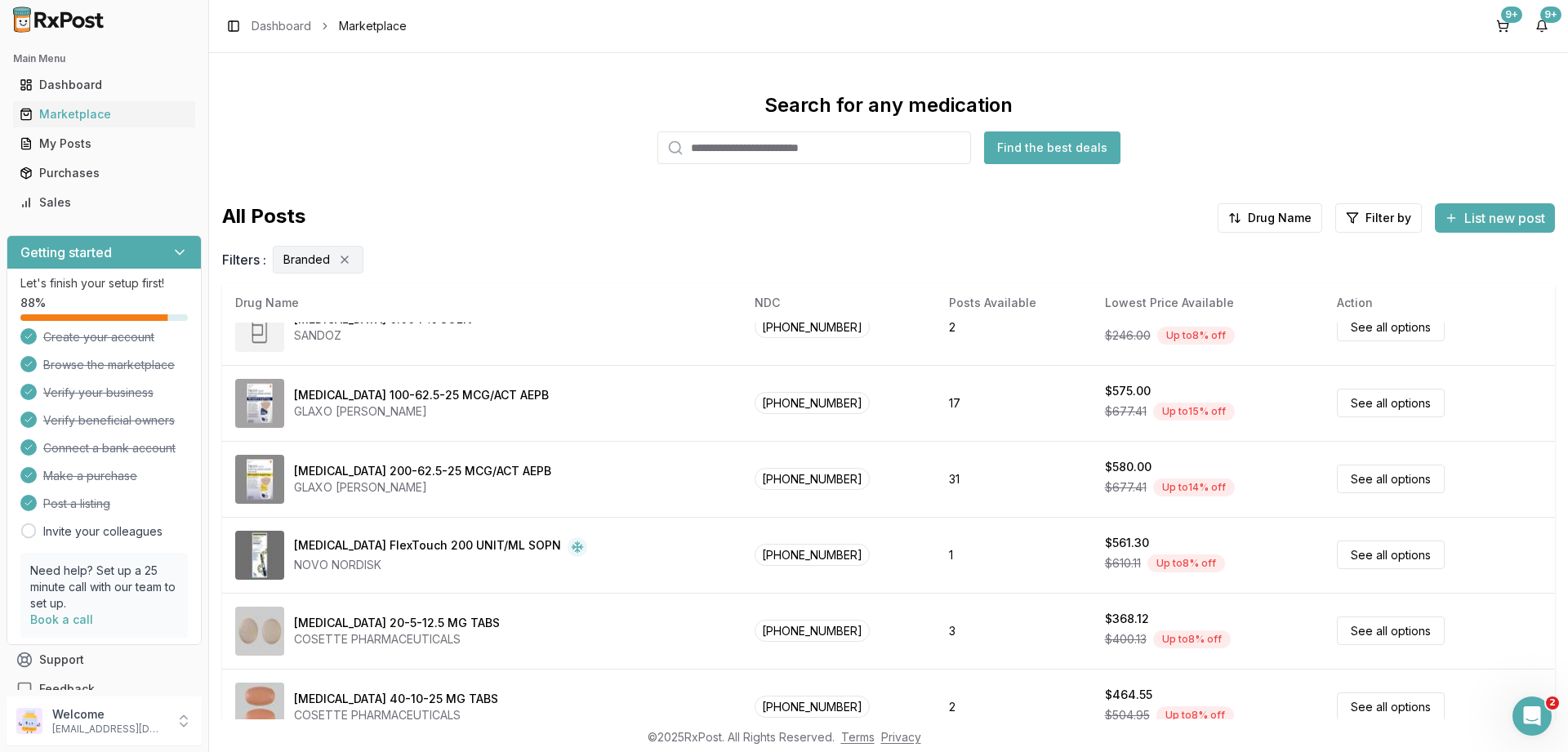
scroll to position [490, 0]
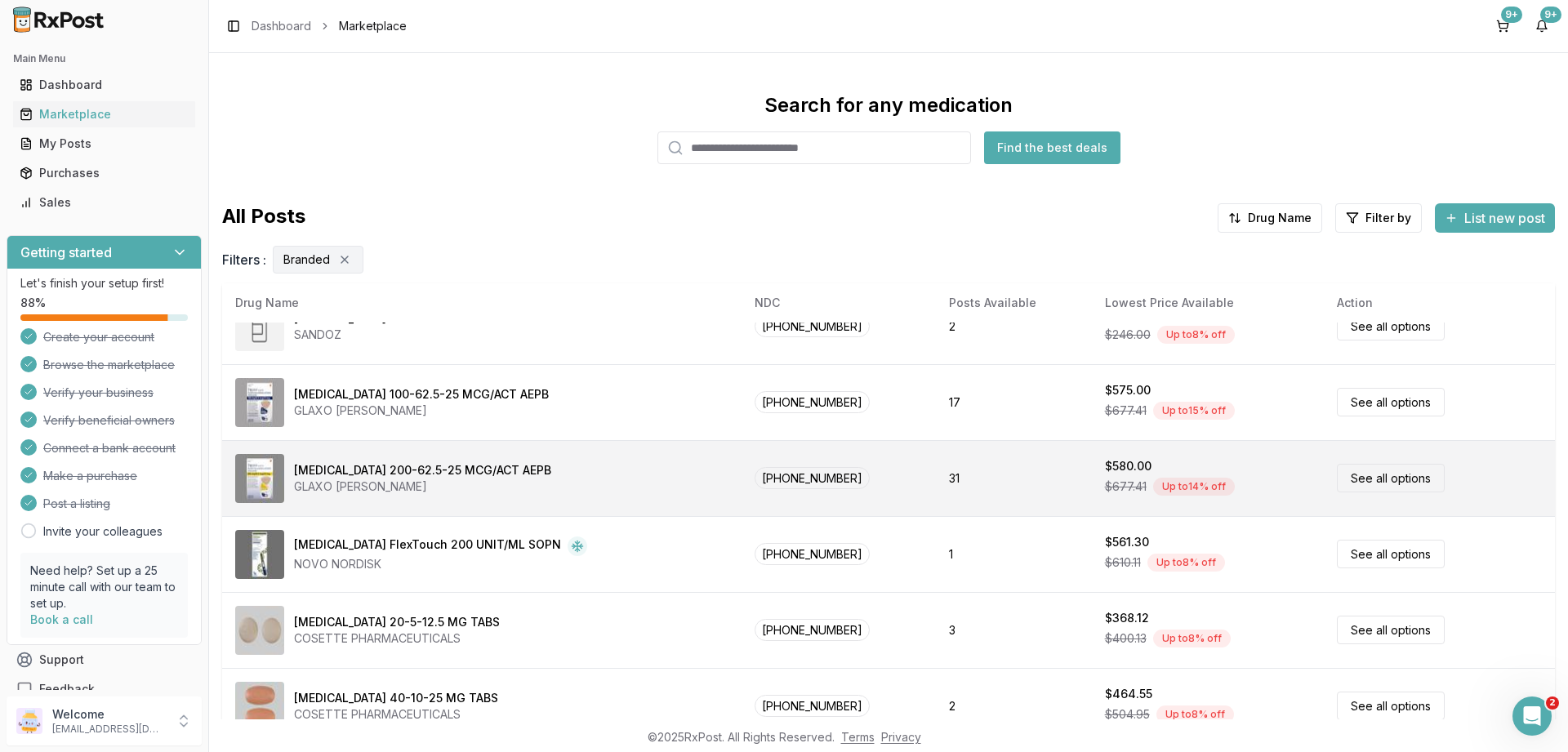
click at [1363, 480] on link "See all options" at bounding box center [1391, 478] width 108 height 29
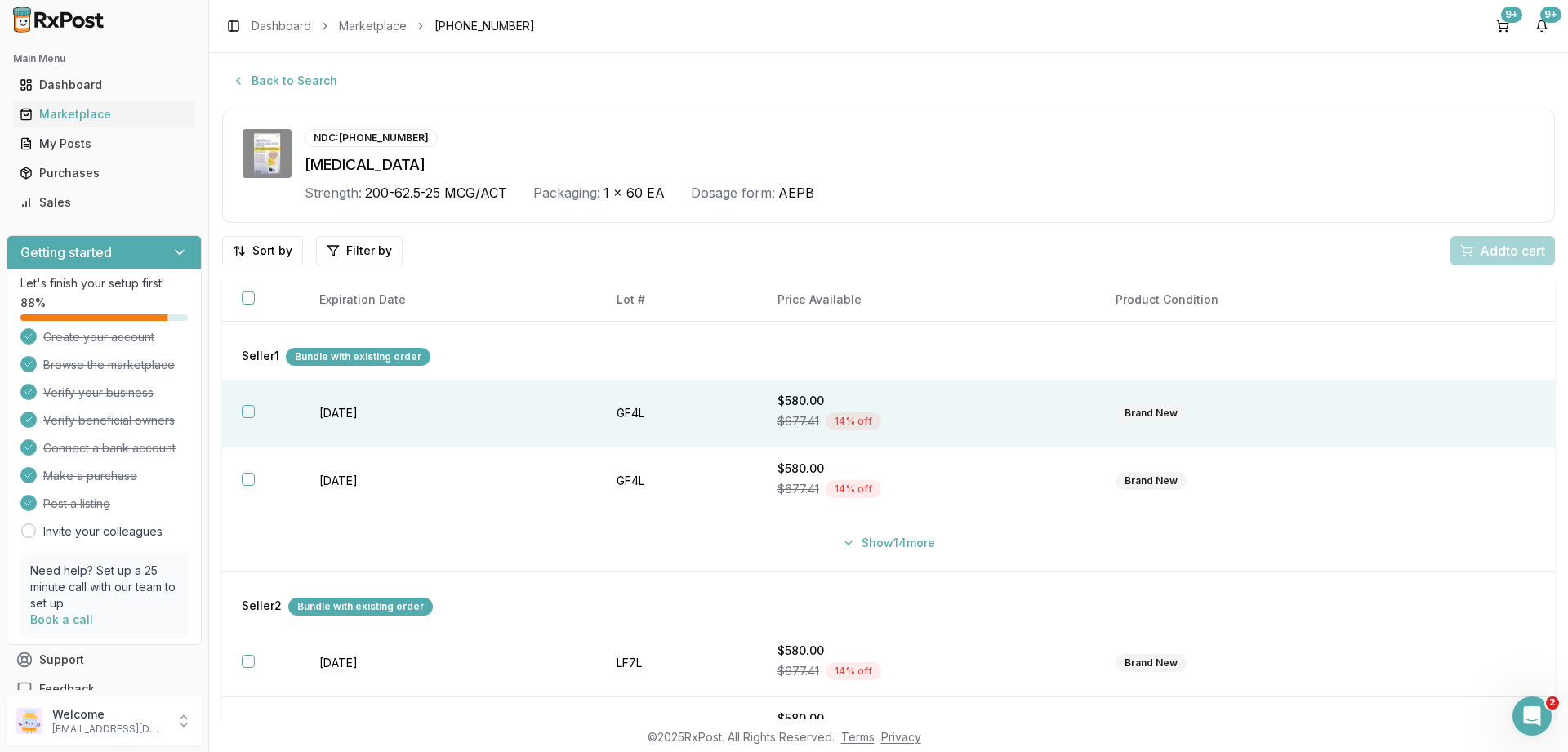
click at [246, 412] on button "button" at bounding box center [249, 412] width 13 height 13
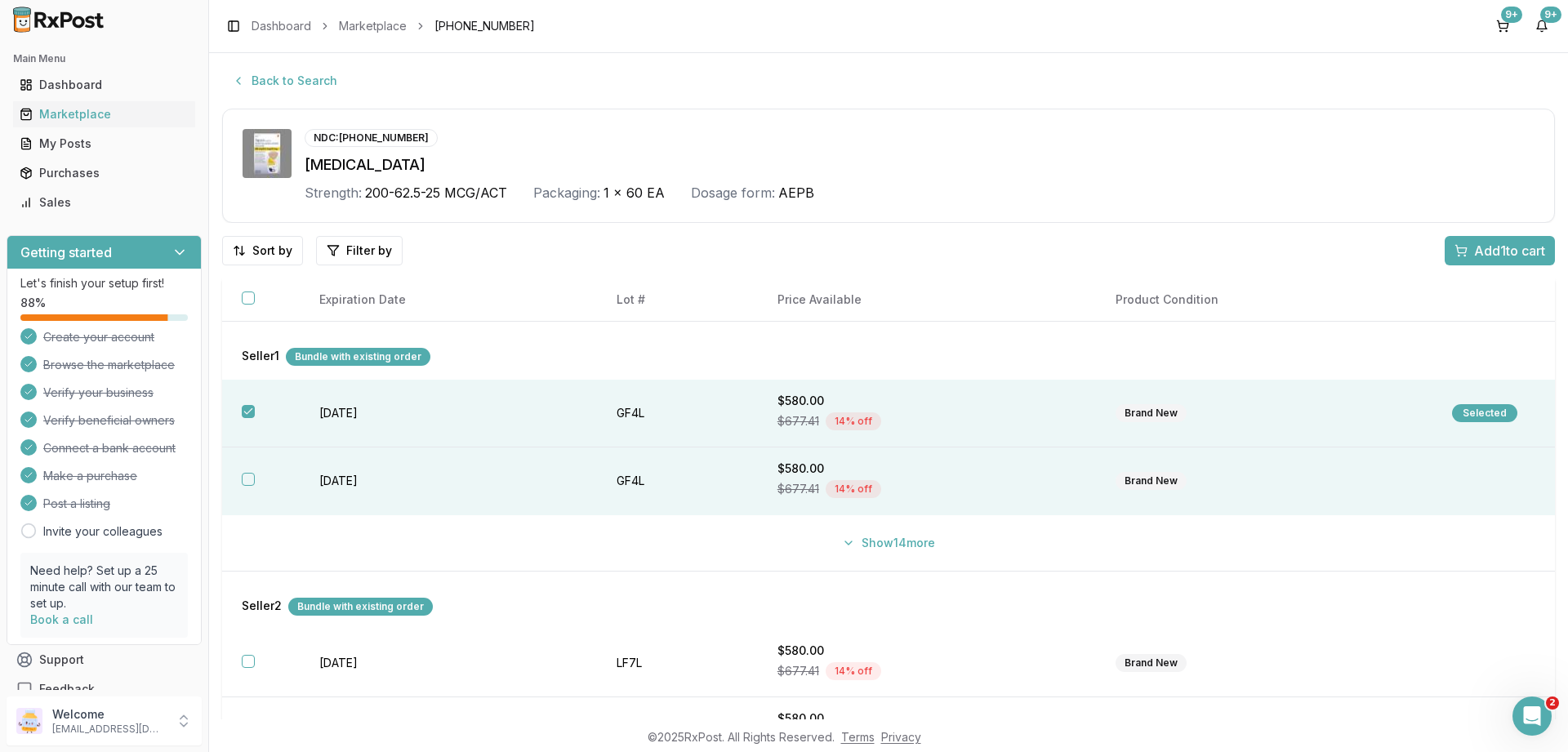
click at [249, 480] on button "button" at bounding box center [249, 479] width 13 height 13
click at [1497, 249] on span "Add 2 to cart" at bounding box center [1507, 250] width 73 height 19
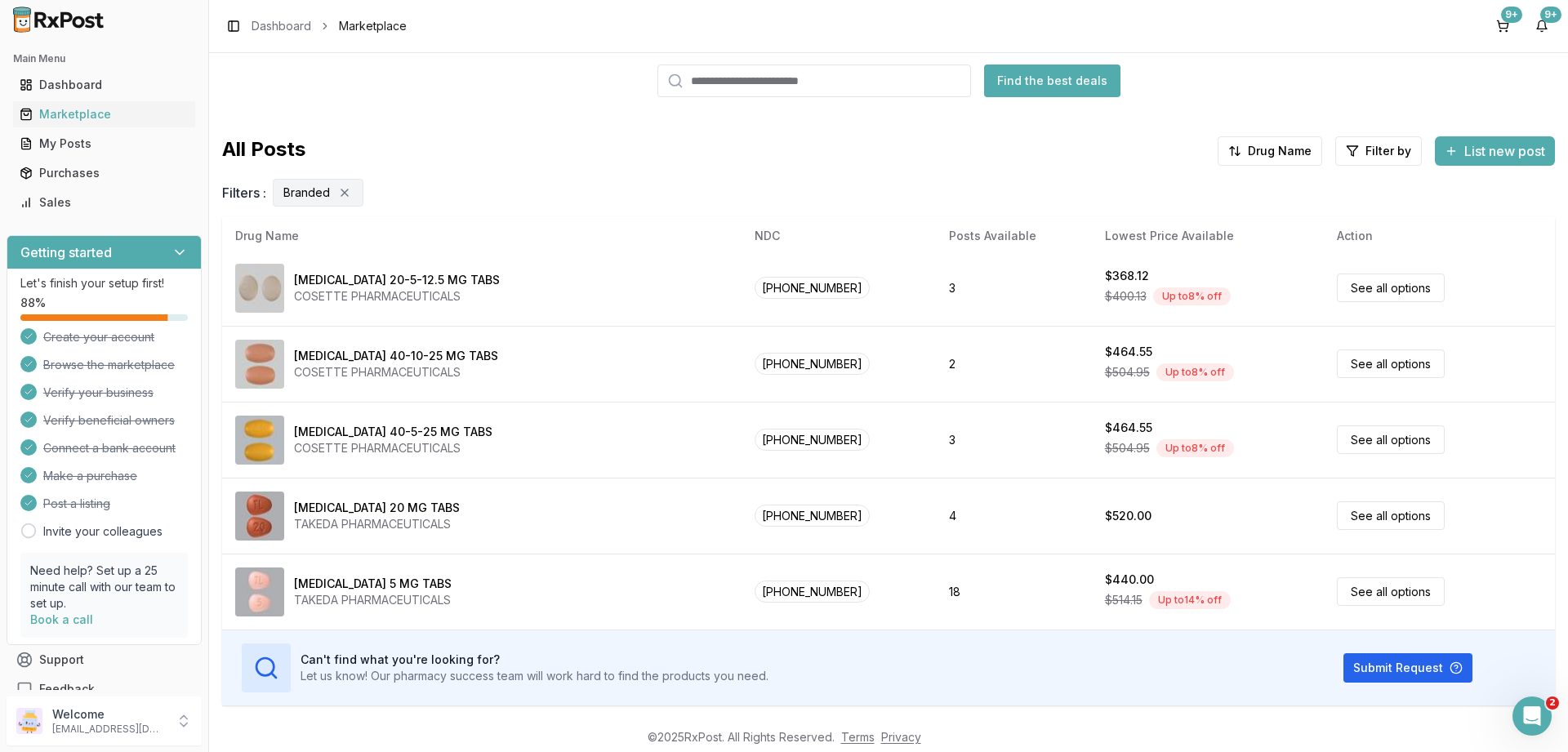
scroll to position [109, 0]
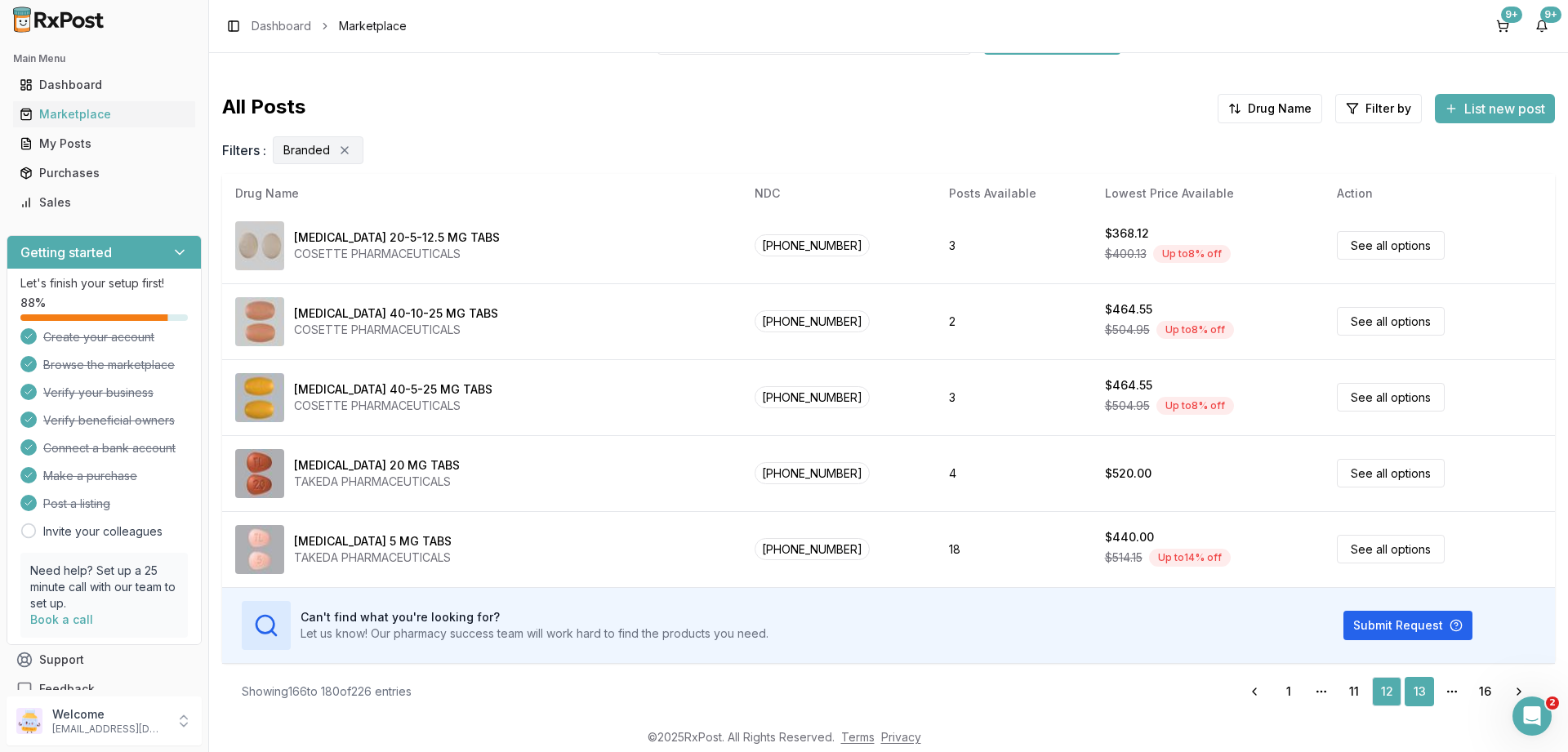
click at [1419, 695] on link "13" at bounding box center [1419, 691] width 29 height 29
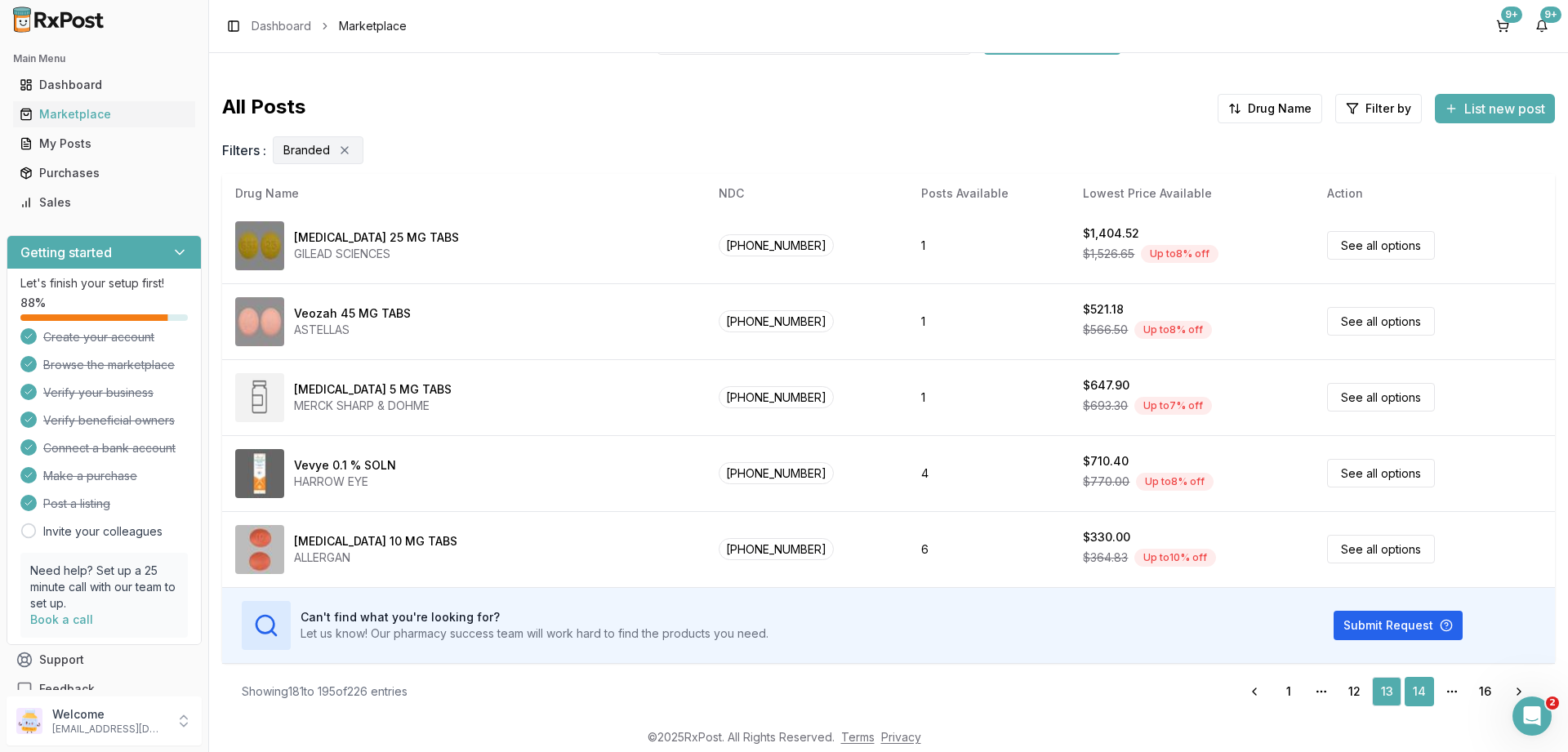
click at [1416, 686] on link "14" at bounding box center [1419, 691] width 29 height 29
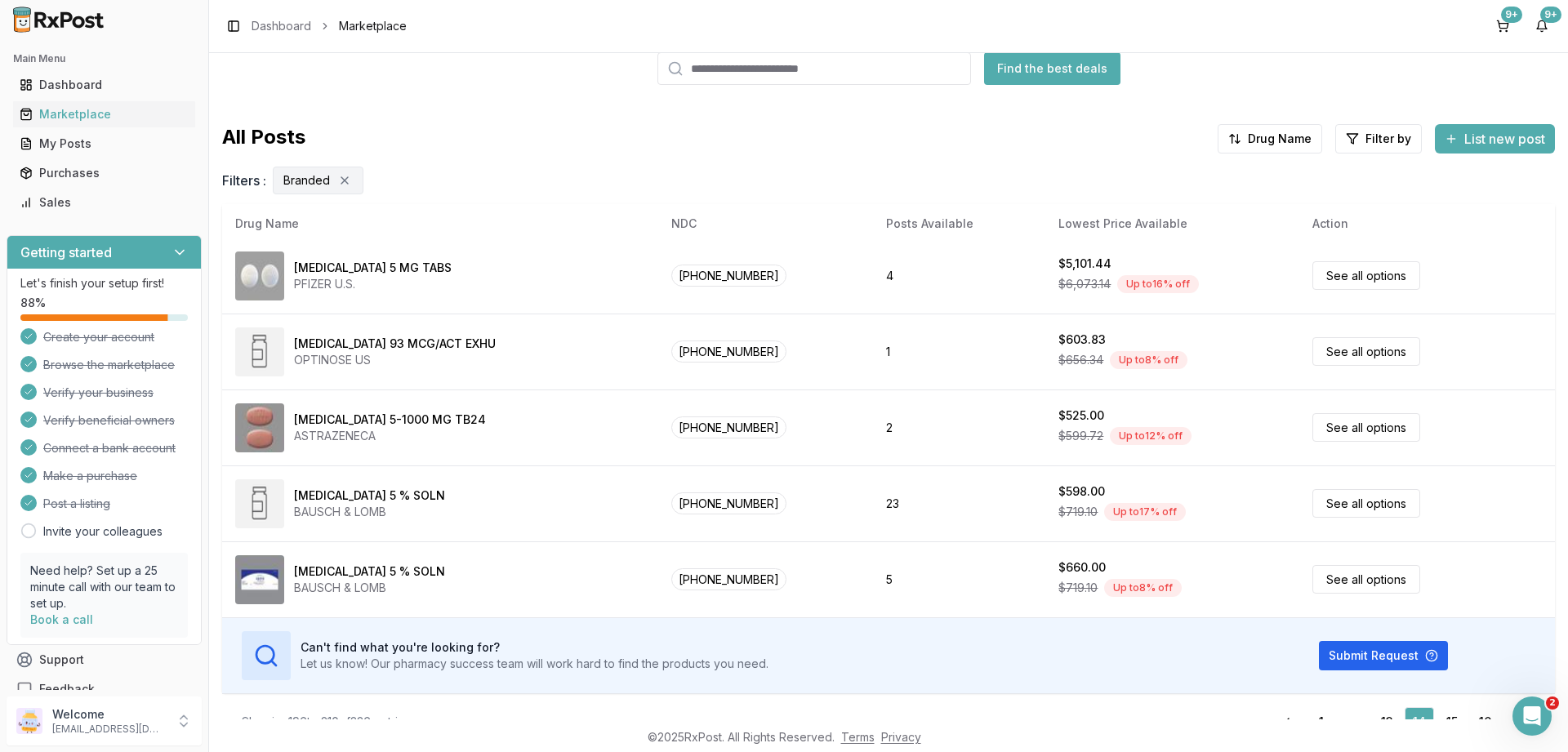
scroll to position [109, 0]
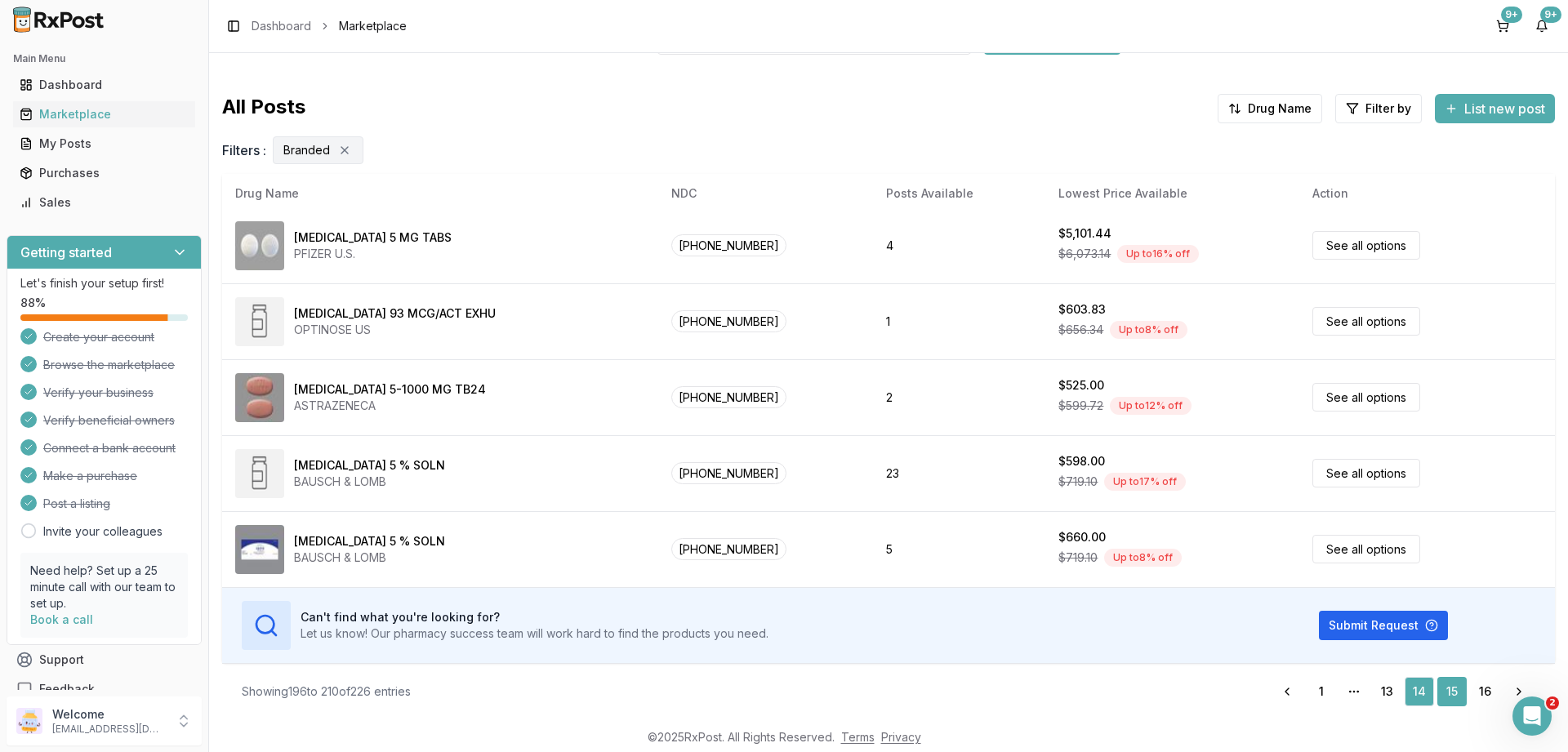
click at [1449, 687] on link "15" at bounding box center [1452, 691] width 29 height 29
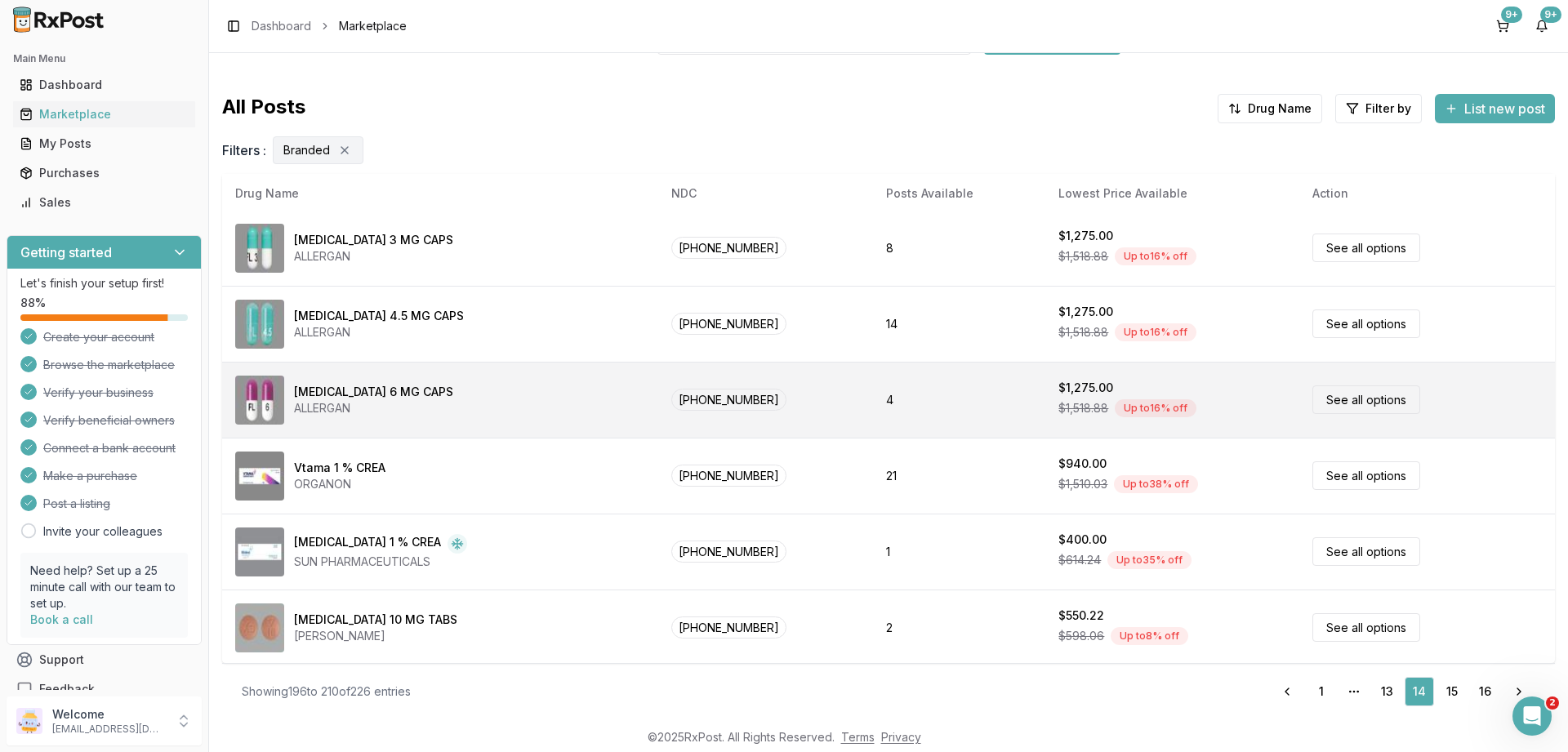
scroll to position [0, 0]
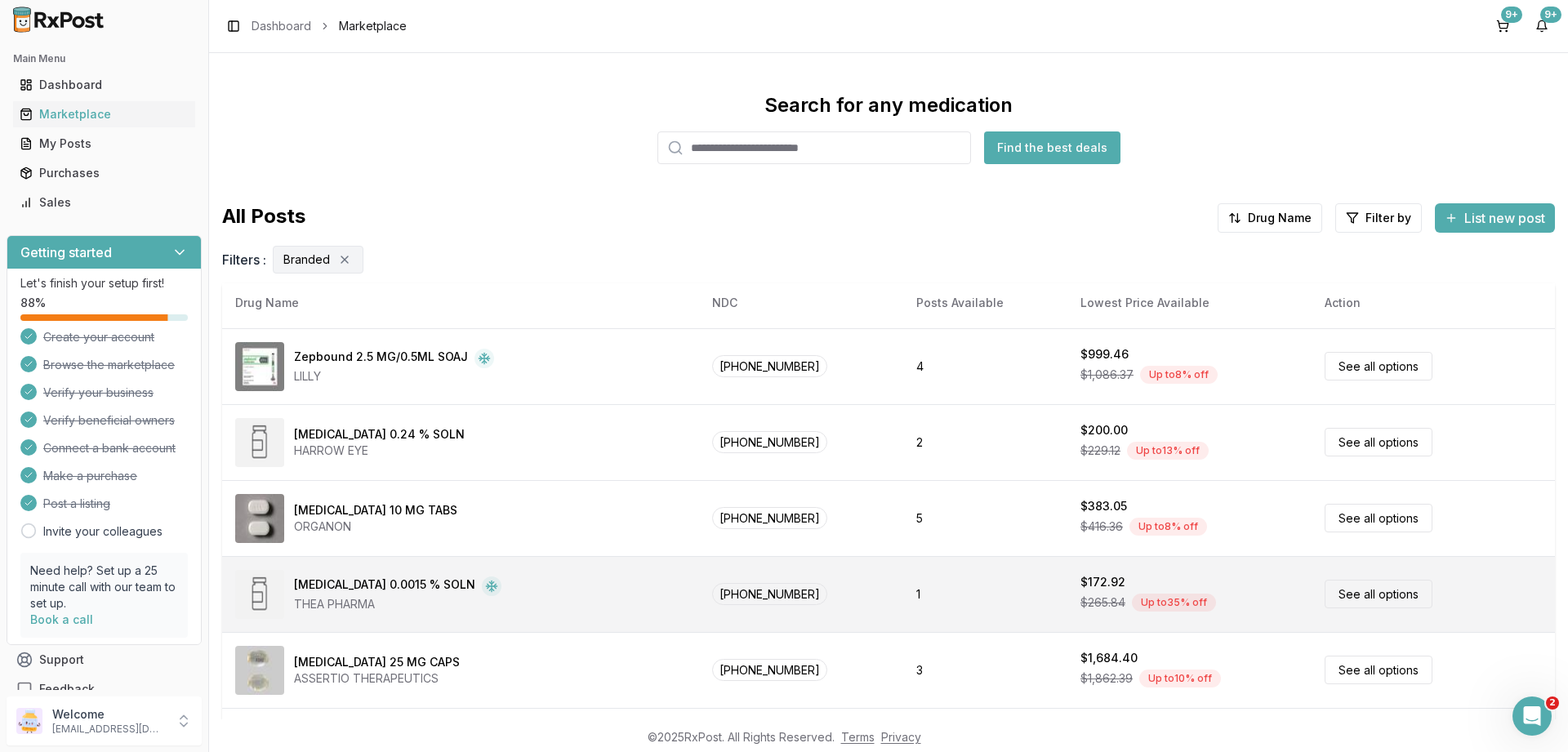
scroll to position [490, 0]
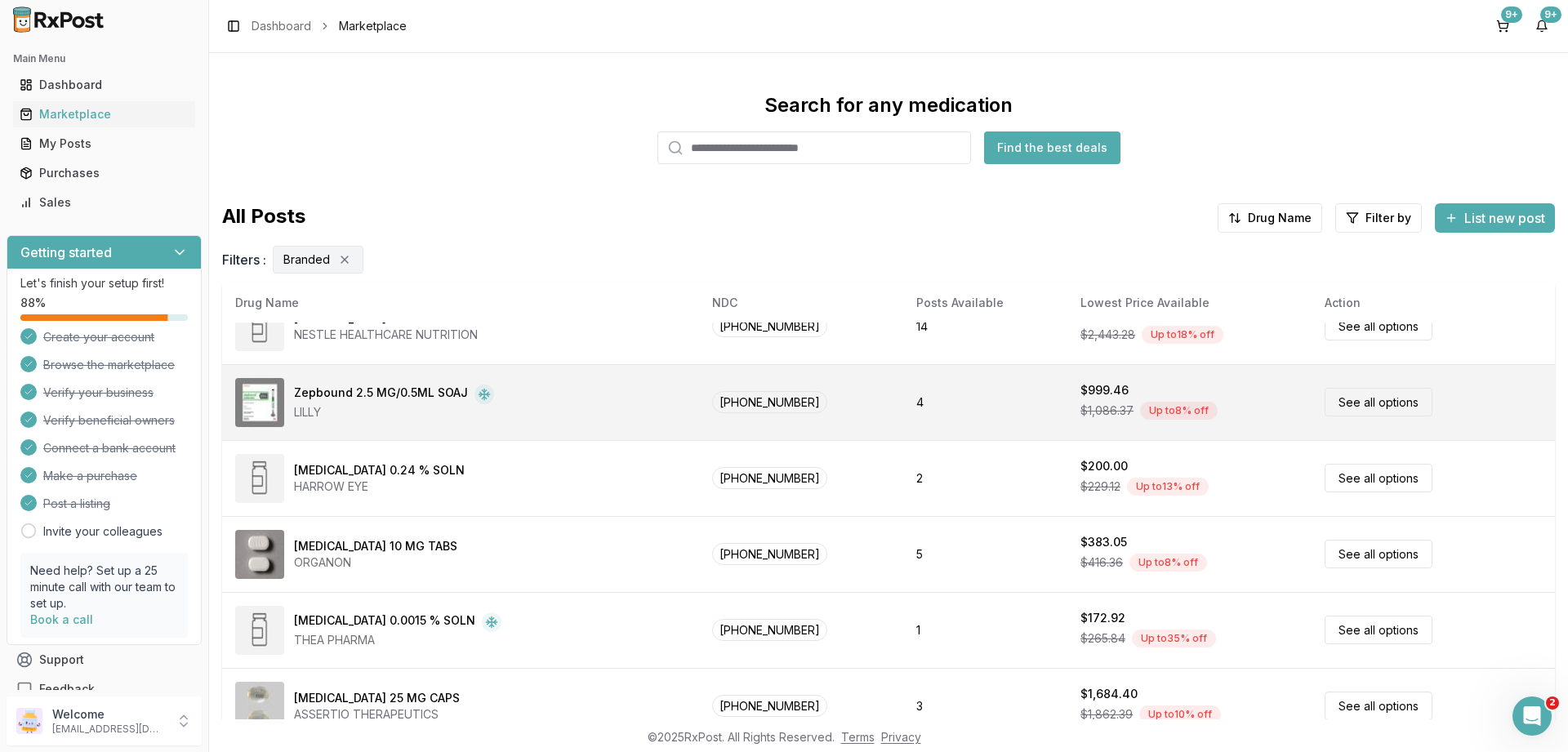
click at [1350, 401] on link "See all options" at bounding box center [1379, 402] width 108 height 29
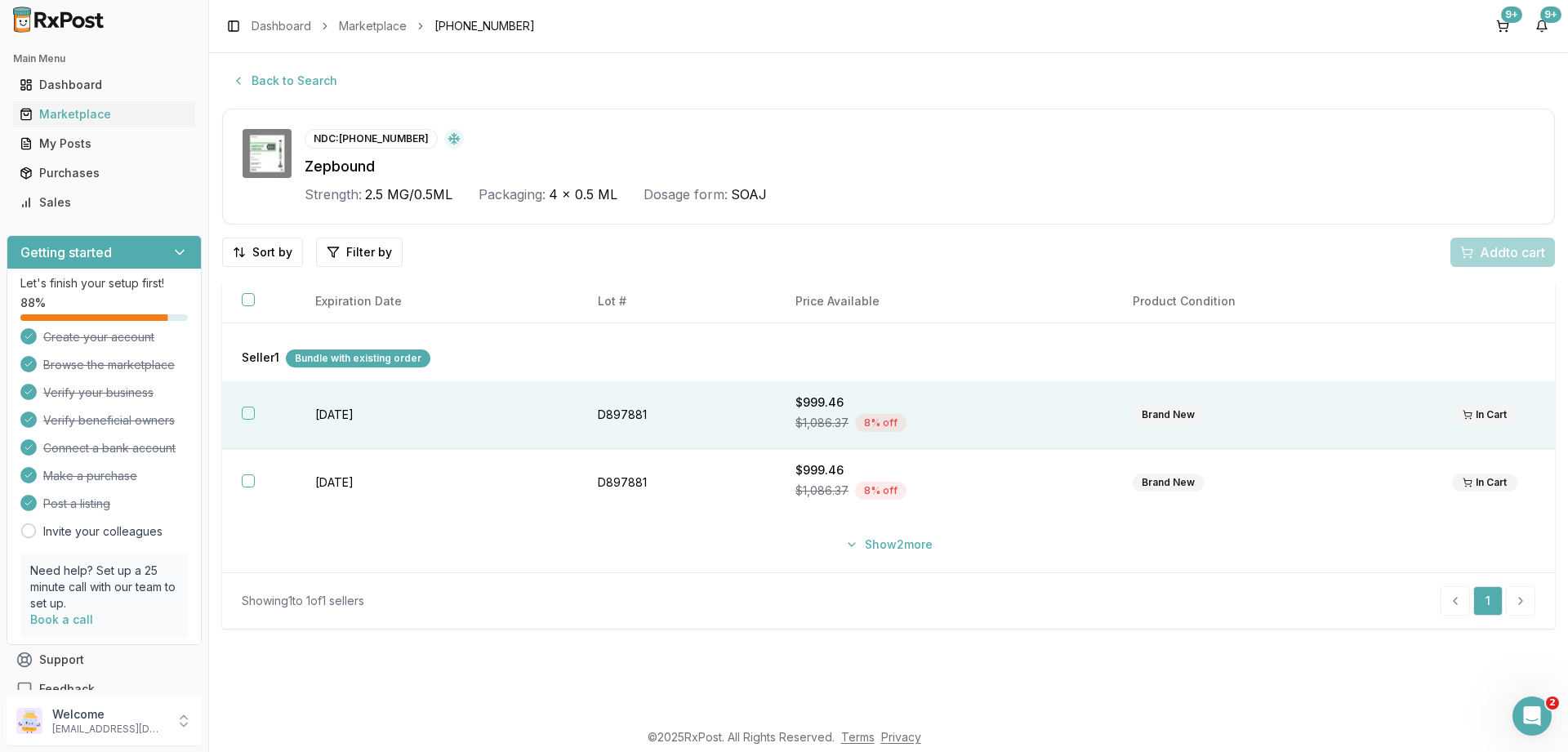
click at [252, 413] on button "button" at bounding box center [249, 413] width 13 height 13
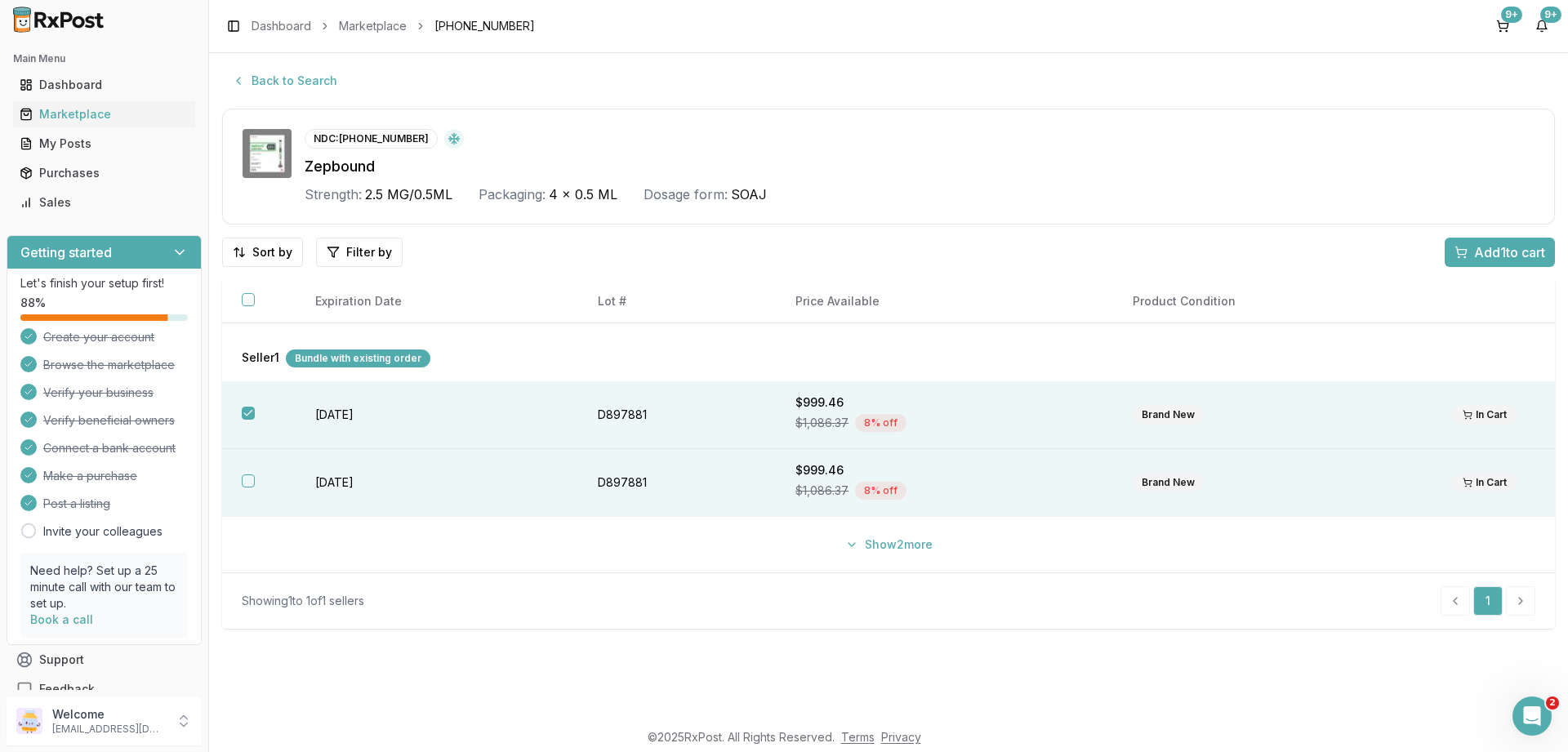
click at [245, 481] on button "button" at bounding box center [249, 481] width 13 height 13
click at [1511, 251] on span "Add 2 to cart" at bounding box center [1507, 251] width 73 height 19
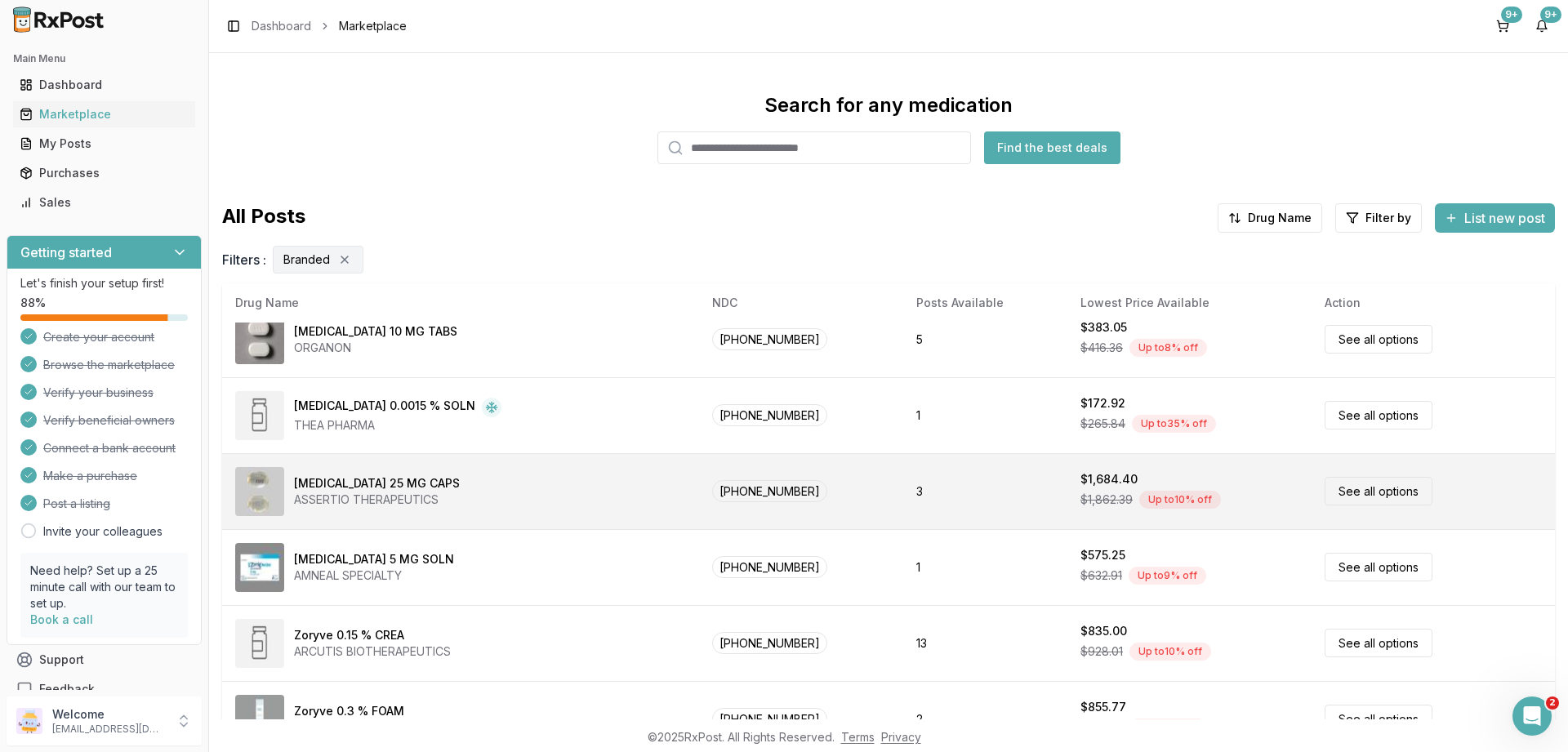
scroll to position [667, 0]
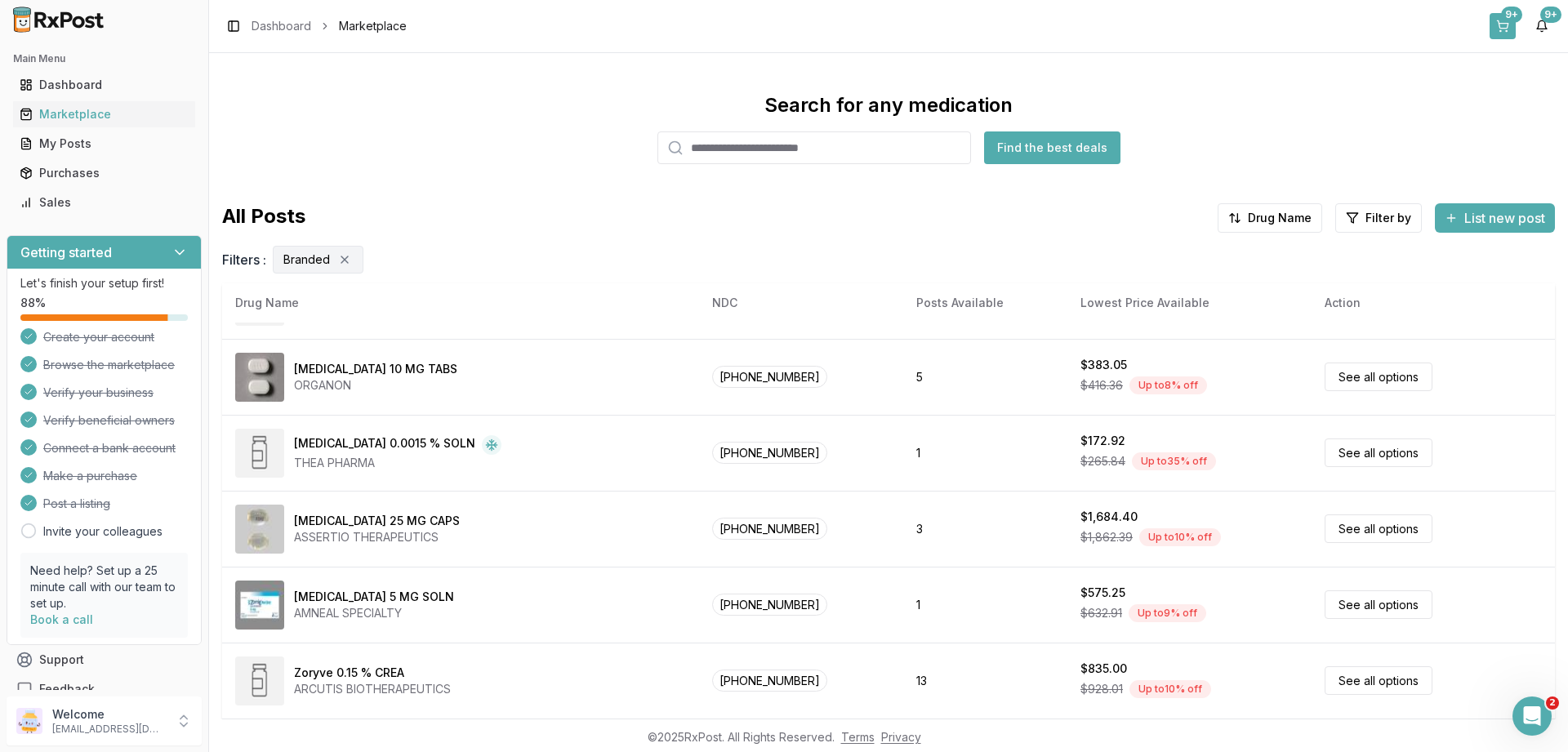
click at [1506, 18] on div "9+" at bounding box center [1511, 14] width 21 height 16
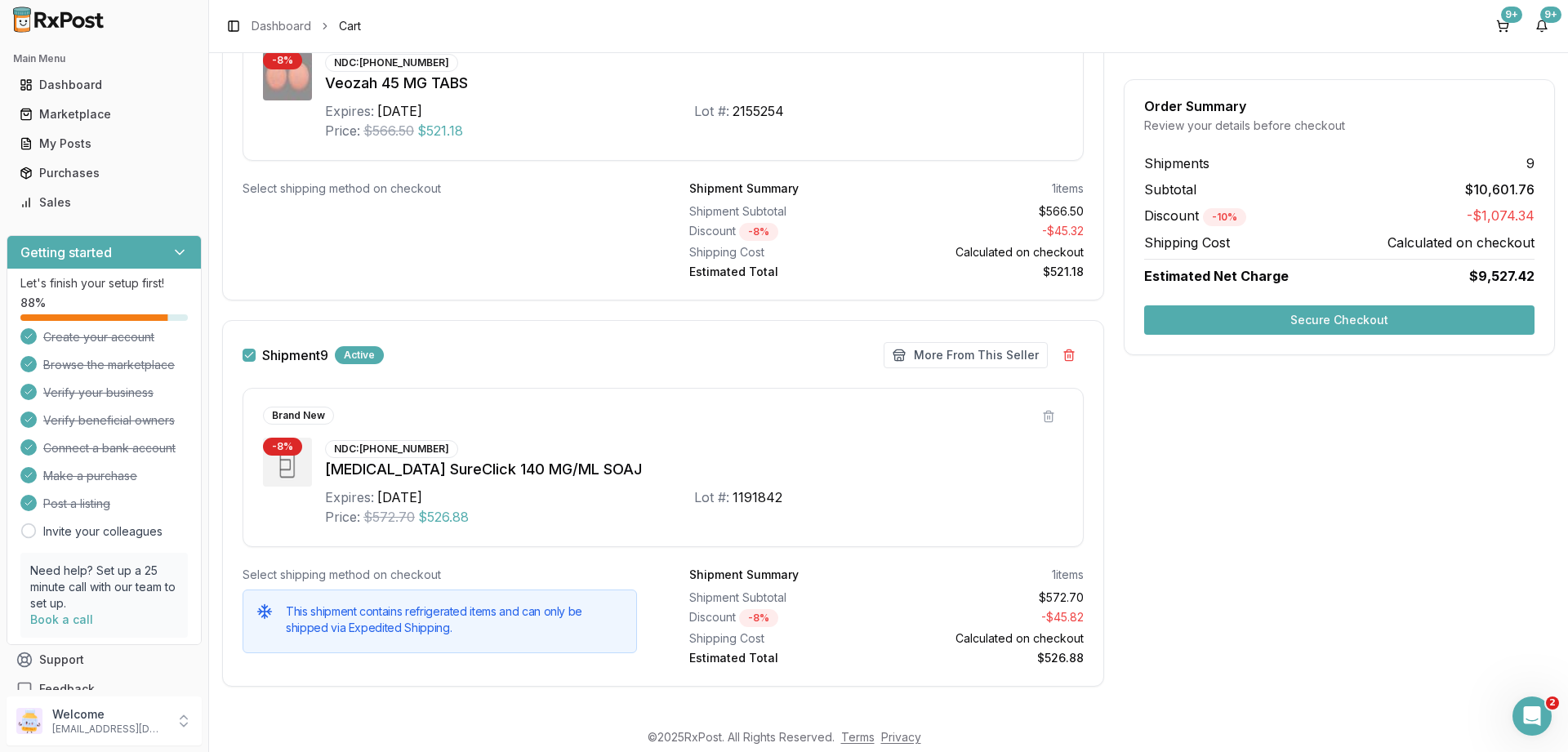
scroll to position [4861, 0]
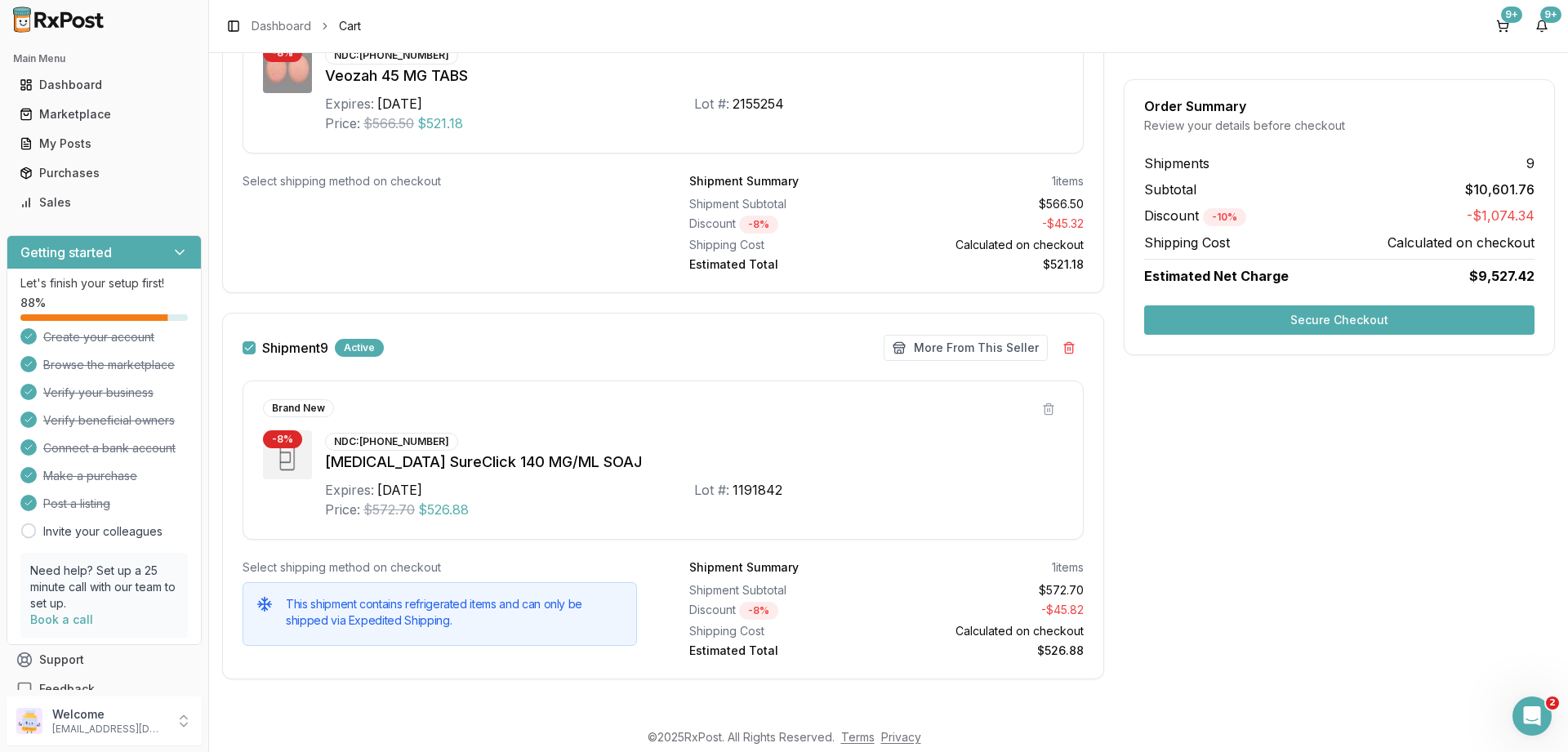
click at [1333, 316] on button "Secure Checkout" at bounding box center [1339, 319] width 390 height 29
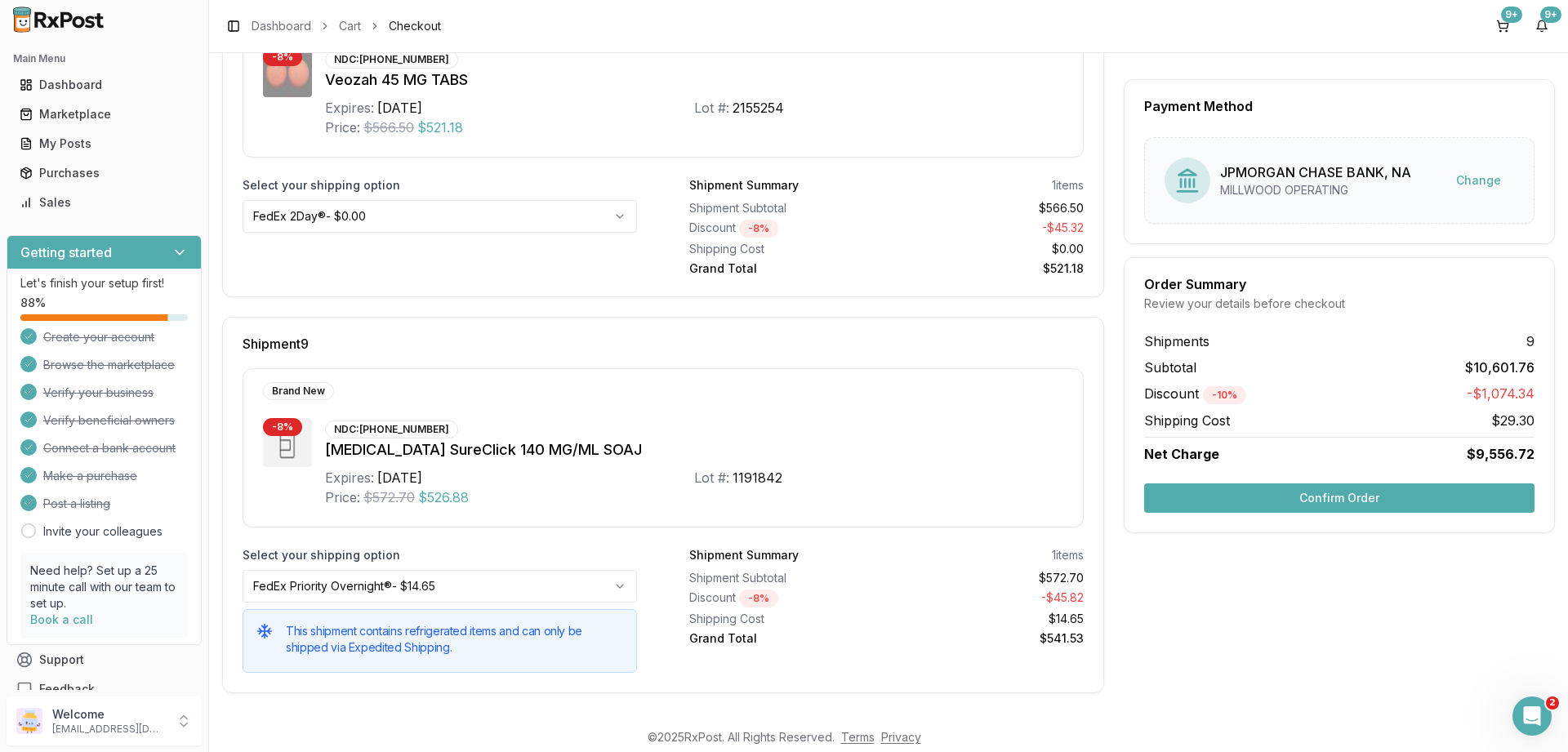
scroll to position [13, 0]
